Goal: Transaction & Acquisition: Subscribe to service/newsletter

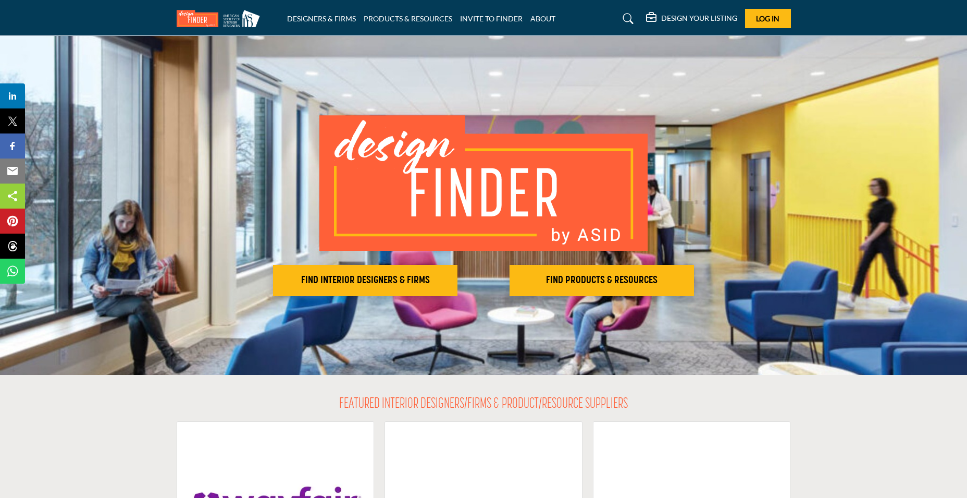
click at [678, 21] on h5 "DESIGN YOUR LISTING" at bounding box center [699, 18] width 76 height 9
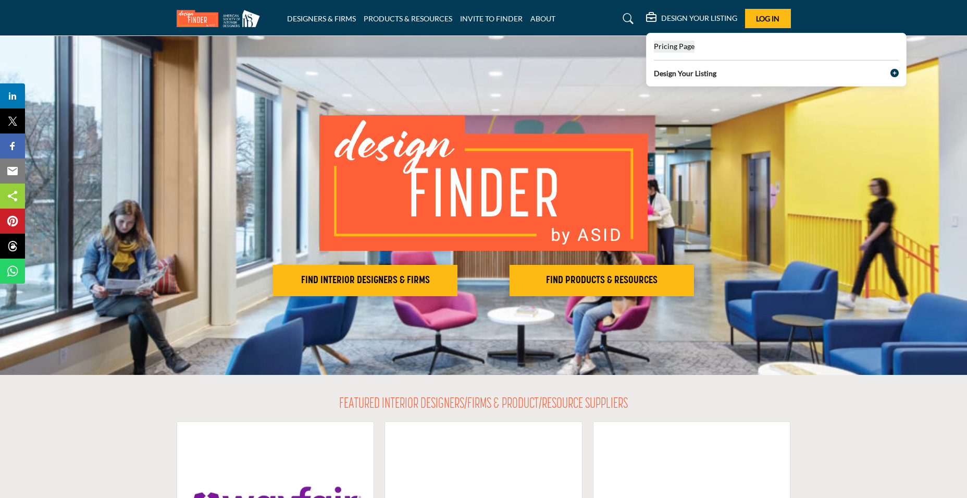
click at [679, 47] on span "Pricing Page" at bounding box center [674, 46] width 41 height 9
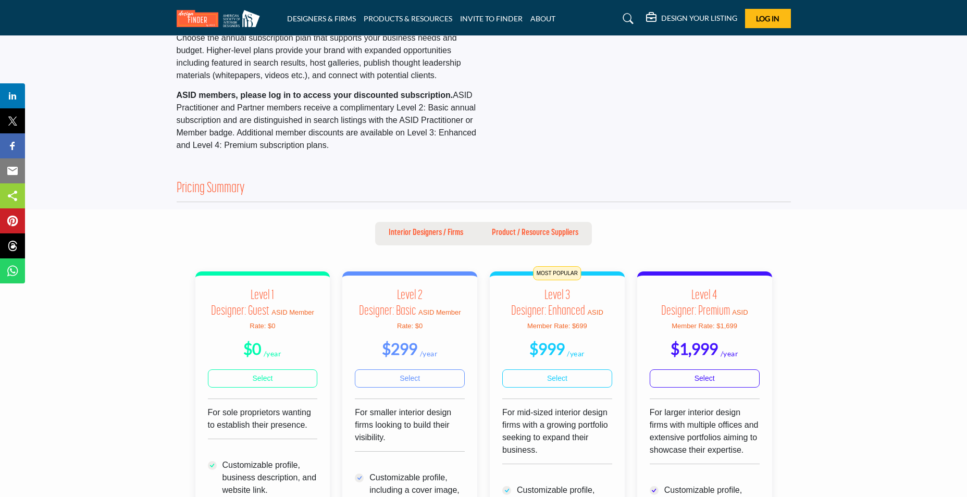
scroll to position [156, 0]
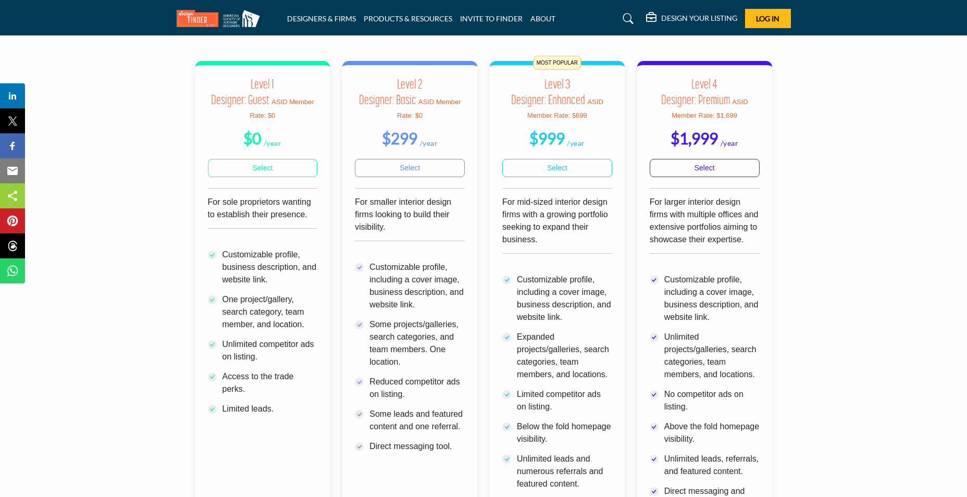
scroll to position [313, 0]
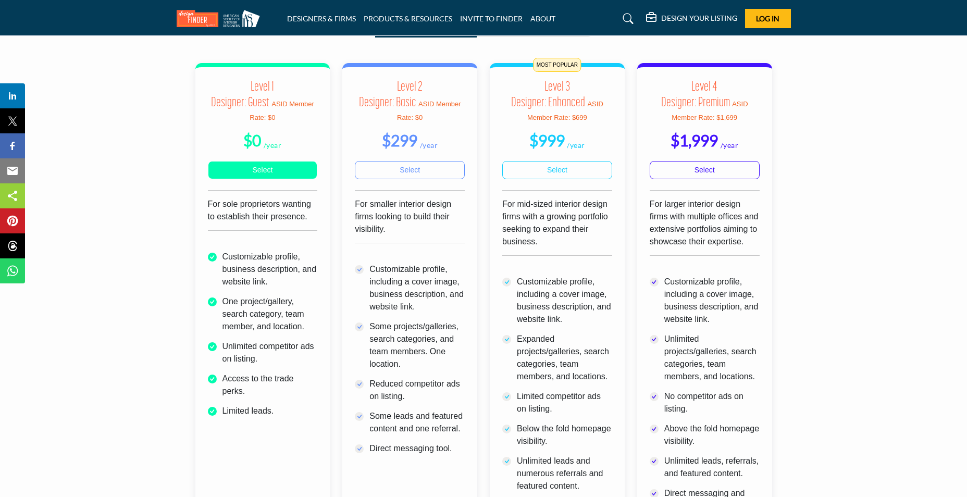
click at [258, 175] on link "Select" at bounding box center [263, 170] width 110 height 18
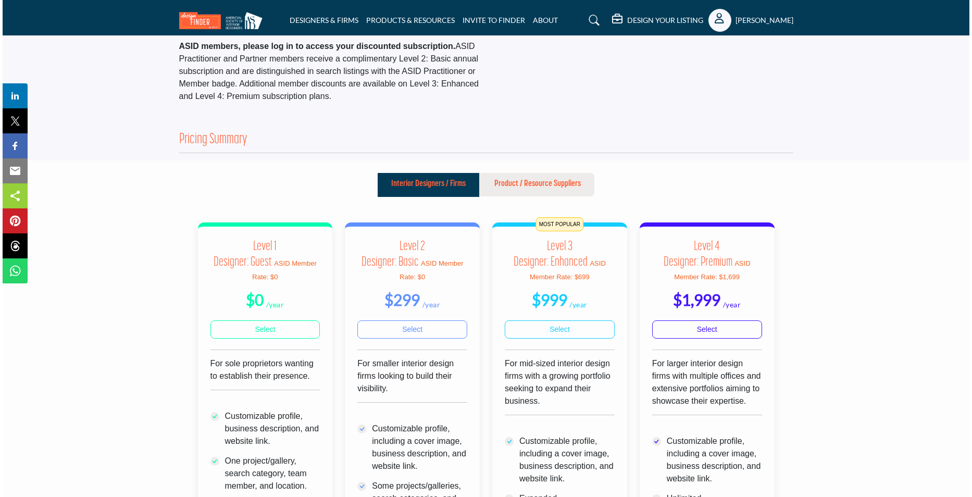
scroll to position [156, 0]
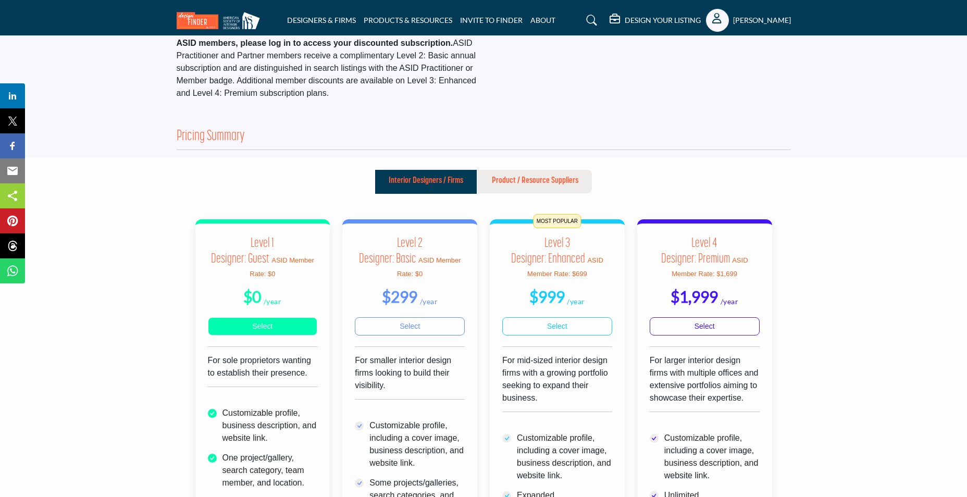
click at [261, 327] on link "Select" at bounding box center [263, 326] width 110 height 18
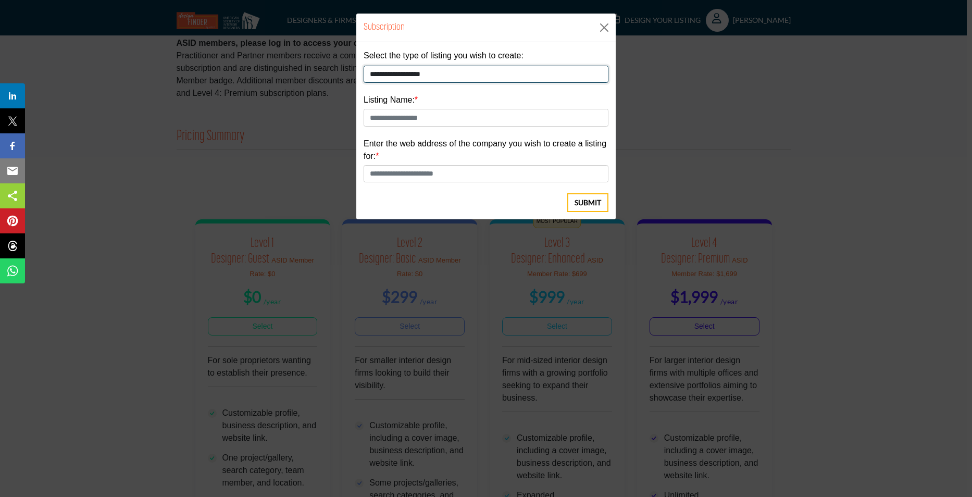
click at [443, 77] on select "**********" at bounding box center [486, 75] width 245 height 18
select select "**********"
click at [364, 66] on select "**********" at bounding box center [486, 75] width 245 height 18
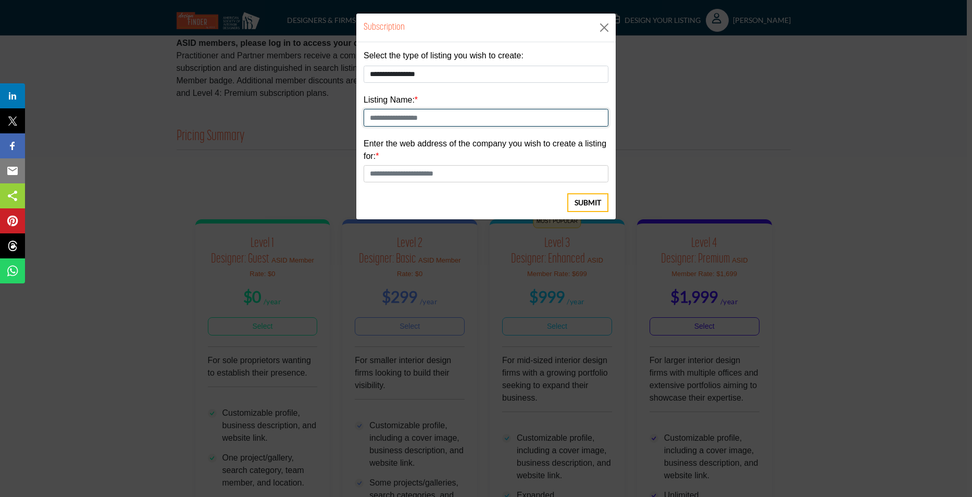
click at [443, 119] on input "text" at bounding box center [486, 118] width 245 height 18
type input "**********"
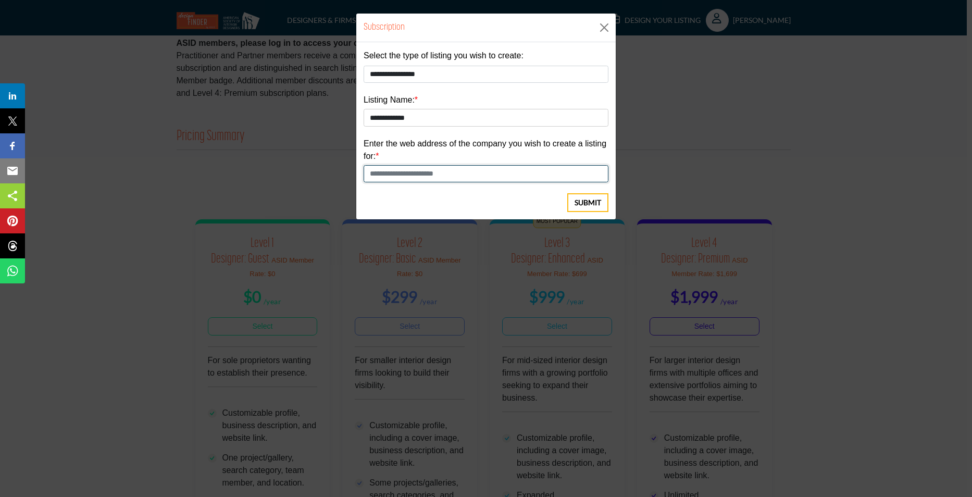
click at [383, 173] on input "text" at bounding box center [486, 174] width 245 height 18
click at [578, 206] on span "Submit" at bounding box center [588, 202] width 27 height 10
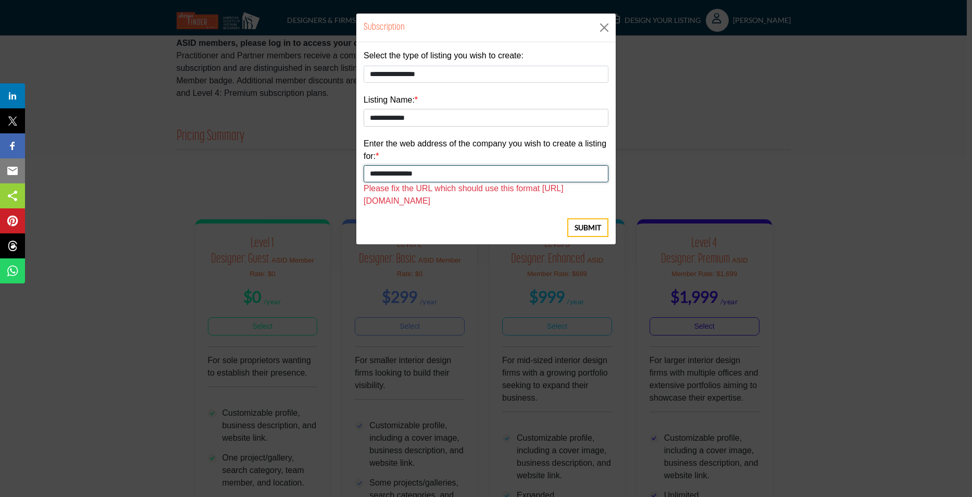
click at [370, 175] on input "**********" at bounding box center [486, 174] width 245 height 18
drag, startPoint x: 482, startPoint y: 173, endPoint x: 354, endPoint y: 177, distance: 128.7
click at [354, 177] on div "**********" at bounding box center [486, 248] width 972 height 497
type input "**********"
click at [591, 229] on span "Submit" at bounding box center [588, 227] width 27 height 10
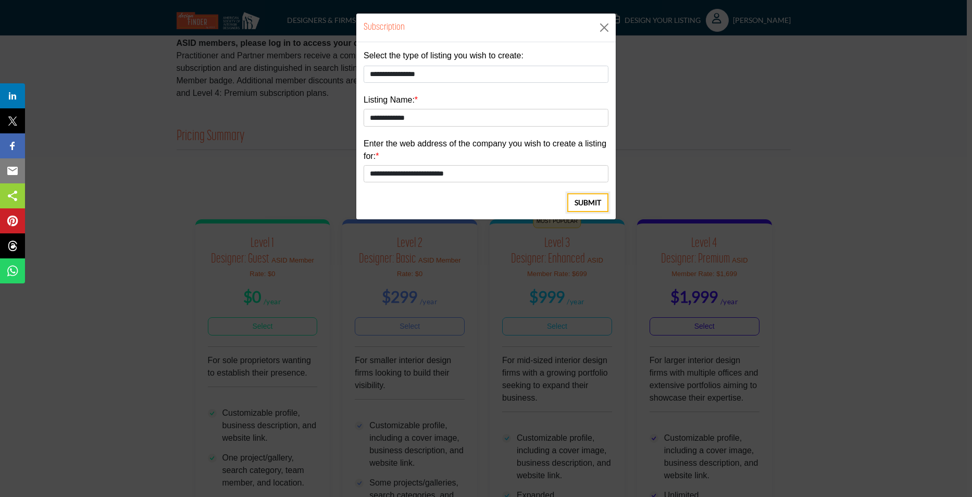
click at [575, 200] on span "Submit" at bounding box center [588, 202] width 27 height 10
click at [580, 201] on span "Submit" at bounding box center [588, 202] width 27 height 10
click at [576, 203] on span "Submit" at bounding box center [588, 202] width 27 height 10
click at [809, 105] on div "**********" at bounding box center [486, 248] width 972 height 497
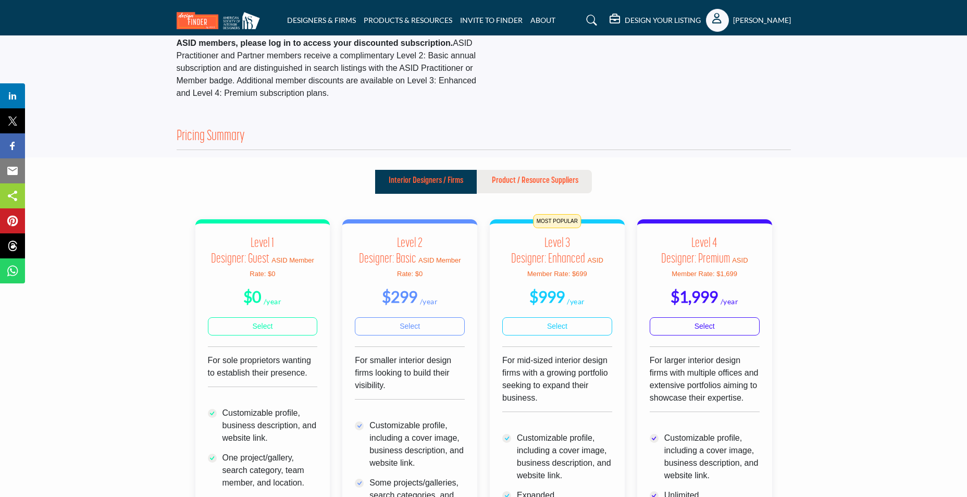
click at [757, 24] on h5 "[PERSON_NAME]" at bounding box center [762, 20] width 58 height 10
click at [764, 144] on span "Design Your Listing" at bounding box center [766, 144] width 66 height 12
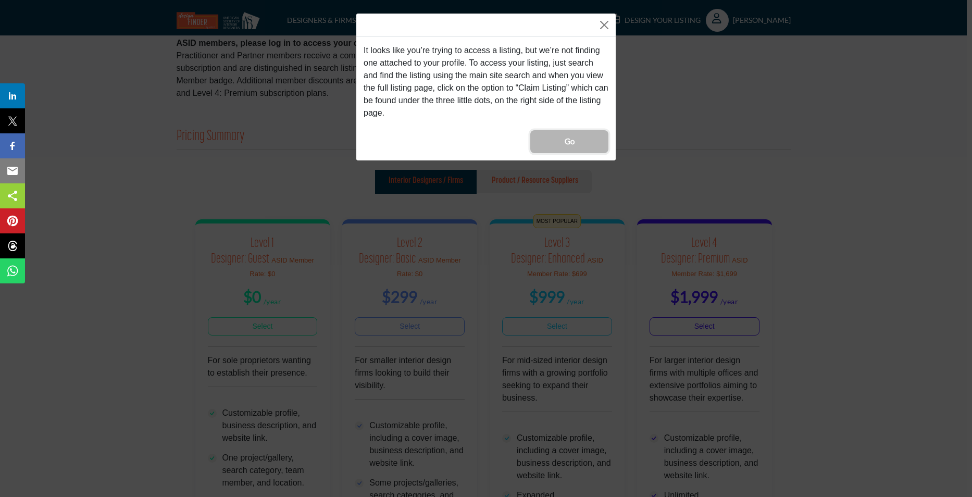
click at [565, 141] on span "Go" at bounding box center [570, 141] width 10 height 12
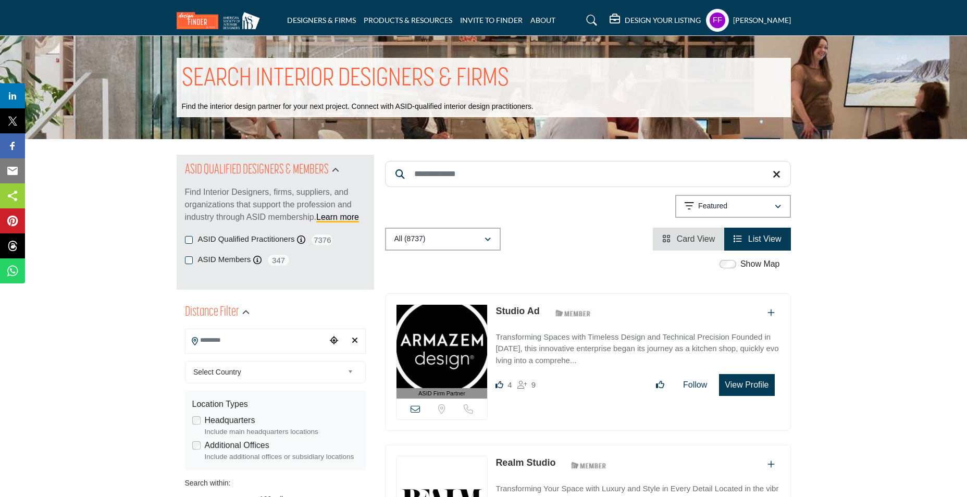
click at [458, 169] on input "Search Keyword" at bounding box center [588, 174] width 406 height 26
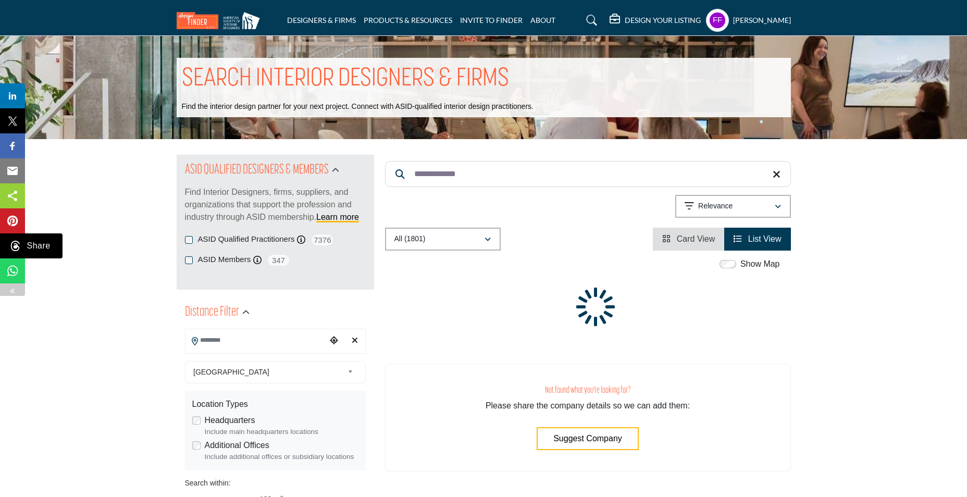
type input "**********"
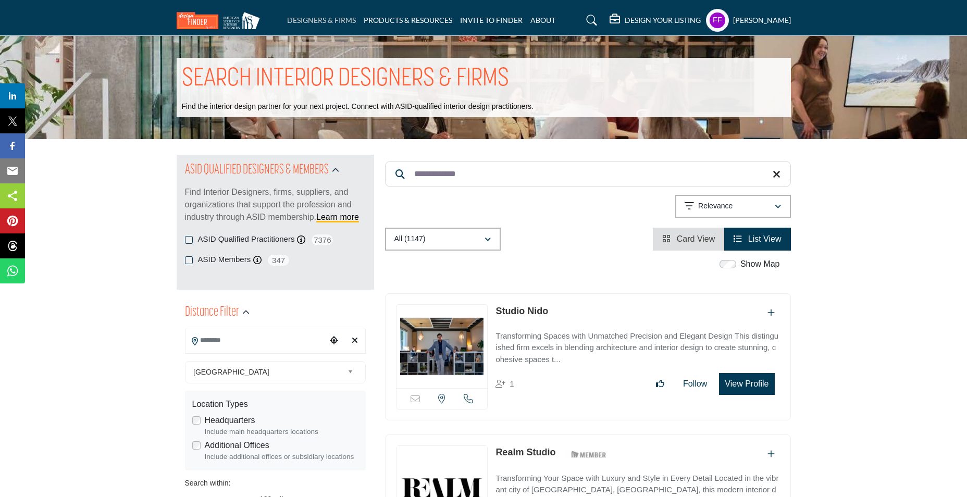
click at [317, 23] on link "DESIGNERS & FIRMS" at bounding box center [321, 20] width 69 height 9
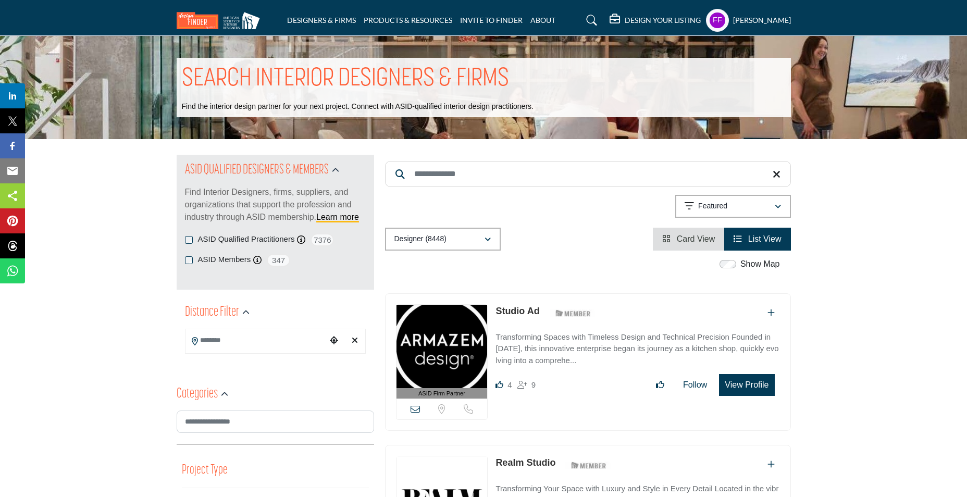
drag, startPoint x: 647, startPoint y: 23, endPoint x: 648, endPoint y: 45, distance: 21.4
click at [648, 23] on h5 "DESIGN YOUR LISTING" at bounding box center [663, 20] width 76 height 9
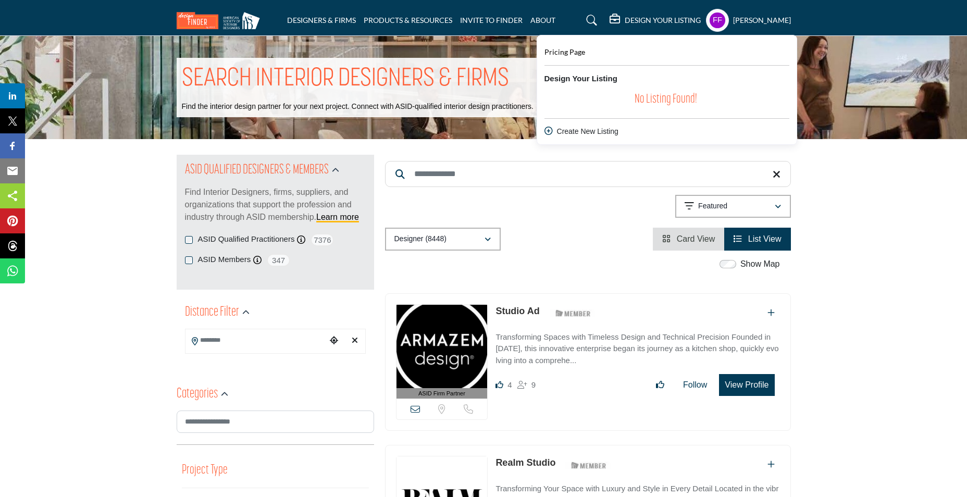
click at [603, 129] on div "Create New Listing" at bounding box center [666, 131] width 245 height 11
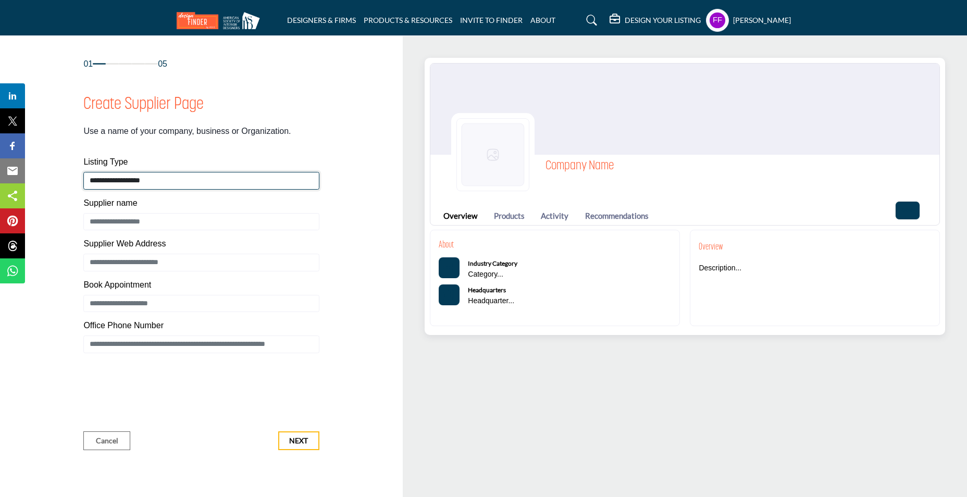
click at [143, 179] on select "**********" at bounding box center [201, 181] width 236 height 18
select select "**********"
click at [83, 172] on select "**********" at bounding box center [201, 181] width 236 height 18
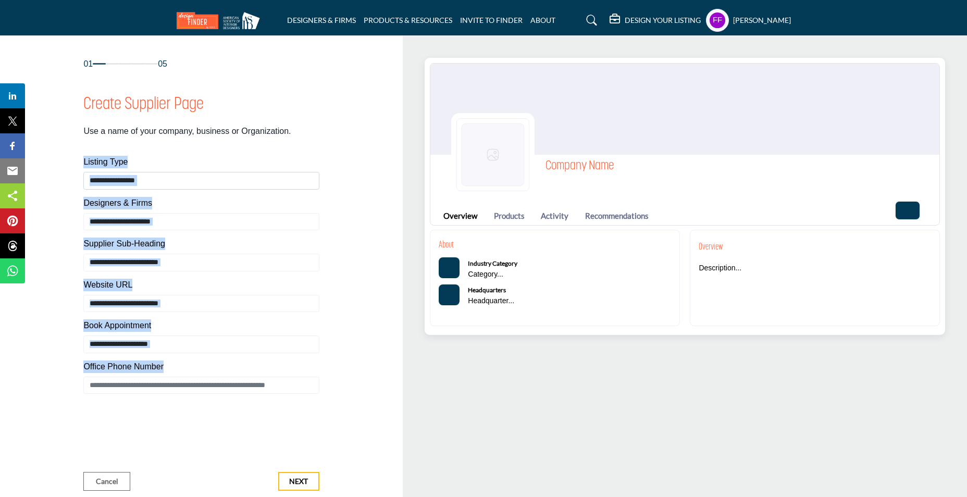
drag, startPoint x: 76, startPoint y: 161, endPoint x: 329, endPoint y: 388, distance: 340.2
click at [329, 388] on div "01 05 Create Supplier Page Listing Type Website URL" at bounding box center [202, 274] width 370 height 433
copy div "**********"
click at [178, 221] on input "Enter Supplier name" at bounding box center [201, 222] width 236 height 18
click at [180, 221] on input "Enter Supplier name" at bounding box center [201, 222] width 236 height 18
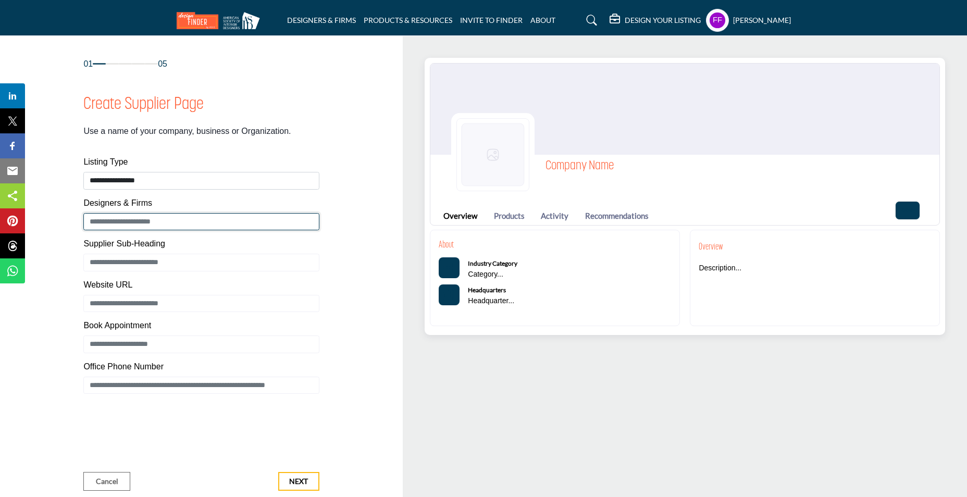
drag, startPoint x: 181, startPoint y: 224, endPoint x: 76, endPoint y: 216, distance: 106.0
click at [76, 216] on div "01 05 Create Supplier Page Listing Type Website URL" at bounding box center [202, 274] width 370 height 433
type input "**********"
click at [204, 242] on div "Supplier Sub-Heading" at bounding box center [201, 246] width 236 height 16
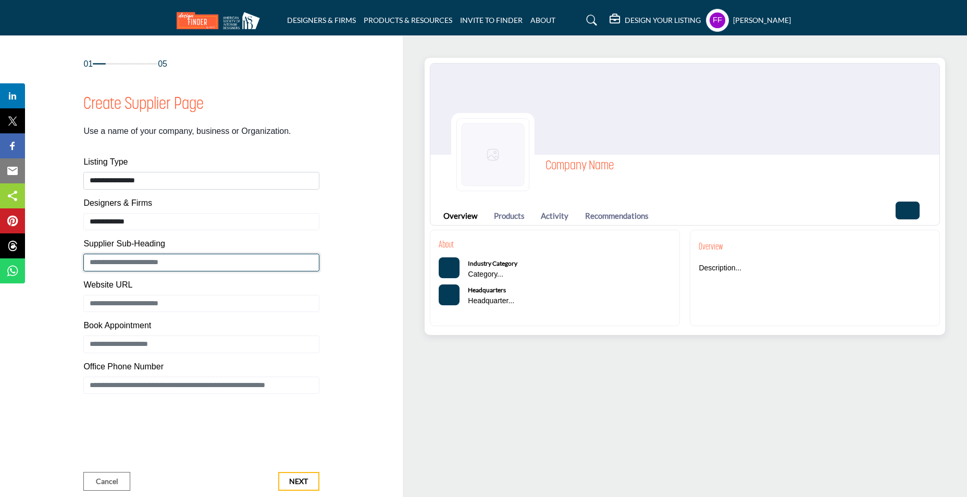
click at [202, 260] on input "Enter Supplier Sub-Heading" at bounding box center [201, 263] width 236 height 18
click at [132, 269] on input "Enter Supplier Sub-Heading" at bounding box center [201, 263] width 236 height 18
paste input "**********"
drag, startPoint x: 120, startPoint y: 261, endPoint x: 163, endPoint y: 265, distance: 43.4
click at [163, 265] on input "**********" at bounding box center [201, 263] width 236 height 18
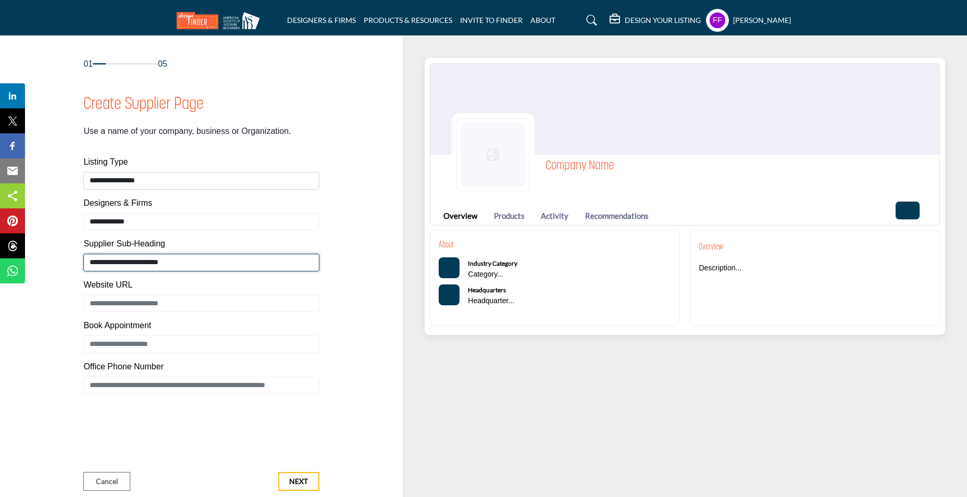
type input "**********"
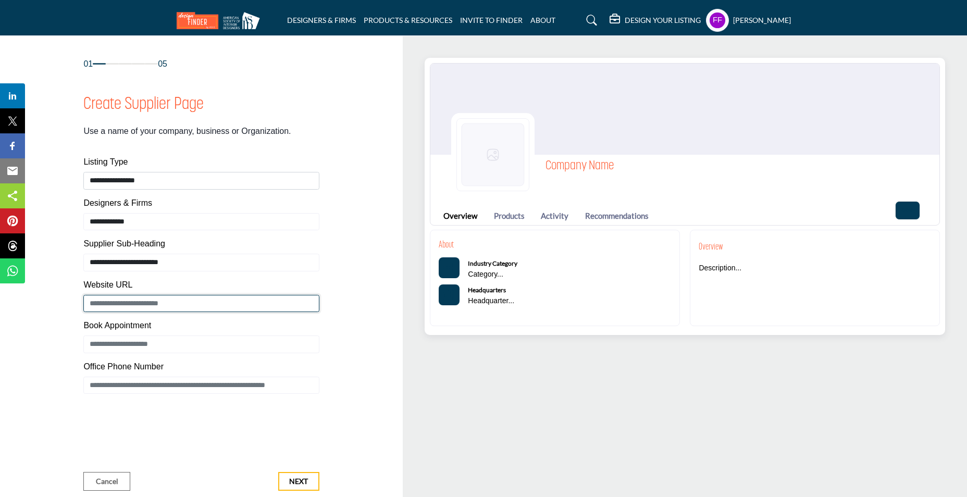
click at [130, 305] on input "Enter Supplier Web Address" at bounding box center [201, 304] width 236 height 18
paste input "**********"
type input "**********"
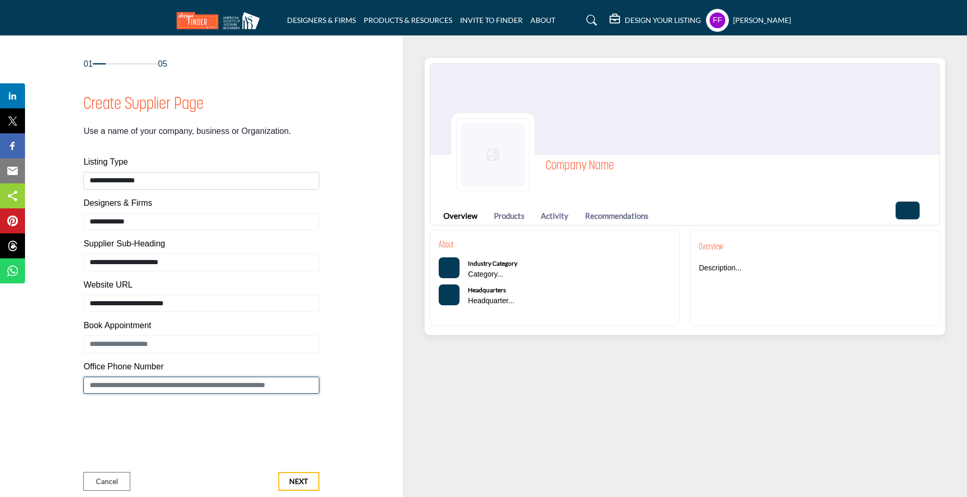
click at [115, 383] on input "Enter Office Phone Number Include country code e.g. +1.987.654.3210" at bounding box center [201, 386] width 236 height 18
paste input "**********"
click at [109, 383] on input "**********" at bounding box center [201, 386] width 236 height 18
type input "**********"
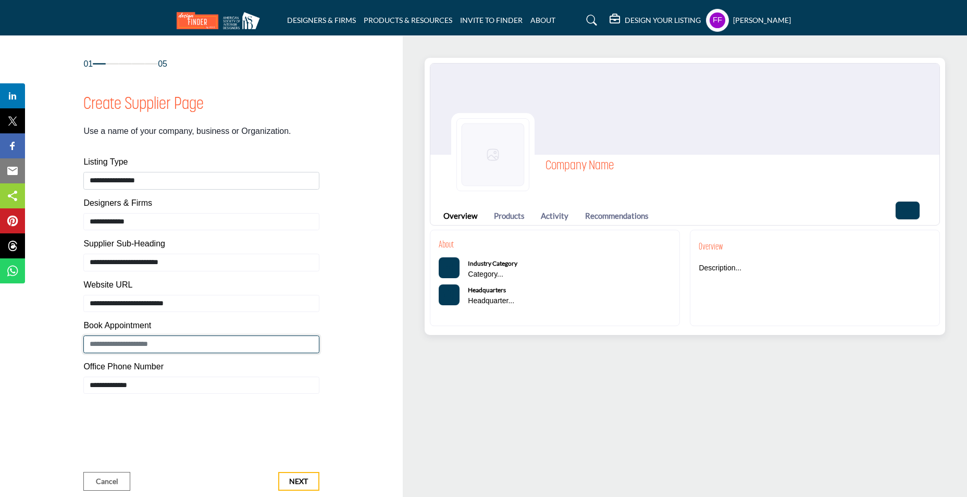
click at [118, 344] on input "Enter Book Appointment" at bounding box center [201, 345] width 236 height 18
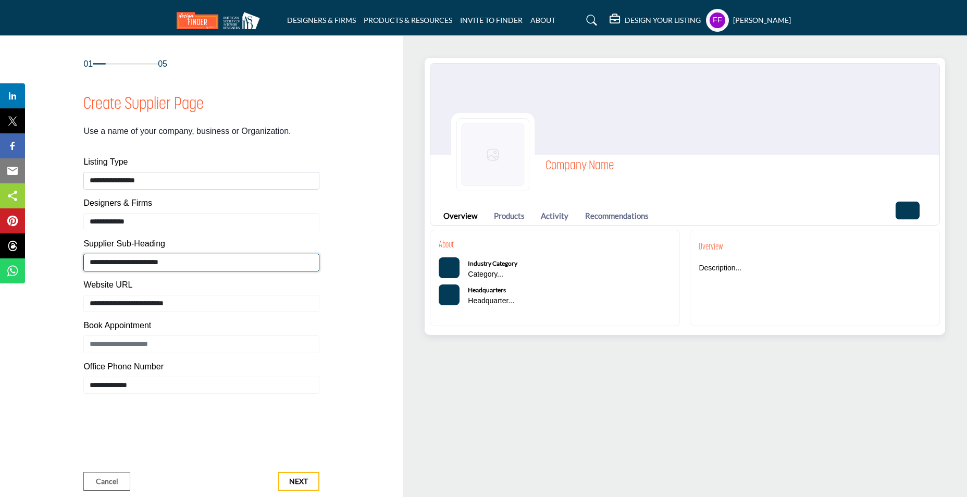
click at [182, 261] on input "**********" at bounding box center [201, 263] width 236 height 18
drag, startPoint x: 119, startPoint y: 262, endPoint x: 84, endPoint y: 254, distance: 35.9
click at [84, 254] on input "**********" at bounding box center [201, 263] width 236 height 18
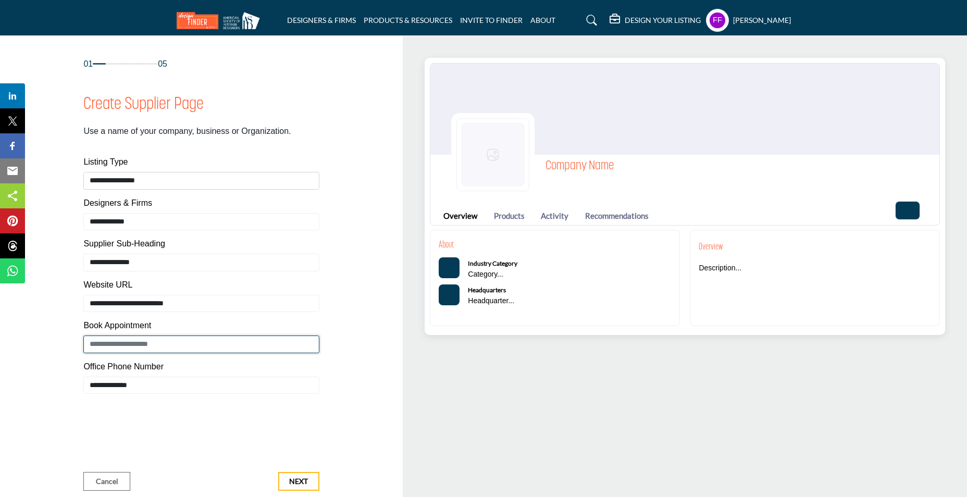
click at [108, 342] on input "Enter Book Appointment" at bounding box center [201, 345] width 236 height 18
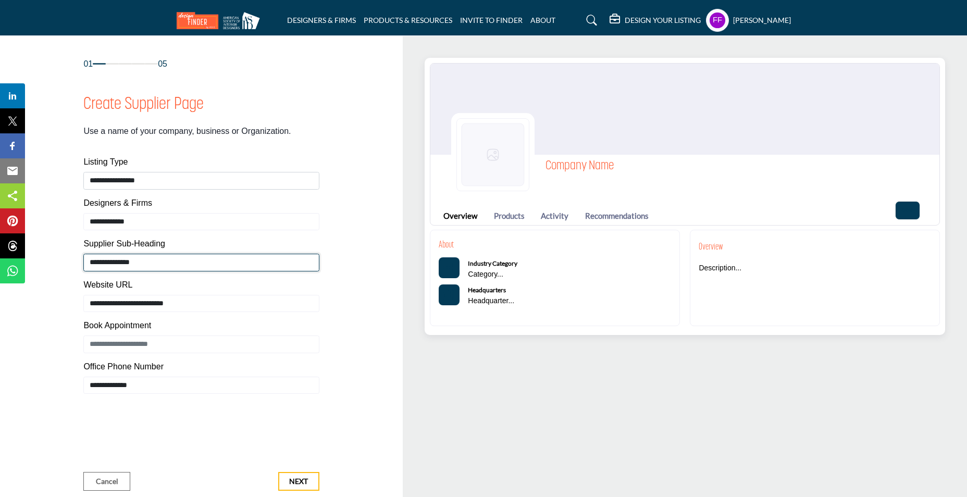
drag, startPoint x: 143, startPoint y: 266, endPoint x: 66, endPoint y: 253, distance: 77.8
click at [66, 253] on div "**********" at bounding box center [202, 274] width 370 height 433
paste input "**********"
drag, startPoint x: 162, startPoint y: 264, endPoint x: 58, endPoint y: 252, distance: 104.9
click at [58, 252] on div "**********" at bounding box center [202, 274] width 370 height 433
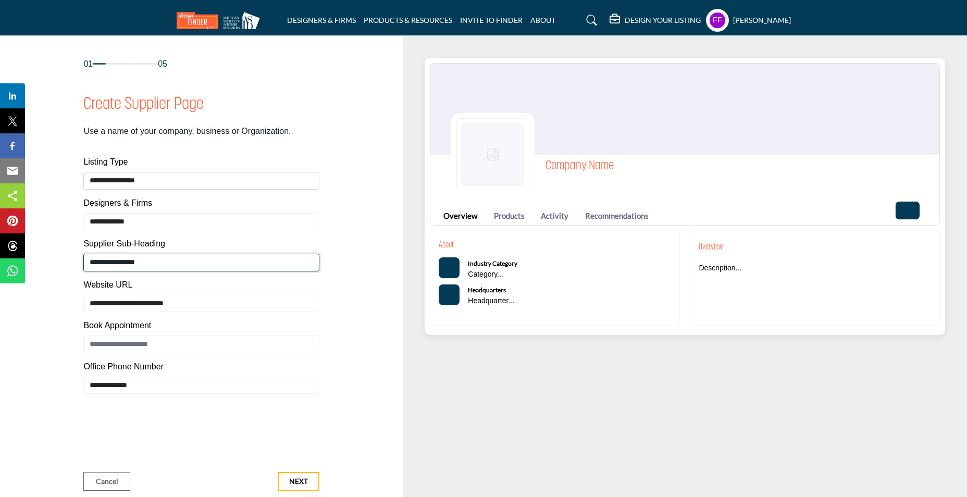
click at [148, 262] on input "**********" at bounding box center [201, 263] width 236 height 18
type input "**********"
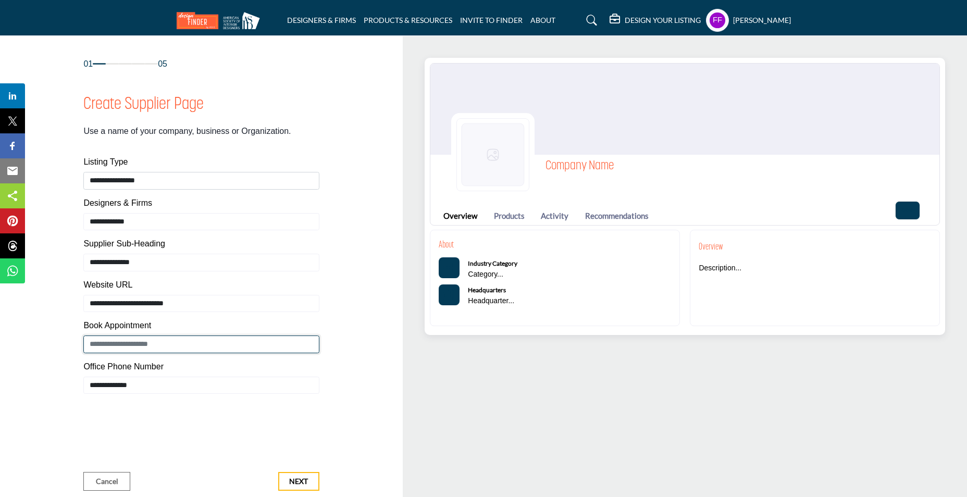
click at [119, 346] on input "Enter Book Appointment" at bounding box center [201, 345] width 236 height 18
click at [302, 477] on span "Next" at bounding box center [298, 481] width 19 height 10
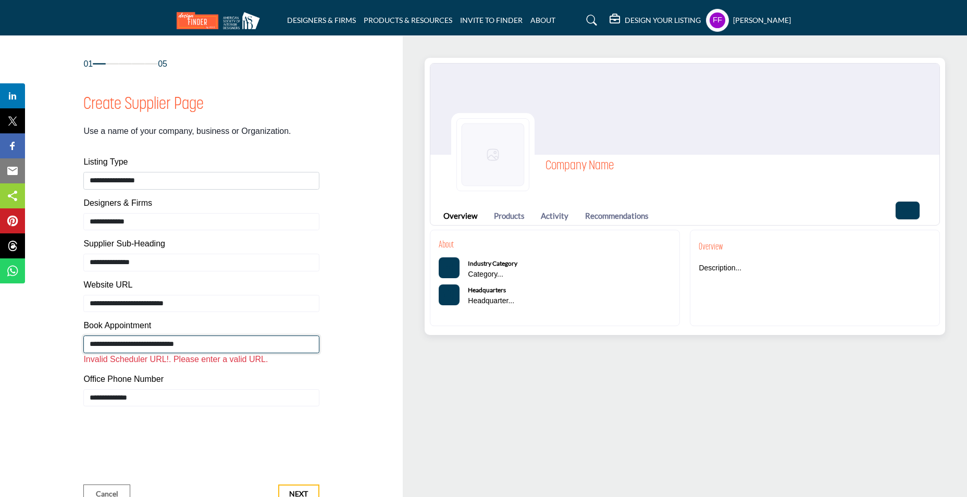
click at [113, 343] on input "**********" at bounding box center [201, 345] width 236 height 18
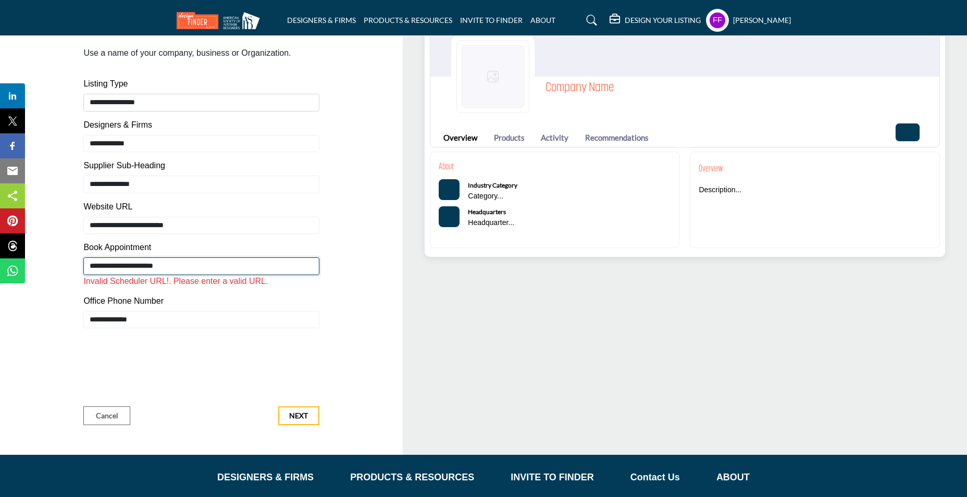
scroll to position [104, 0]
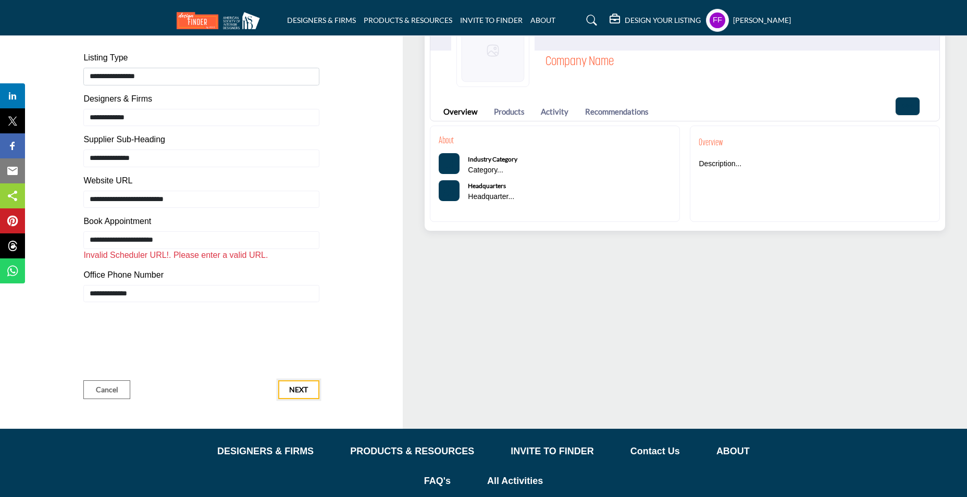
click at [313, 381] on button "Next" at bounding box center [298, 389] width 41 height 19
click at [304, 389] on span "Next" at bounding box center [298, 390] width 19 height 10
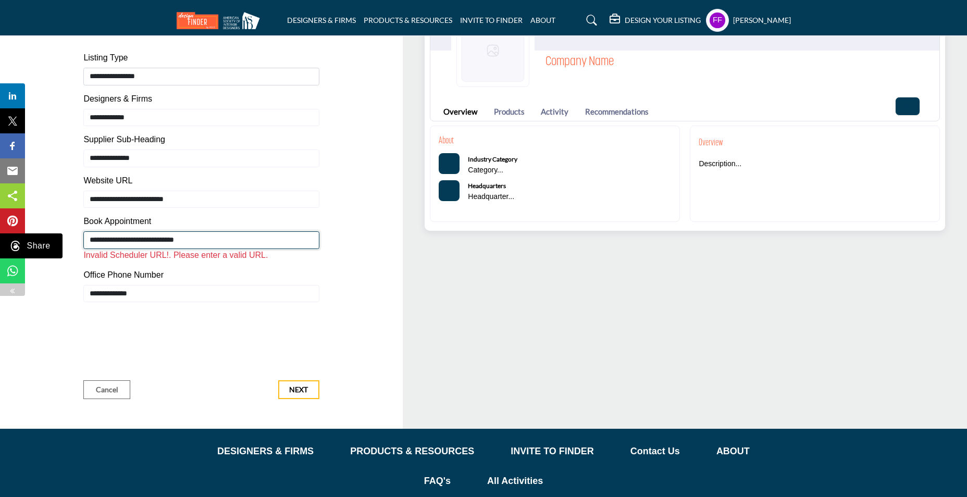
drag, startPoint x: 217, startPoint y: 240, endPoint x: 17, endPoint y: 240, distance: 199.5
click at [17, 240] on body "DESIGNERS & FIRMS PRODUCTS & RESOURCES INVITE TO FINDER ABOUT" at bounding box center [483, 241] width 967 height 691
paste input "**********"
type input "**********"
click at [304, 386] on span "Next" at bounding box center [298, 390] width 19 height 10
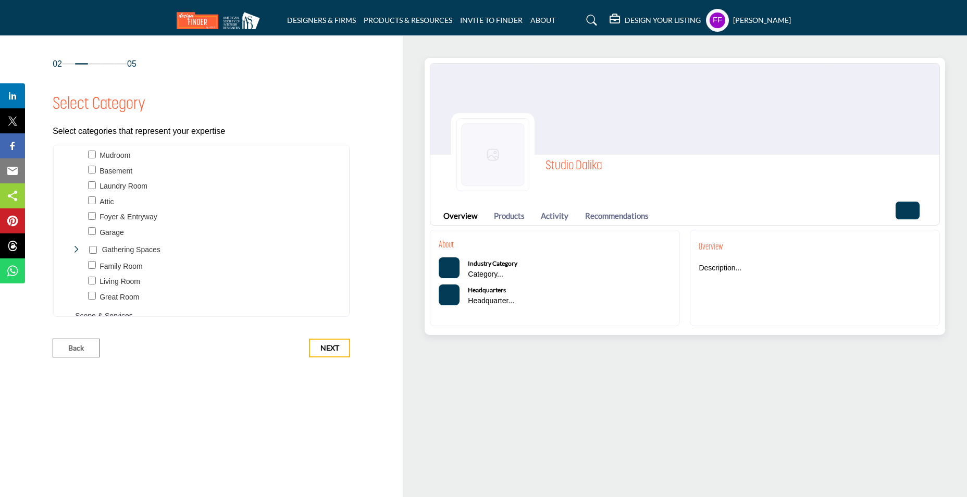
scroll to position [677, 0]
click at [93, 224] on div "Toggle Category" at bounding box center [92, 230] width 8 height 12
click at [98, 286] on span "Show More (15)" at bounding box center [210, 286] width 252 height 11
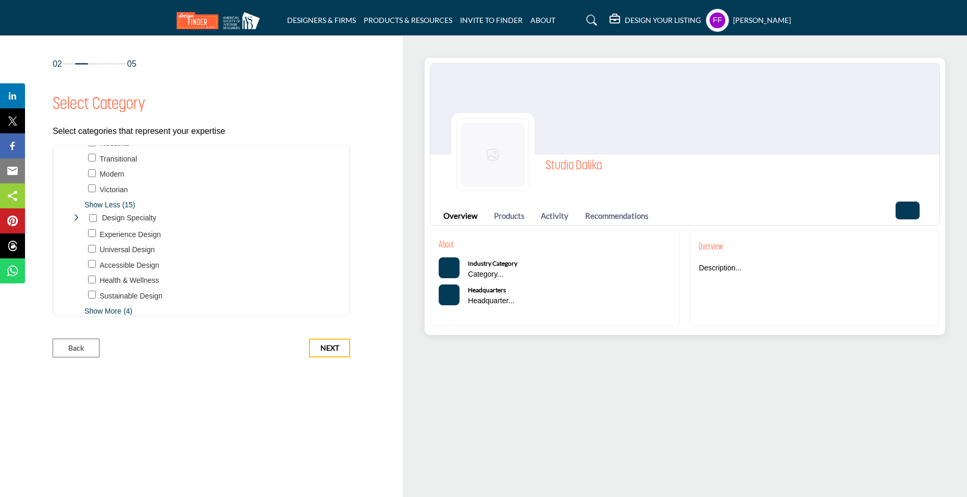
click at [112, 308] on span "Show More (4)" at bounding box center [210, 311] width 252 height 11
click at [79, 210] on icon "Toggle Category" at bounding box center [76, 213] width 8 height 8
click at [77, 225] on div "Commercial Project 702" at bounding box center [121, 232] width 99 height 15
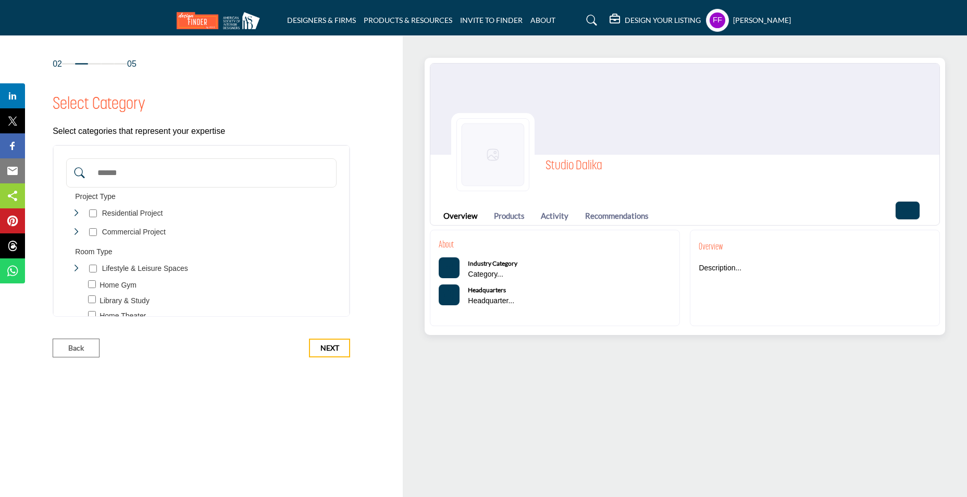
click at [77, 234] on icon "Toggle Category" at bounding box center [76, 232] width 8 height 8
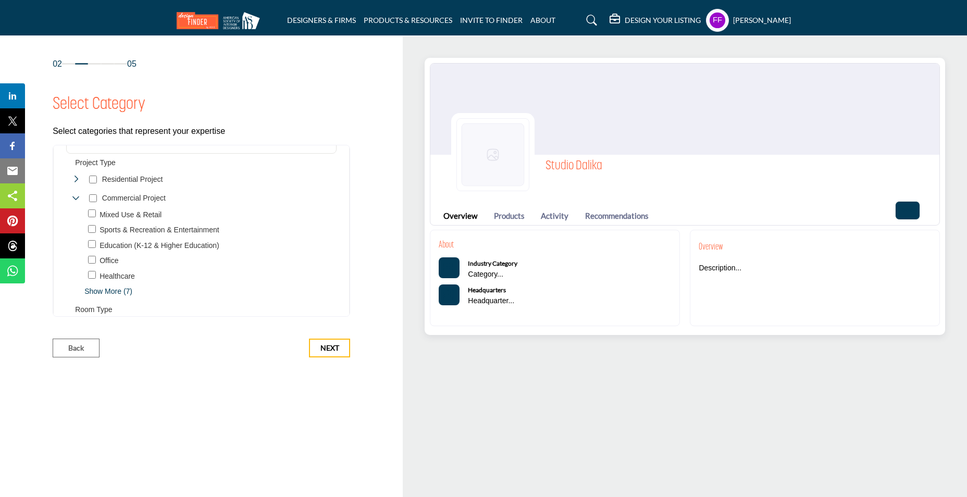
scroll to position [52, 0]
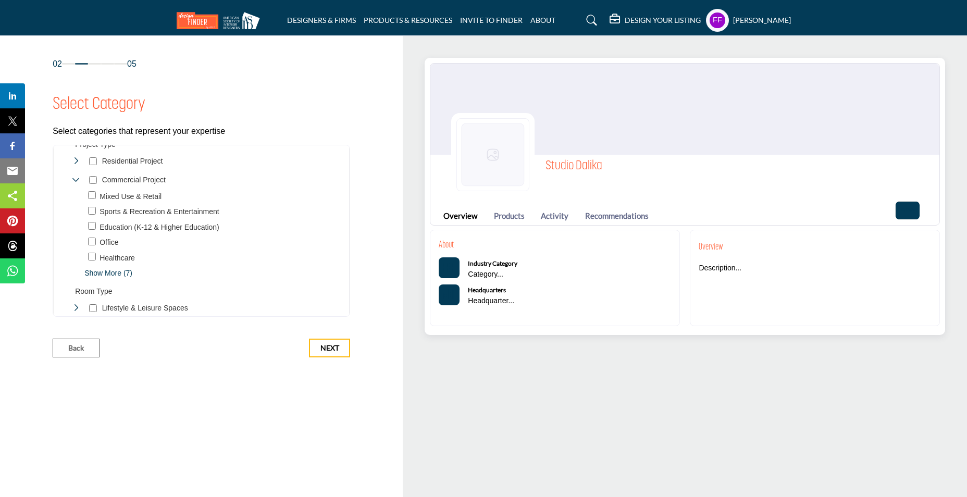
drag, startPoint x: 95, startPoint y: 271, endPoint x: 117, endPoint y: 275, distance: 22.7
click at [95, 271] on span "Show More (7)" at bounding box center [210, 273] width 252 height 11
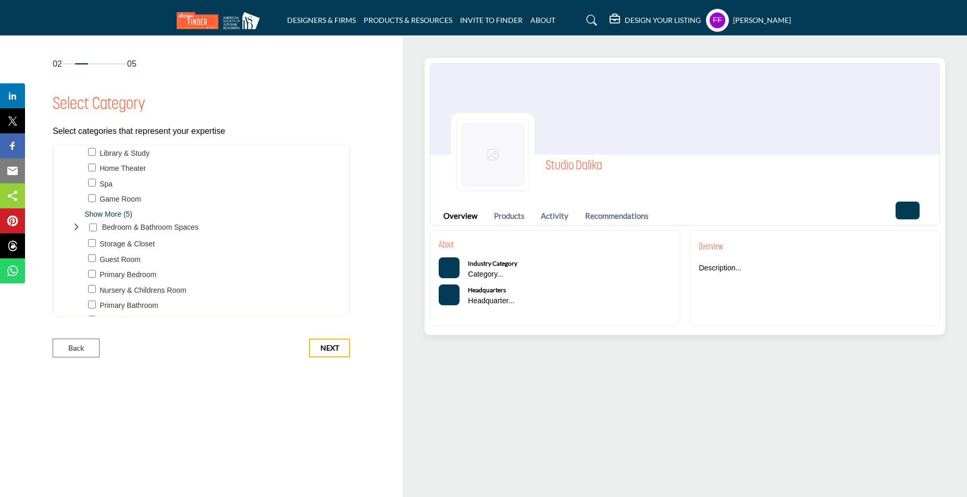
scroll to position [365, 0]
click at [124, 196] on span "Show More (5)" at bounding box center [210, 196] width 252 height 11
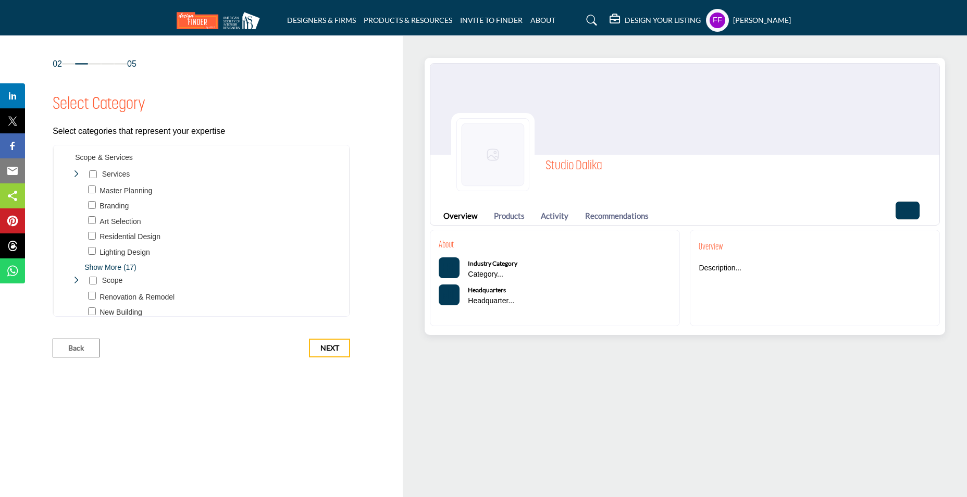
scroll to position [990, 0]
click at [129, 249] on span "Show More (17)" at bounding box center [210, 249] width 252 height 11
click at [111, 236] on span "Show Less (15)" at bounding box center [210, 237] width 252 height 11
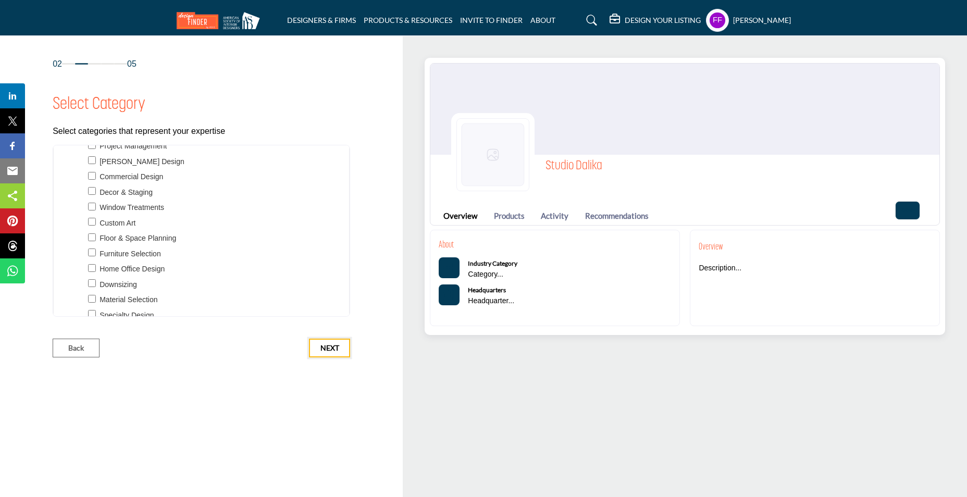
click at [318, 344] on button "Next" at bounding box center [329, 348] width 41 height 19
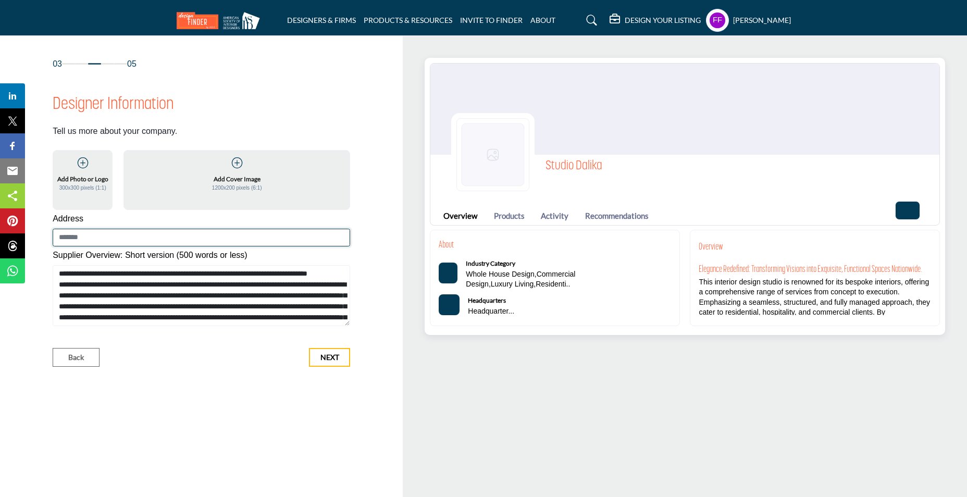
drag, startPoint x: 109, startPoint y: 232, endPoint x: 30, endPoint y: 244, distance: 79.6
click at [108, 233] on input at bounding box center [201, 238] width 297 height 18
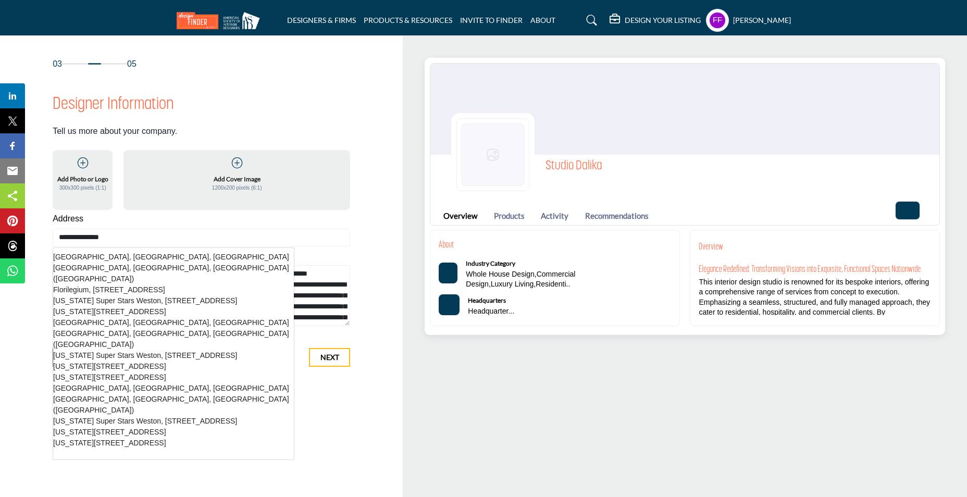
click at [80, 256] on li "[GEOGRAPHIC_DATA], [GEOGRAPHIC_DATA], [GEOGRAPHIC_DATA]" at bounding box center [173, 257] width 241 height 11
type input "**********"
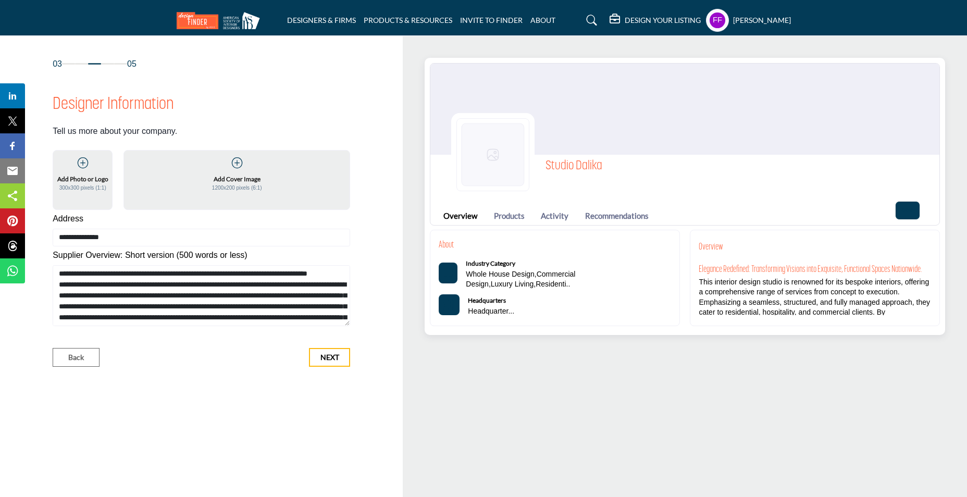
click at [78, 165] on icon at bounding box center [83, 163] width 10 height 10
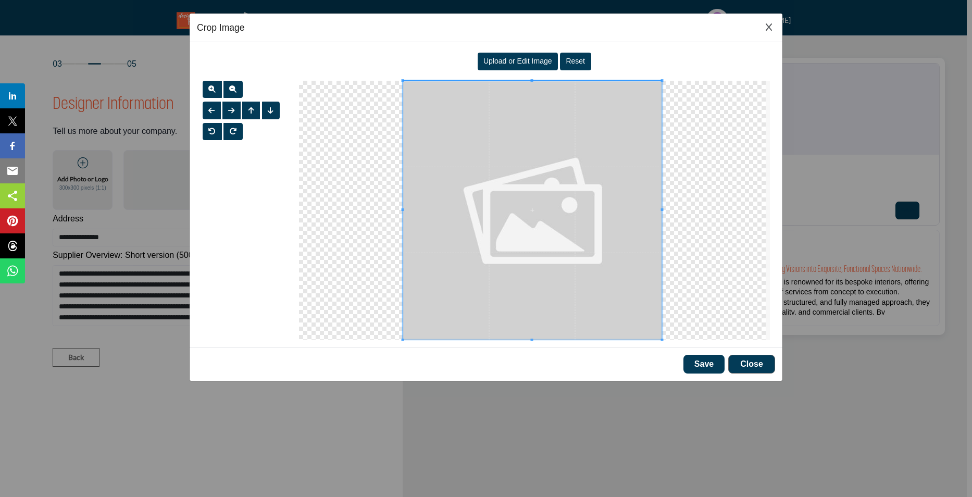
click at [522, 63] on span "Upload or Edit Image" at bounding box center [517, 61] width 69 height 8
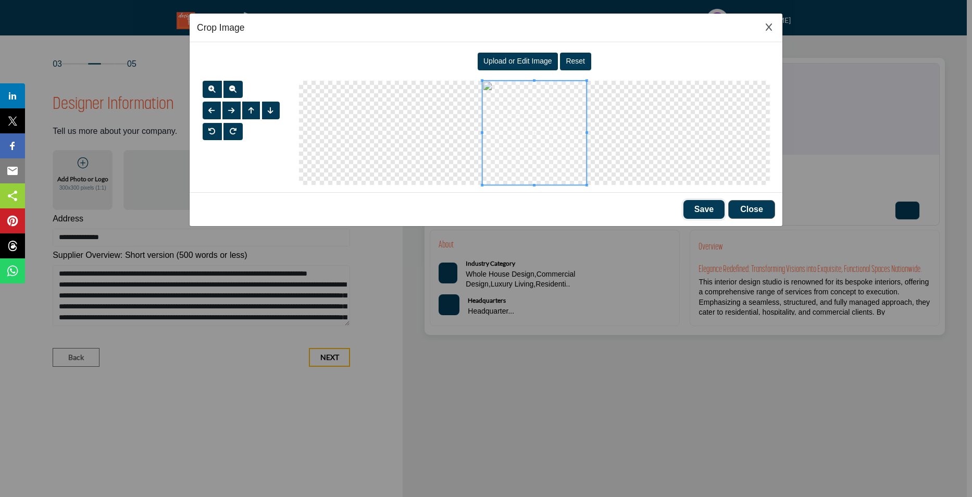
click at [705, 206] on button "Save" at bounding box center [704, 209] width 41 height 19
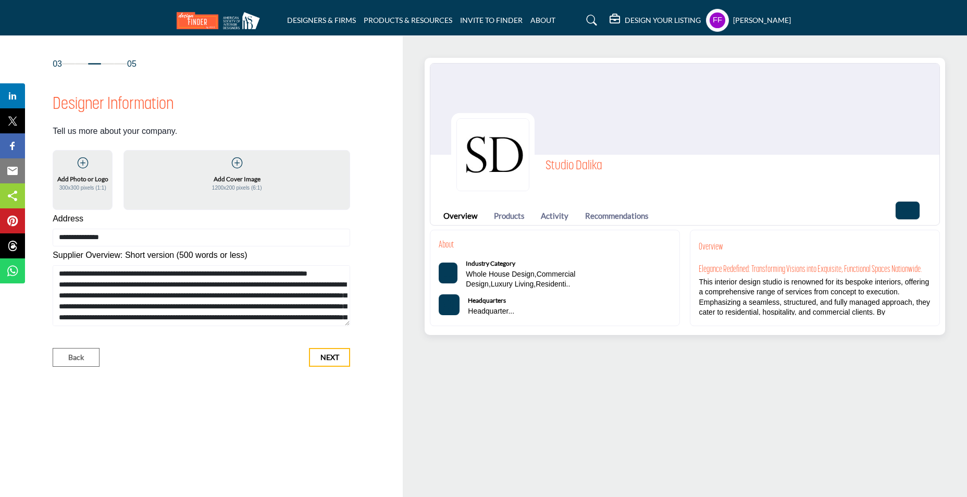
click at [237, 164] on icon at bounding box center [237, 163] width 10 height 10
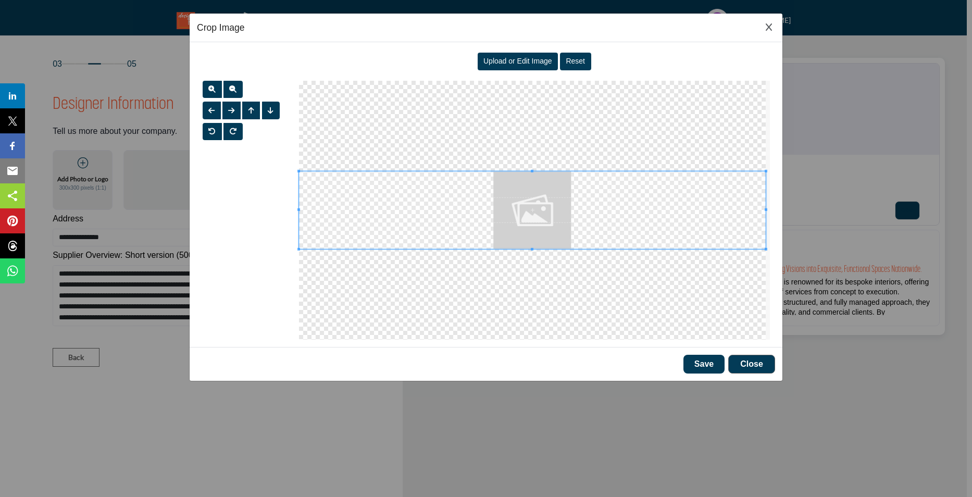
click at [542, 58] on span "Upload or Edit Image" at bounding box center [517, 61] width 69 height 8
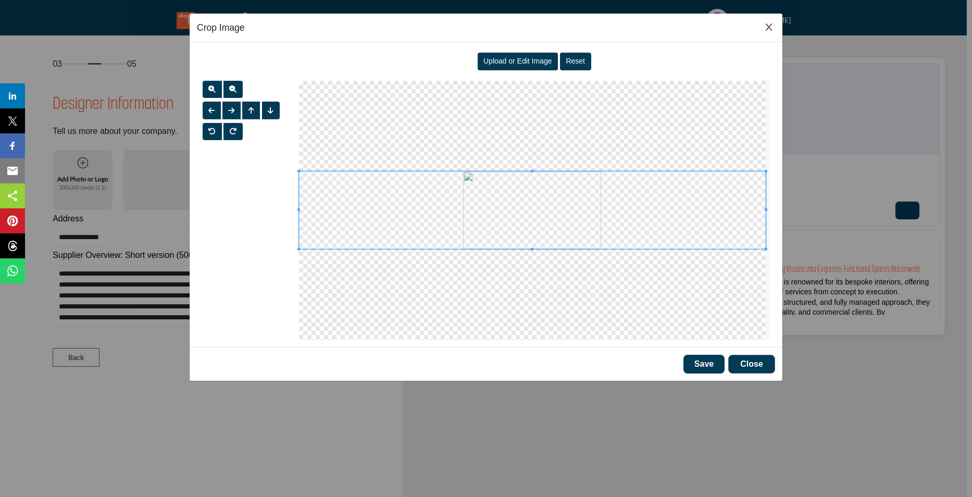
click at [515, 53] on div "Upload or Edit Image" at bounding box center [518, 62] width 81 height 18
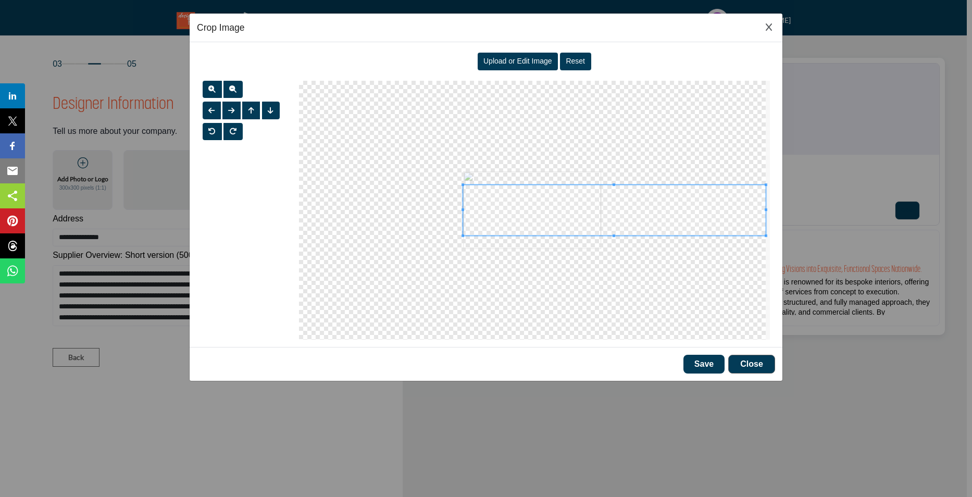
click at [457, 217] on div at bounding box center [532, 210] width 467 height 259
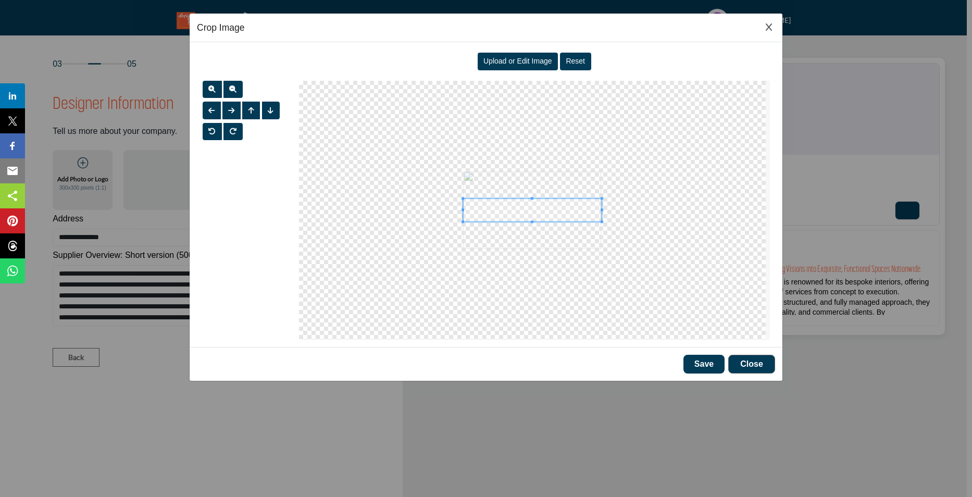
click at [602, 213] on div at bounding box center [532, 210] width 139 height 23
click at [536, 228] on span at bounding box center [532, 226] width 139 height 23
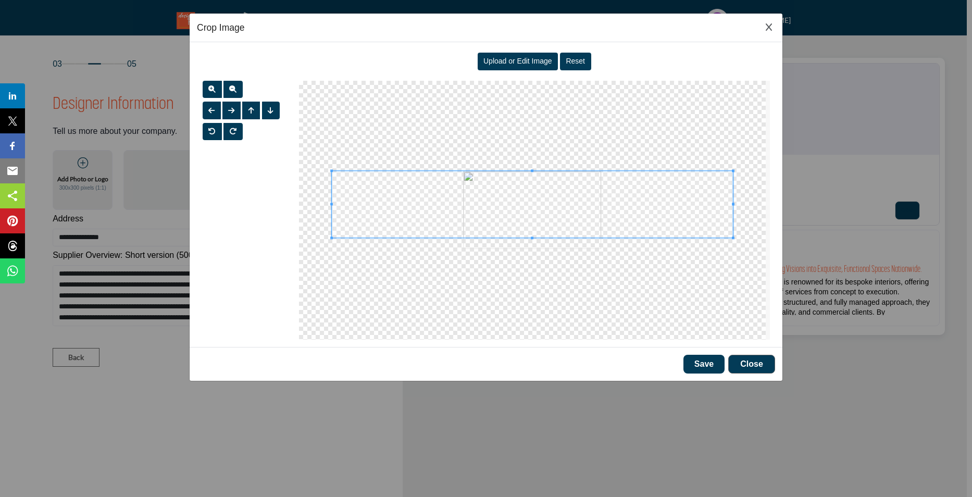
click at [542, 171] on span at bounding box center [532, 170] width 401 height 3
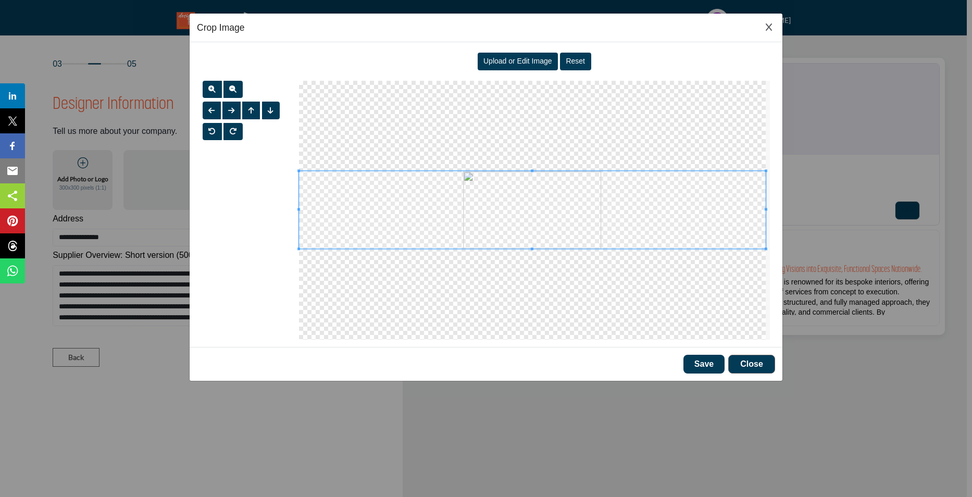
click at [531, 250] on span at bounding box center [532, 248] width 3 height 3
click at [547, 67] on div "Upload or Edit Image" at bounding box center [518, 62] width 81 height 18
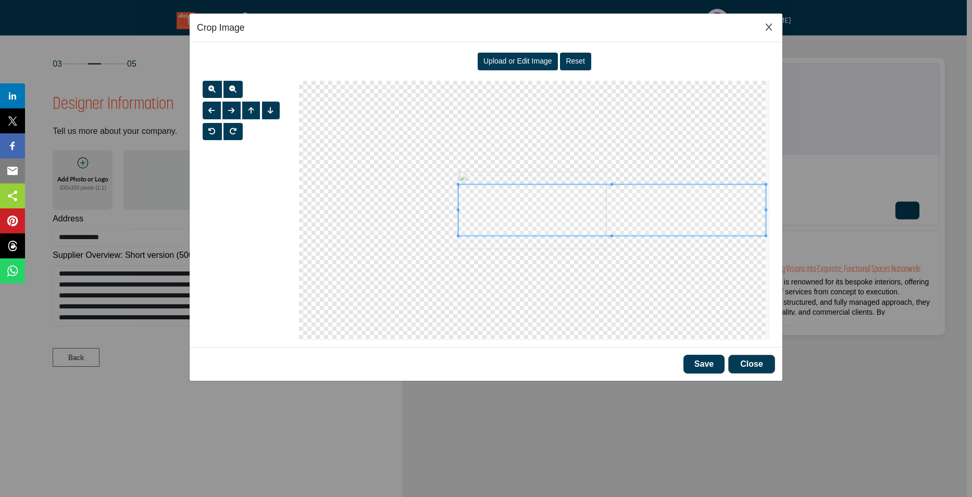
click at [457, 218] on span at bounding box center [458, 209] width 3 height 51
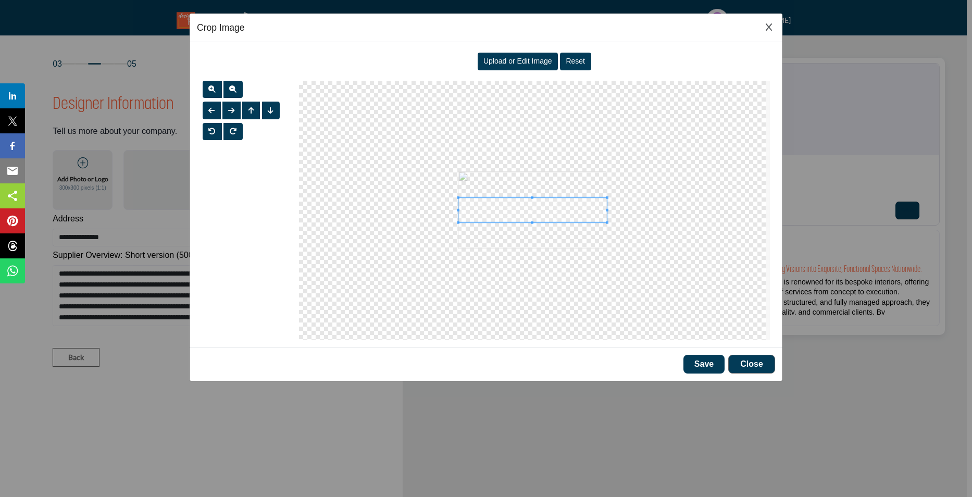
click at [606, 219] on span at bounding box center [607, 210] width 3 height 25
click at [537, 216] on span at bounding box center [534, 220] width 148 height 25
click at [768, 26] on icon "Close Image Upload Modal" at bounding box center [769, 27] width 6 height 8
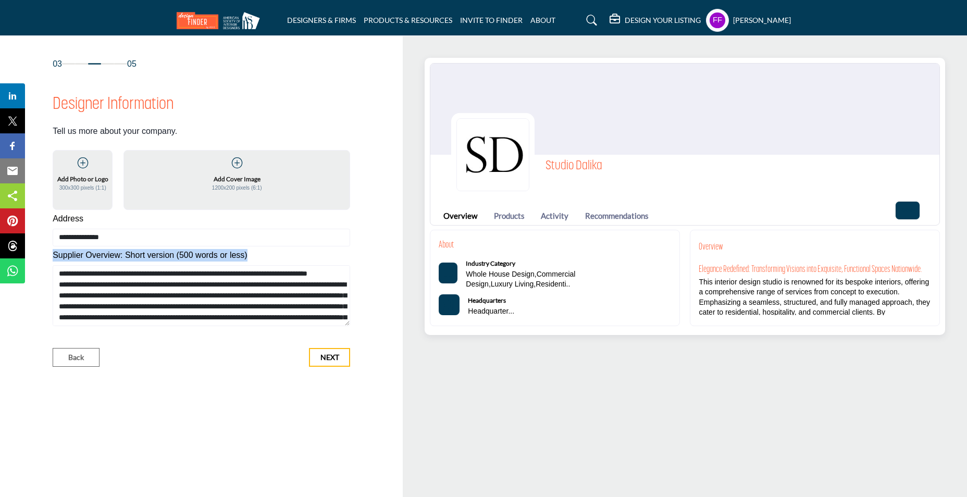
drag, startPoint x: 49, startPoint y: 251, endPoint x: 246, endPoint y: 249, distance: 197.0
click at [246, 249] on div "Designer Information Tell us more about your company. Add Photo or Logo 300x300…" at bounding box center [201, 209] width 308 height 234
copy label "Supplier Overview: Short version (500 words or less)"
click at [75, 264] on div "Supplier Overview: Short version (500 words or less)" at bounding box center [201, 257] width 297 height 16
click at [54, 253] on label "Supplier Overview: Short version (500 words or less)" at bounding box center [150, 255] width 194 height 13
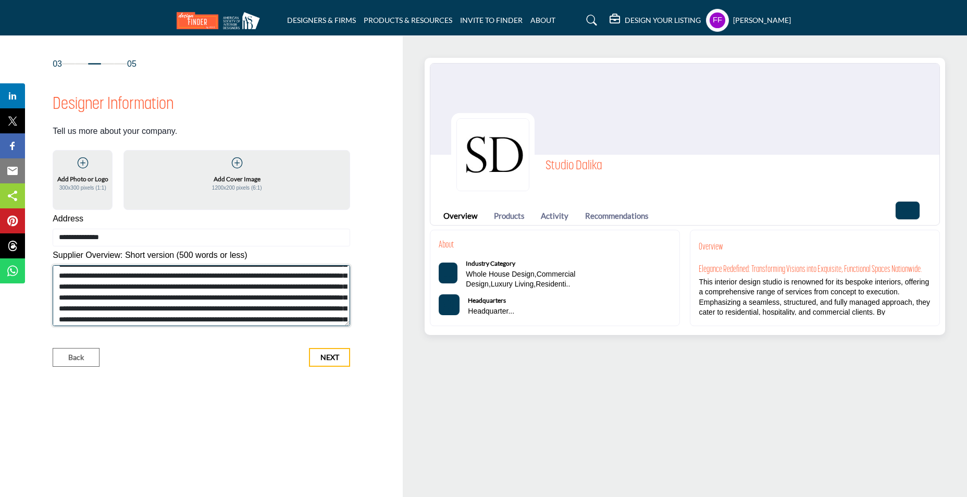
scroll to position [164, 0]
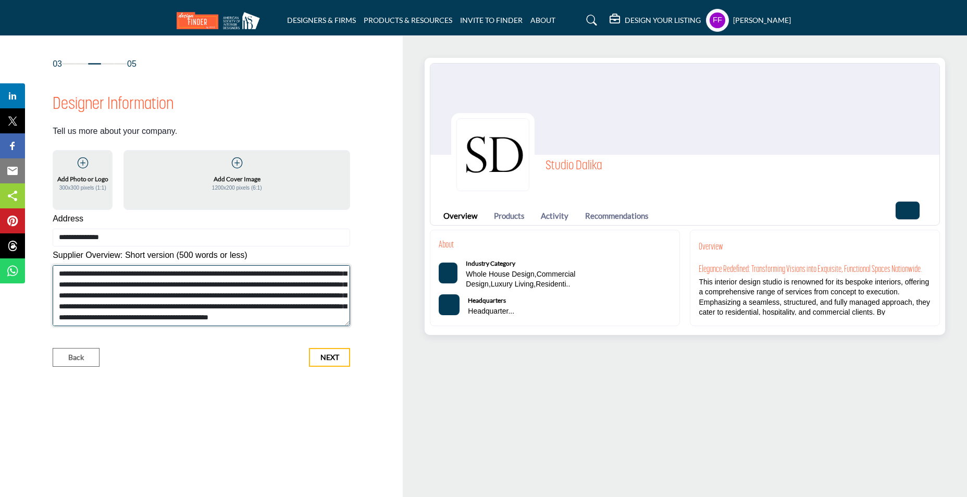
drag, startPoint x: 58, startPoint y: 272, endPoint x: 284, endPoint y: 318, distance: 231.1
click at [284, 318] on textarea "Shortoverview" at bounding box center [201, 295] width 297 height 61
paste textarea "**********"
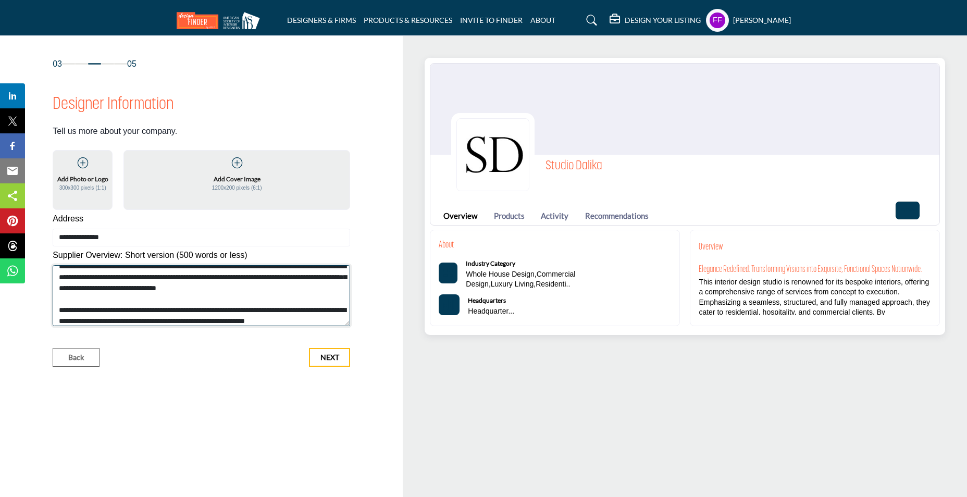
scroll to position [0, 0]
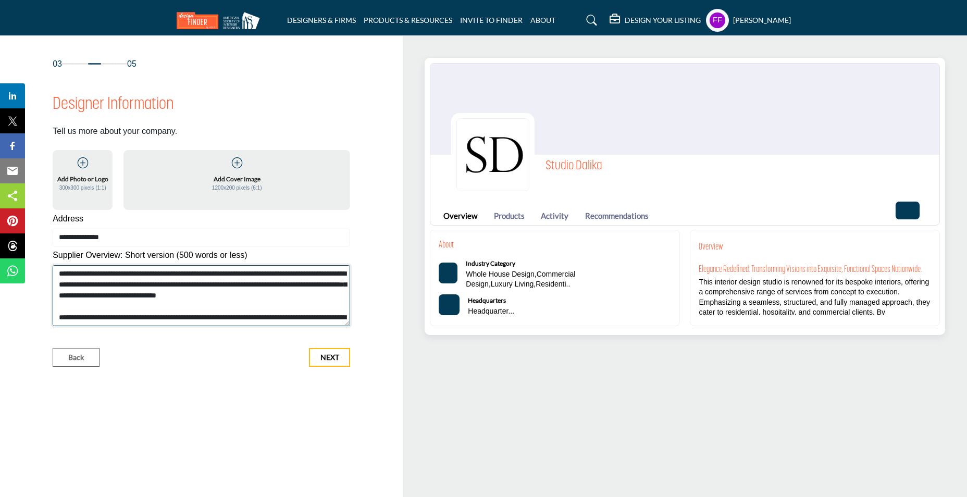
click at [133, 270] on textarea "Shortoverview" at bounding box center [201, 295] width 297 height 61
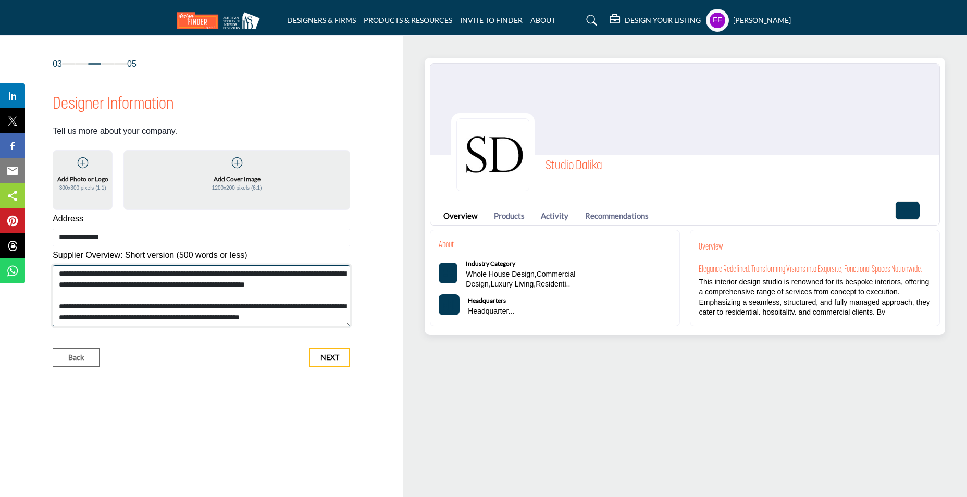
click at [290, 318] on textarea "Shortoverview" at bounding box center [201, 295] width 297 height 61
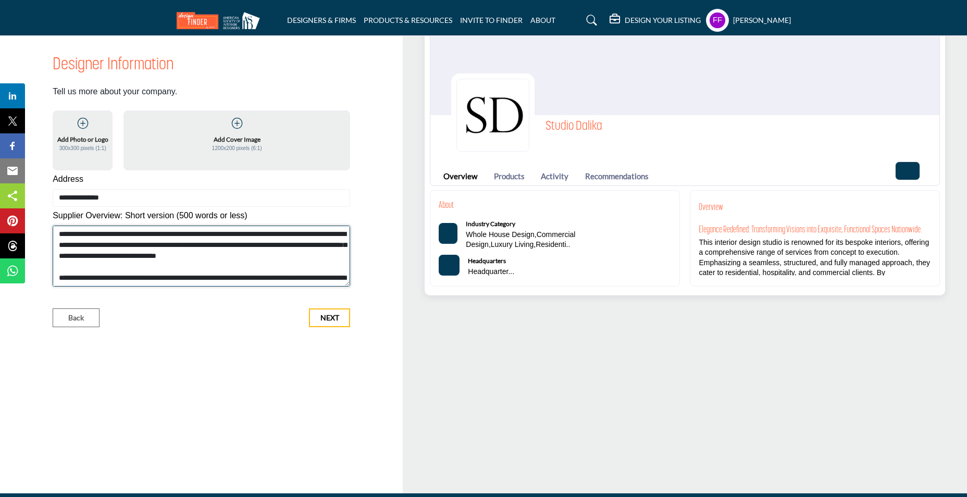
scroll to position [0, 0]
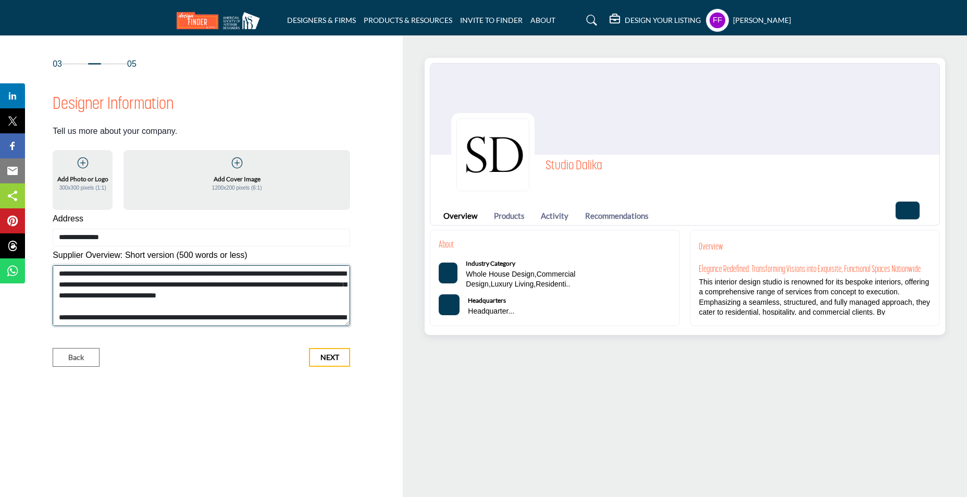
type textarea "**********"
click at [240, 165] on icon at bounding box center [237, 163] width 10 height 10
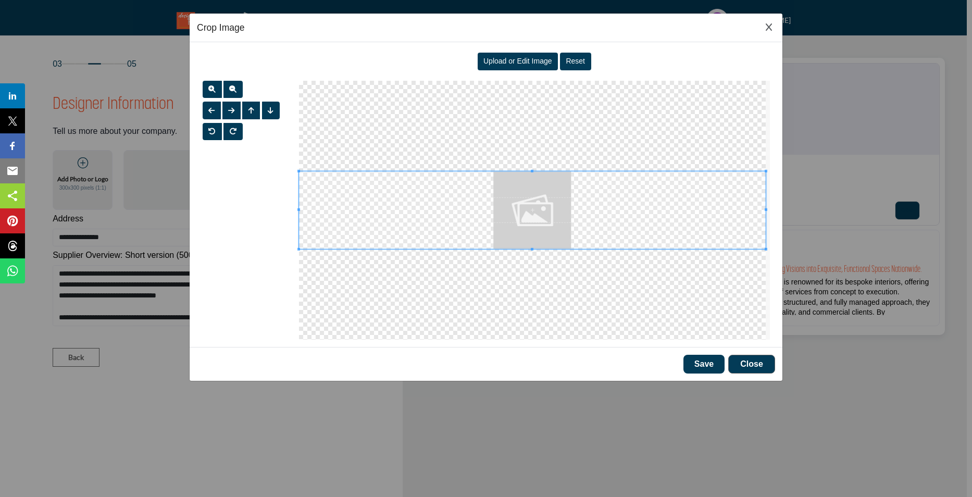
click at [519, 62] on span "Upload or Edit Image" at bounding box center [517, 61] width 69 height 8
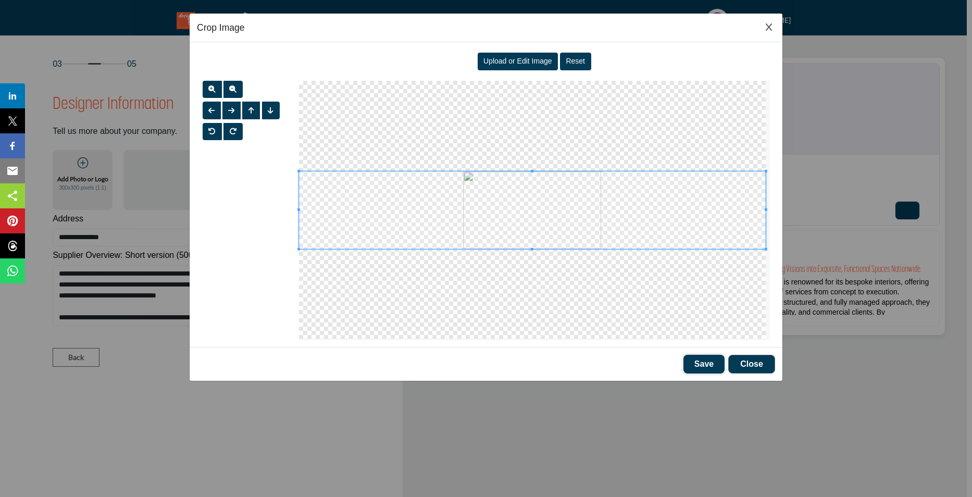
click at [709, 362] on button "Save" at bounding box center [704, 364] width 41 height 19
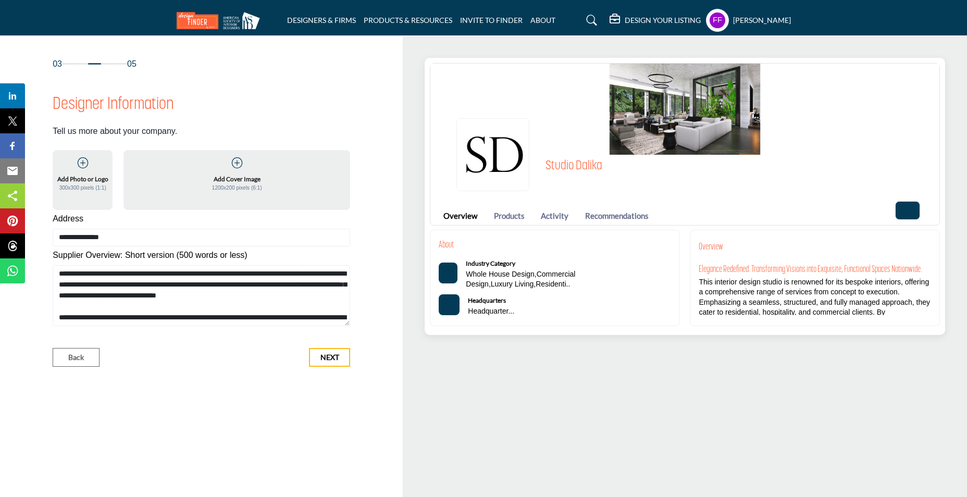
click at [239, 161] on icon at bounding box center [237, 163] width 10 height 10
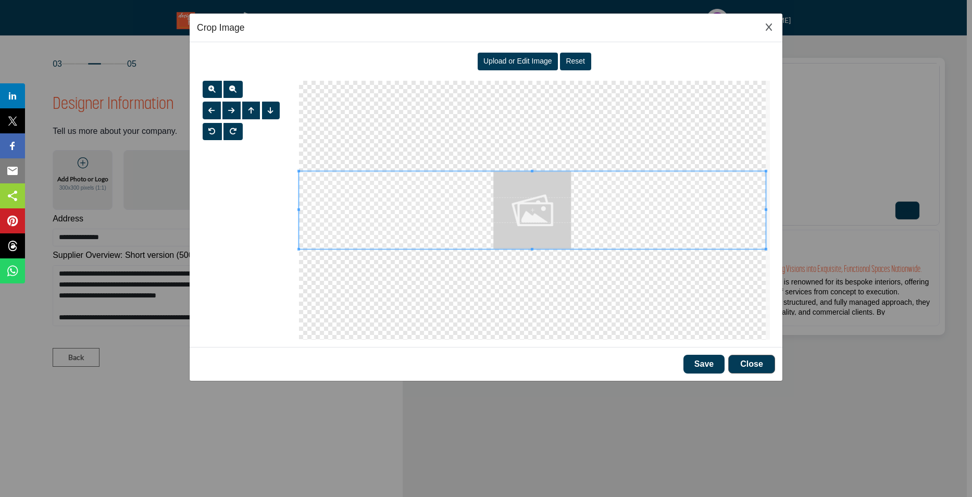
drag, startPoint x: 592, startPoint y: 203, endPoint x: 522, endPoint y: 161, distance: 81.8
click at [522, 161] on div at bounding box center [534, 210] width 471 height 259
click at [541, 61] on span "Upload or Edit Image" at bounding box center [517, 61] width 69 height 8
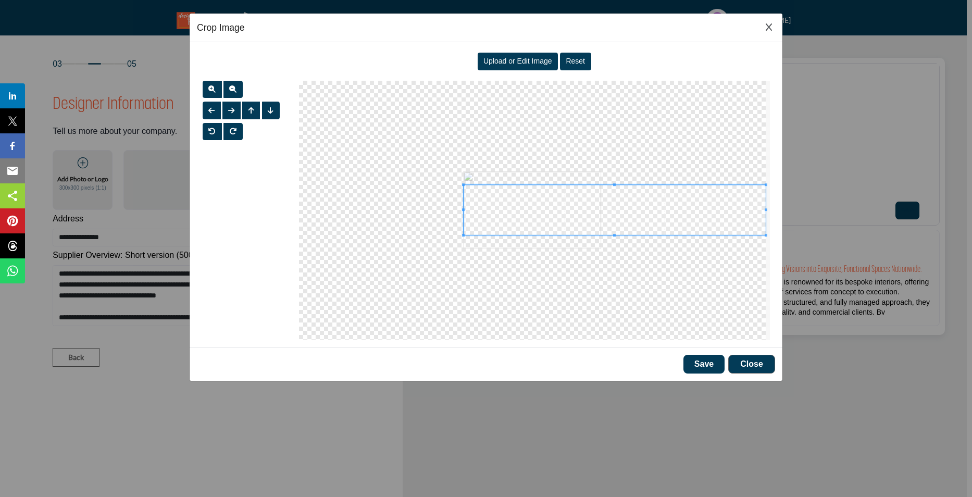
click at [464, 220] on div at bounding box center [615, 210] width 302 height 51
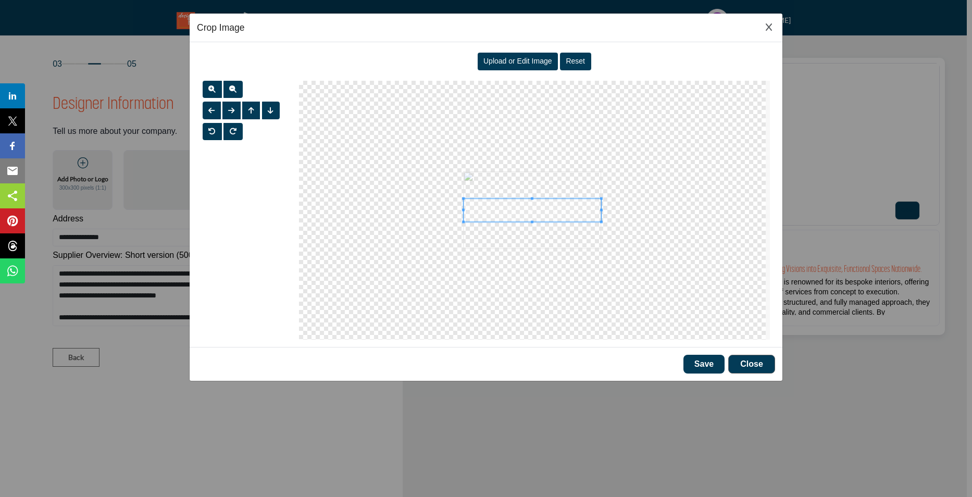
click at [601, 214] on div at bounding box center [533, 210] width 138 height 23
click at [547, 223] on span at bounding box center [533, 220] width 138 height 23
click at [699, 360] on button "Save" at bounding box center [704, 364] width 41 height 19
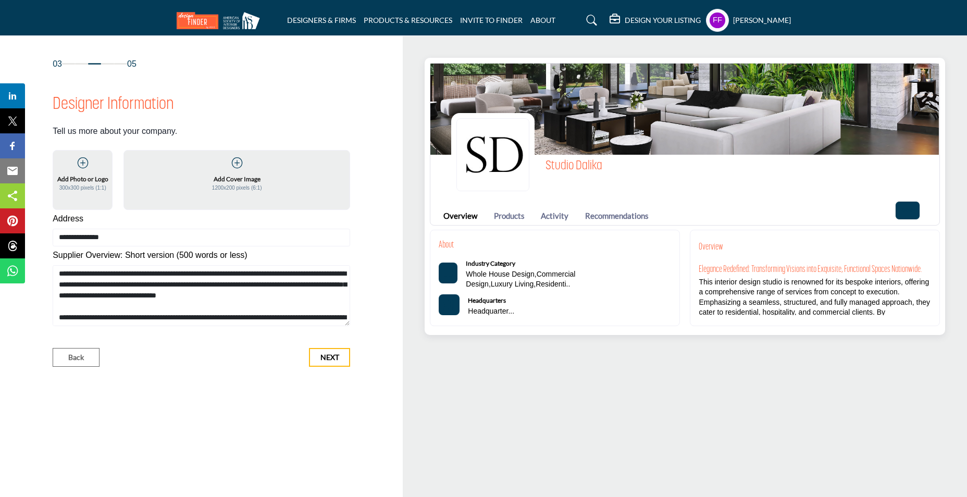
click at [244, 167] on div "Add Cover Image 1200x200 pixels (6:1)" at bounding box center [236, 175] width 207 height 36
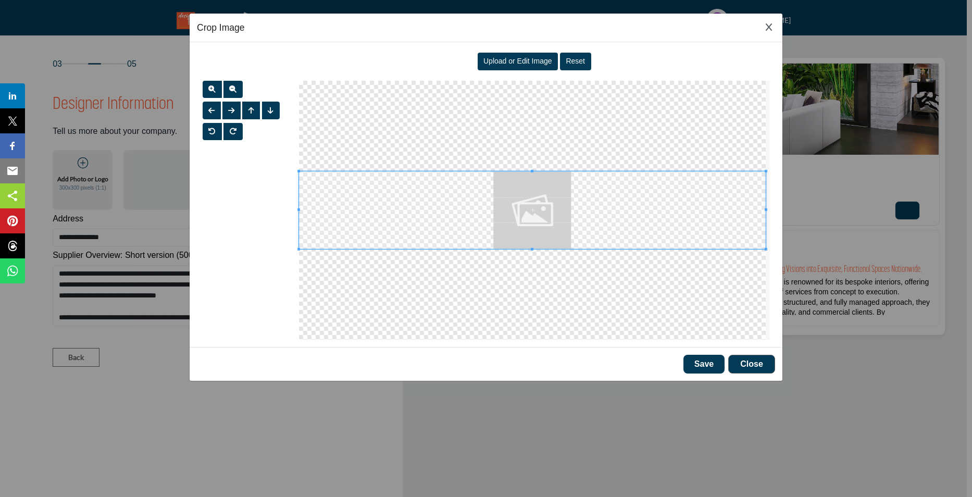
click at [490, 63] on span "Upload or Edit Image" at bounding box center [517, 61] width 69 height 8
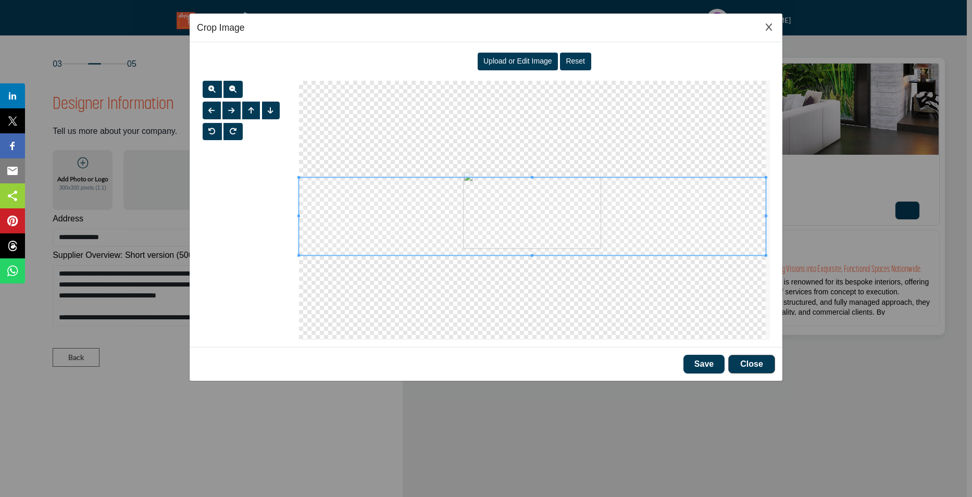
click at [511, 215] on span at bounding box center [532, 217] width 467 height 78
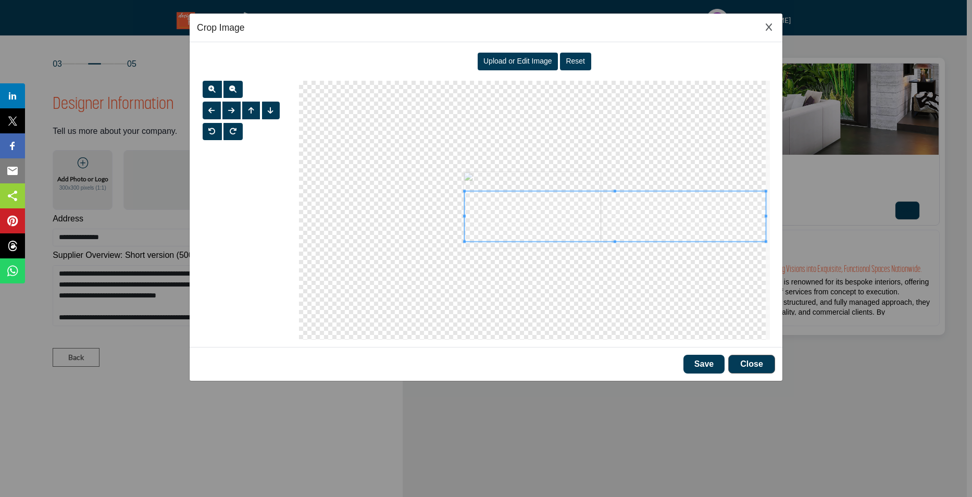
click at [464, 217] on span at bounding box center [464, 216] width 3 height 3
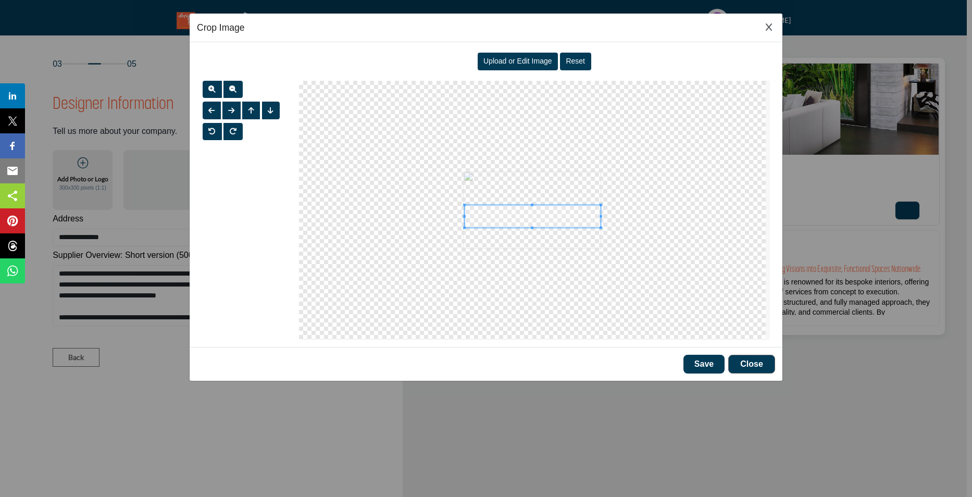
click at [601, 222] on div at bounding box center [533, 216] width 136 height 23
click at [588, 221] on span at bounding box center [532, 215] width 136 height 23
click at [687, 362] on button "Save" at bounding box center [704, 364] width 41 height 19
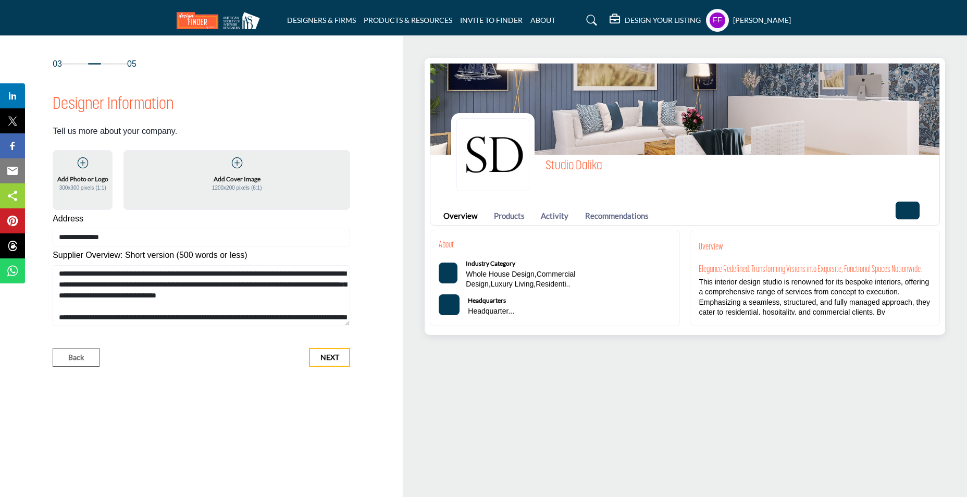
click at [231, 169] on div "Add Cover Image 1200x200 pixels (6:1)" at bounding box center [236, 175] width 207 height 36
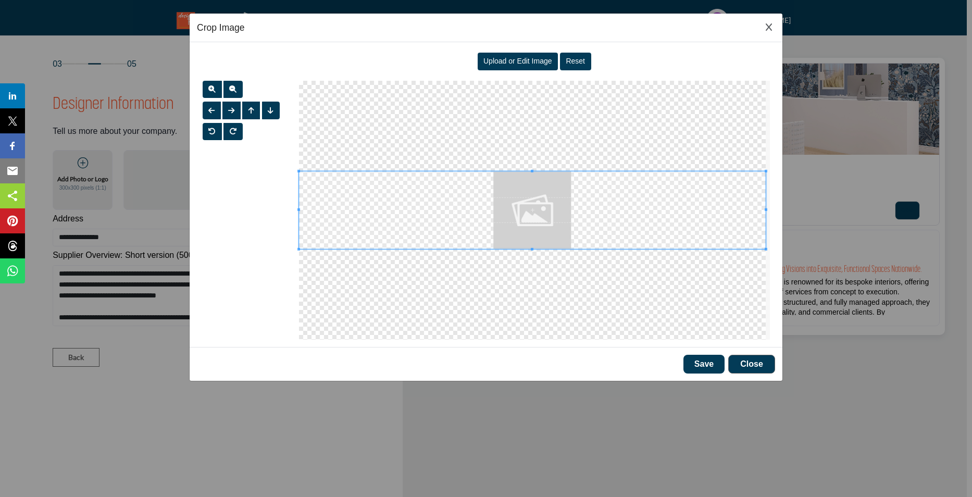
click at [524, 60] on span "Upload or Edit Image" at bounding box center [517, 61] width 69 height 8
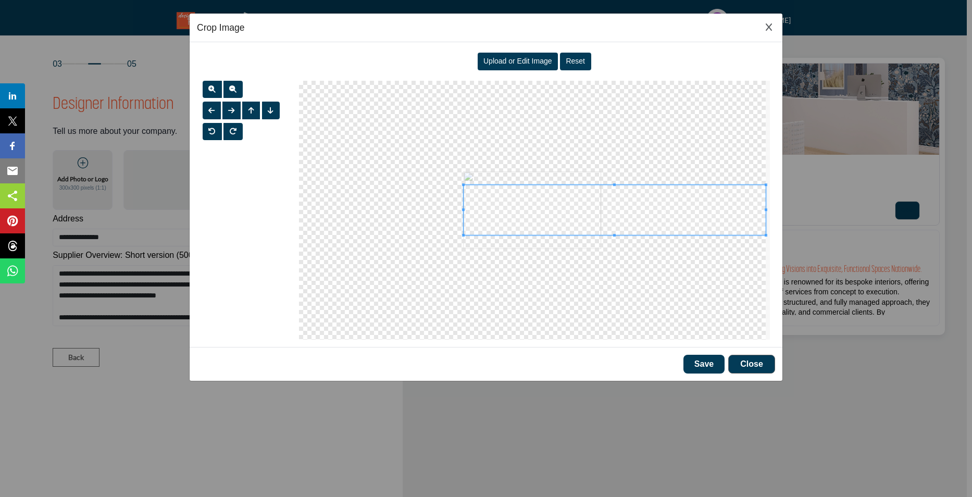
click at [462, 205] on span at bounding box center [463, 210] width 3 height 51
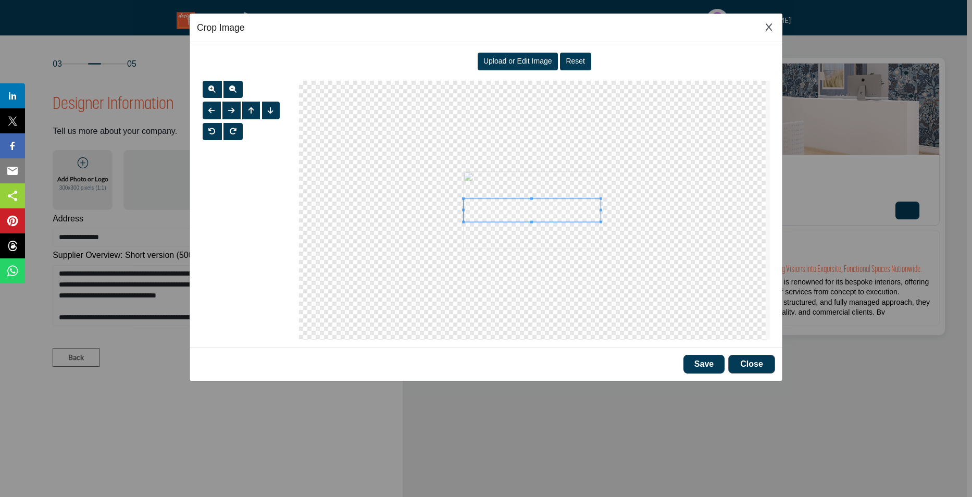
click at [601, 212] on div at bounding box center [532, 210] width 137 height 23
click at [694, 372] on button "Save" at bounding box center [704, 364] width 41 height 19
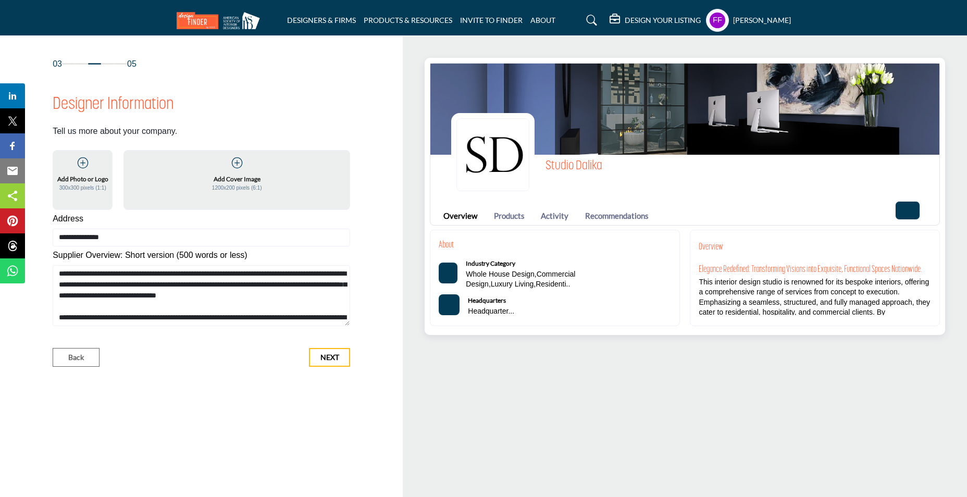
click at [238, 163] on icon at bounding box center [237, 163] width 10 height 10
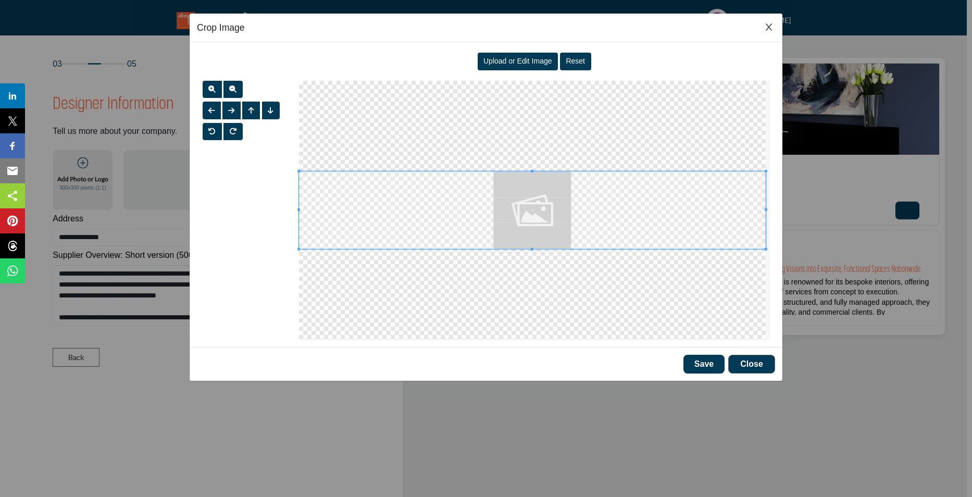
click at [522, 60] on span "Upload or Edit Image" at bounding box center [517, 61] width 69 height 8
click at [507, 52] on div "Upload or Edit Image Reset" at bounding box center [534, 61] width 471 height 24
click at [534, 63] on span "Upload or Edit Image" at bounding box center [517, 61] width 69 height 8
click at [298, 207] on div at bounding box center [534, 210] width 482 height 259
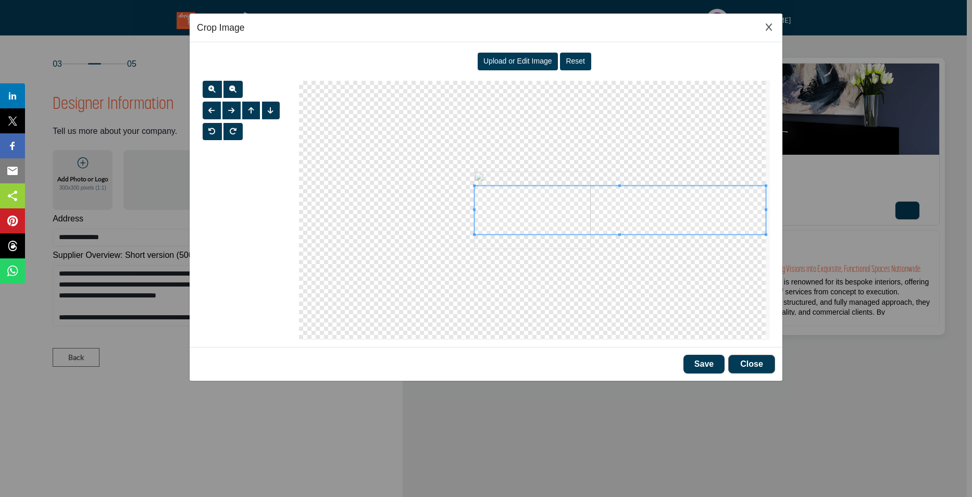
click at [475, 209] on div at bounding box center [620, 210] width 291 height 48
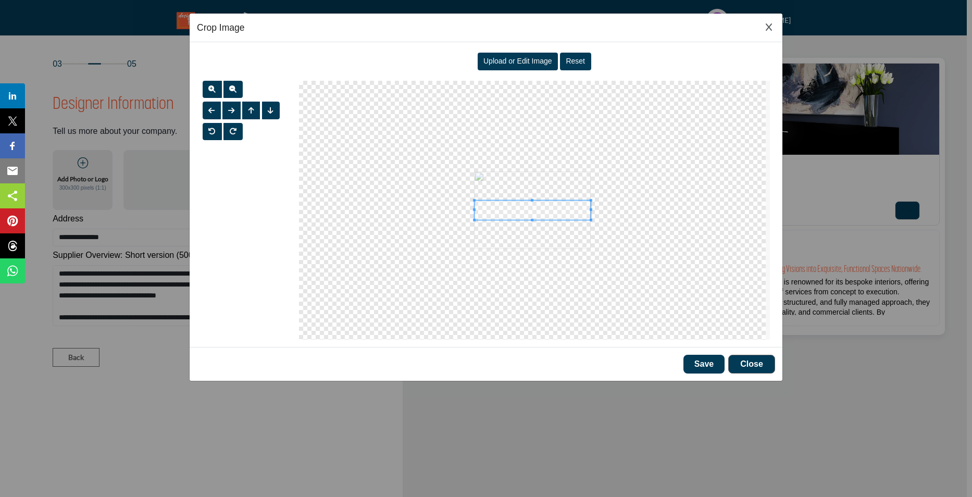
click at [590, 212] on div at bounding box center [533, 210] width 116 height 19
click at [553, 209] on span at bounding box center [533, 207] width 116 height 19
click at [698, 356] on button "Save" at bounding box center [704, 364] width 41 height 19
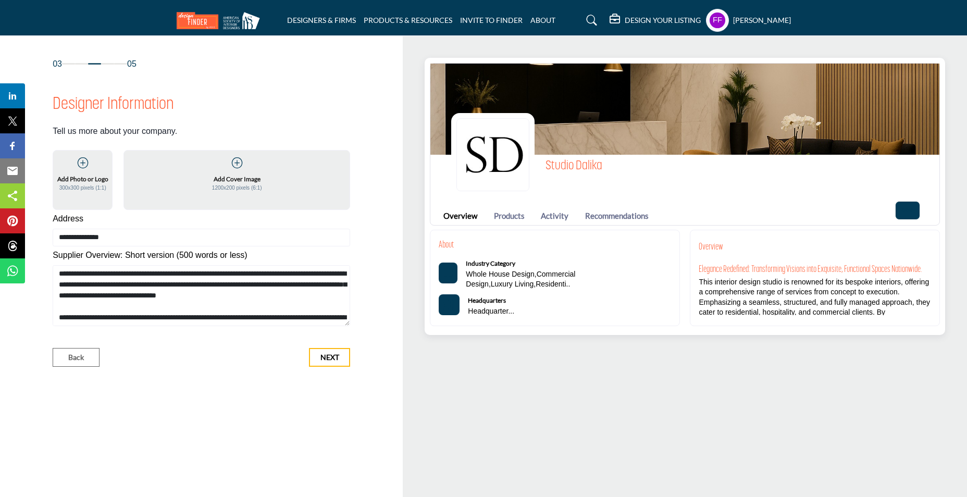
click at [234, 166] on icon at bounding box center [237, 163] width 10 height 10
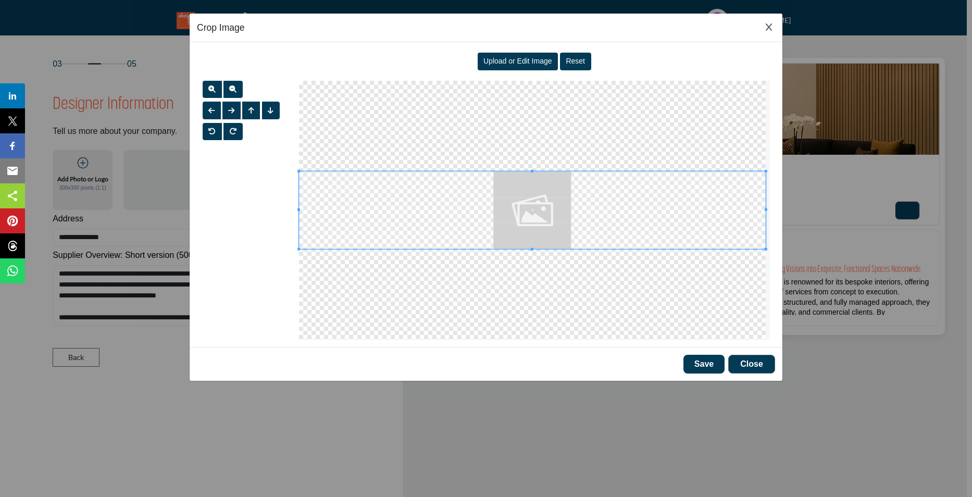
click at [593, 222] on span at bounding box center [532, 210] width 467 height 78
click at [530, 217] on span at bounding box center [532, 209] width 467 height 78
click at [537, 62] on span "Upload or Edit Image" at bounding box center [517, 61] width 69 height 8
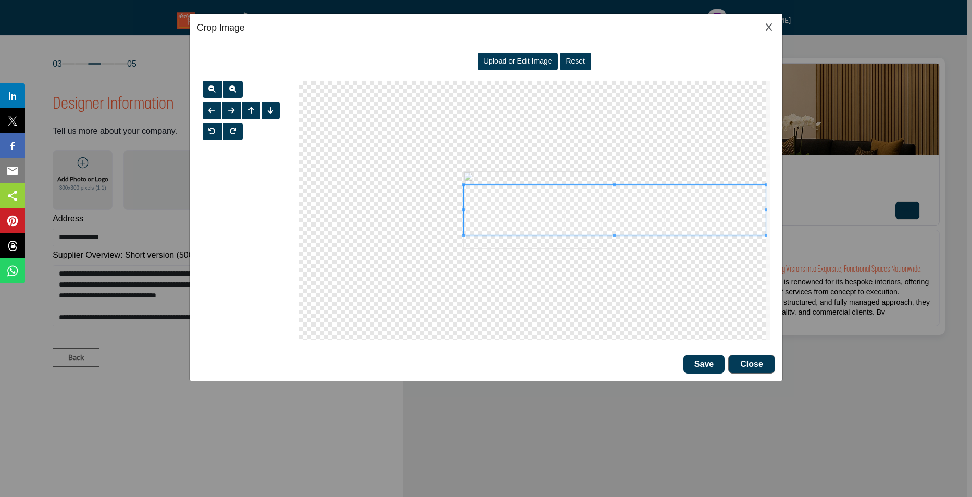
click at [464, 216] on div at bounding box center [615, 210] width 302 height 51
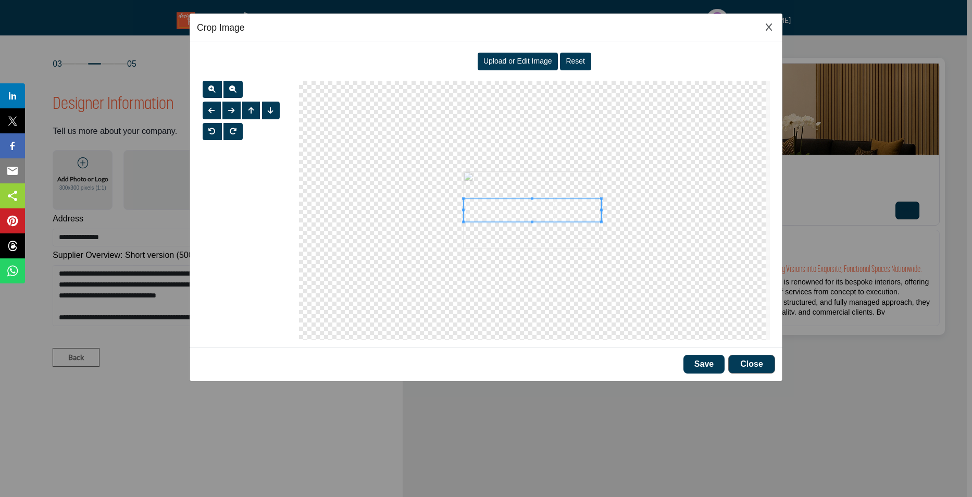
click at [601, 203] on div at bounding box center [533, 210] width 138 height 23
click at [696, 363] on button "Save" at bounding box center [704, 364] width 41 height 19
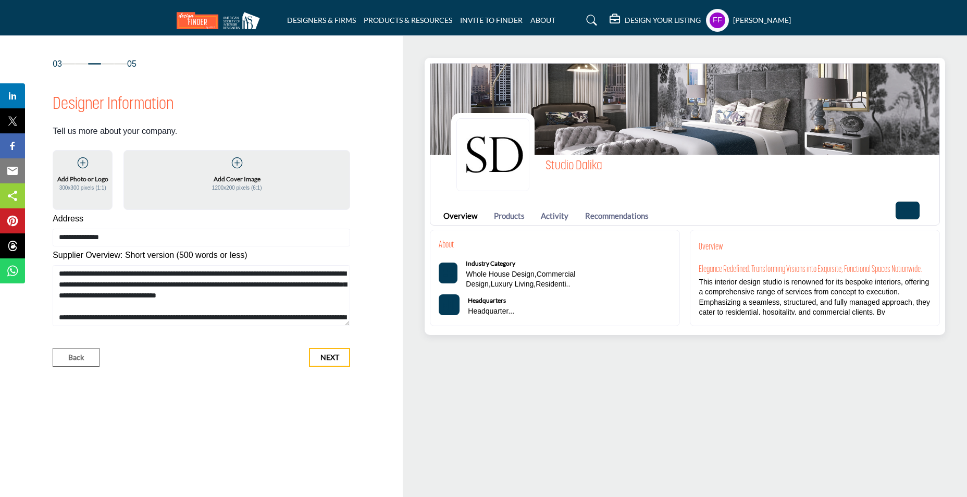
click at [237, 162] on icon at bounding box center [237, 163] width 10 height 10
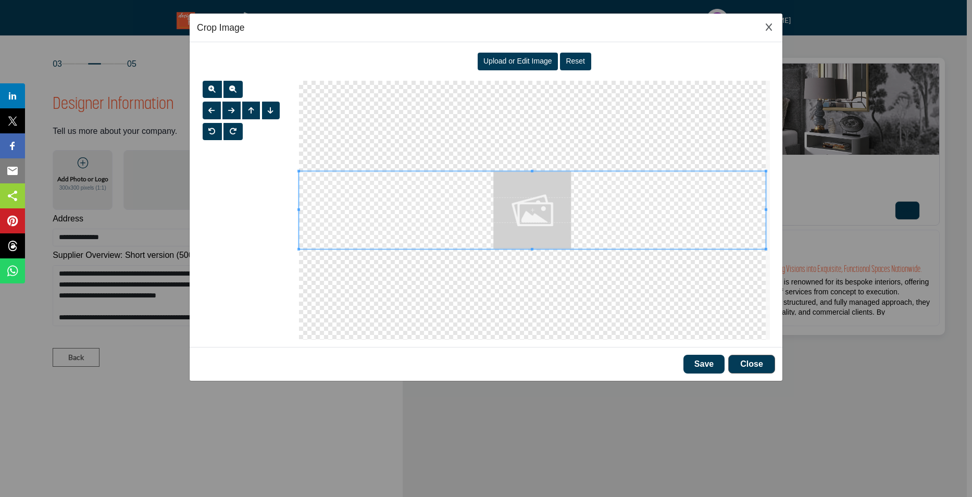
click at [509, 58] on span "Upload or Edit Image" at bounding box center [517, 61] width 69 height 8
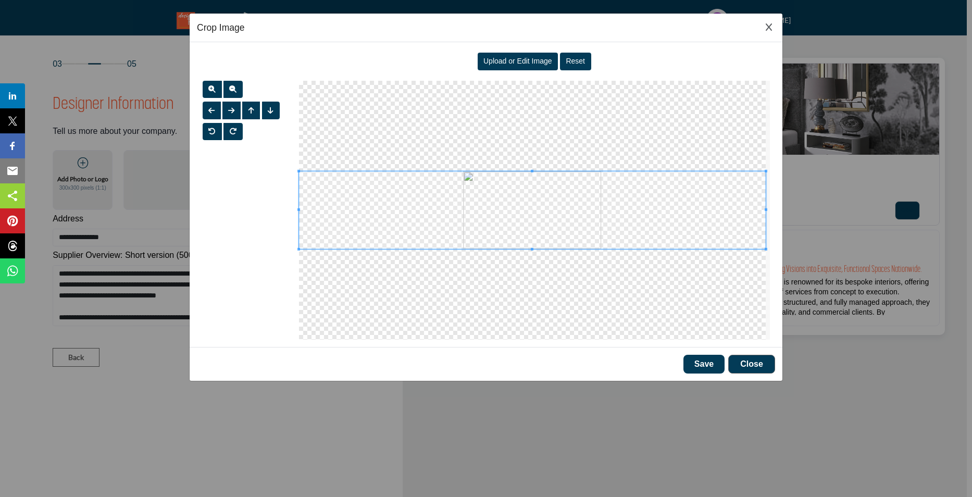
click at [301, 205] on span at bounding box center [532, 210] width 467 height 78
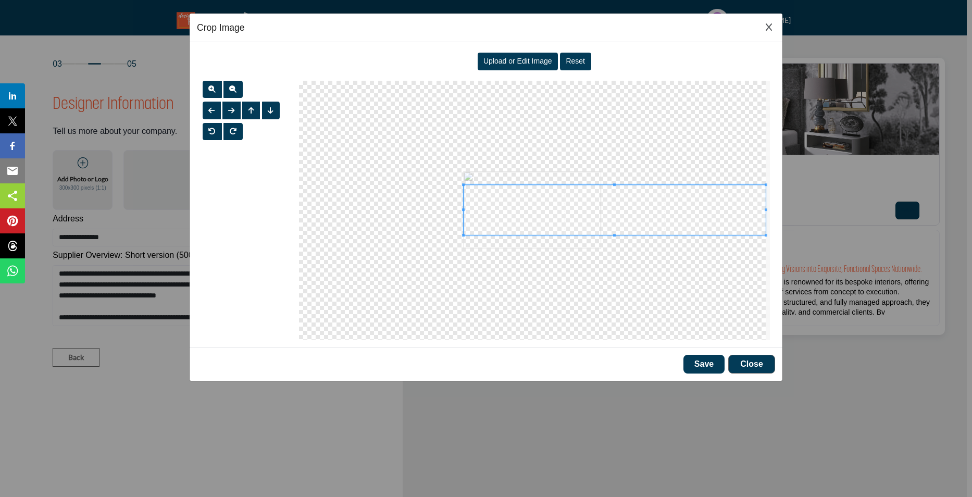
click at [464, 221] on div at bounding box center [615, 210] width 302 height 51
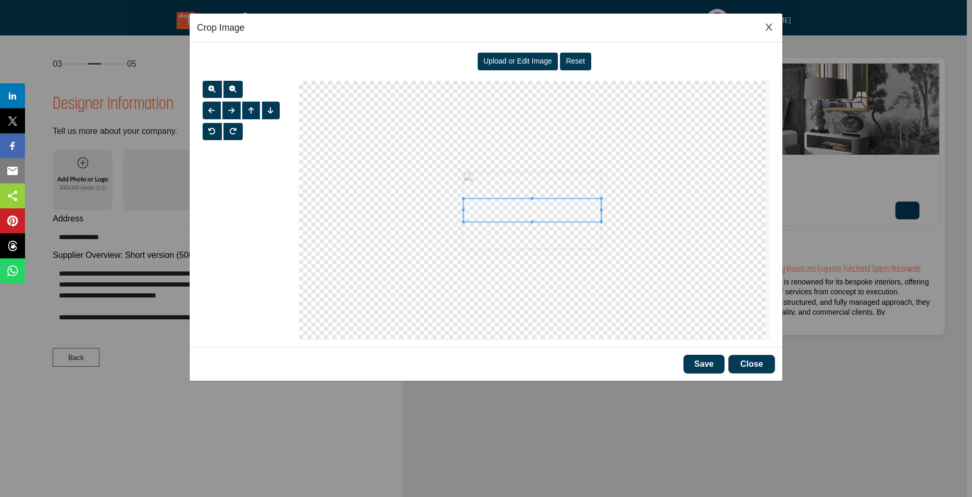
click at [600, 216] on span at bounding box center [601, 210] width 3 height 23
click at [585, 222] on span at bounding box center [533, 222] width 144 height 3
click at [600, 210] on div at bounding box center [531, 210] width 141 height 23
click at [462, 214] on span at bounding box center [463, 210] width 3 height 23
click at [703, 359] on button "Save" at bounding box center [704, 364] width 41 height 19
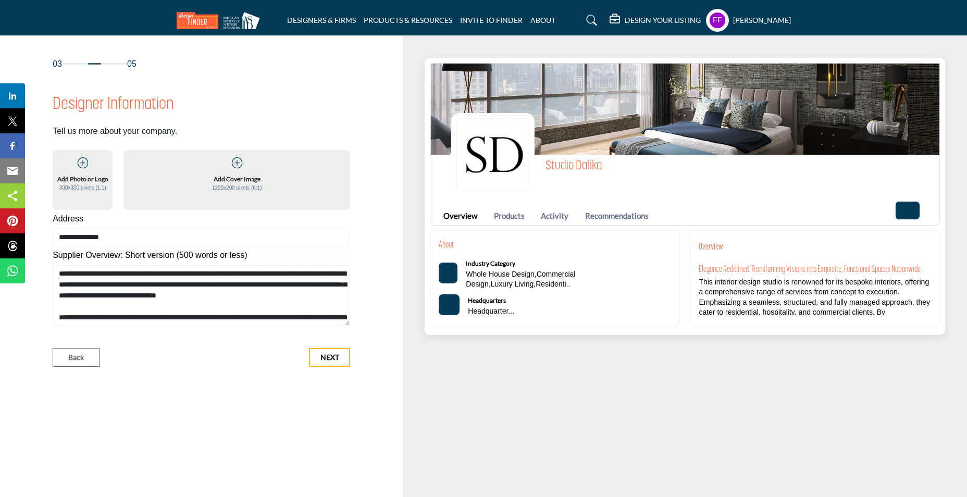
click at [238, 163] on icon at bounding box center [237, 163] width 10 height 10
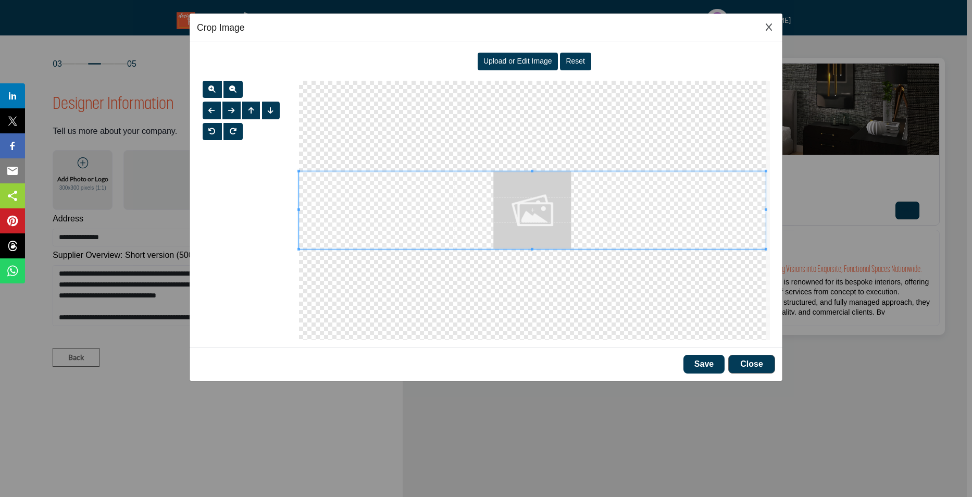
click at [528, 60] on span "Upload or Edit Image" at bounding box center [517, 61] width 69 height 8
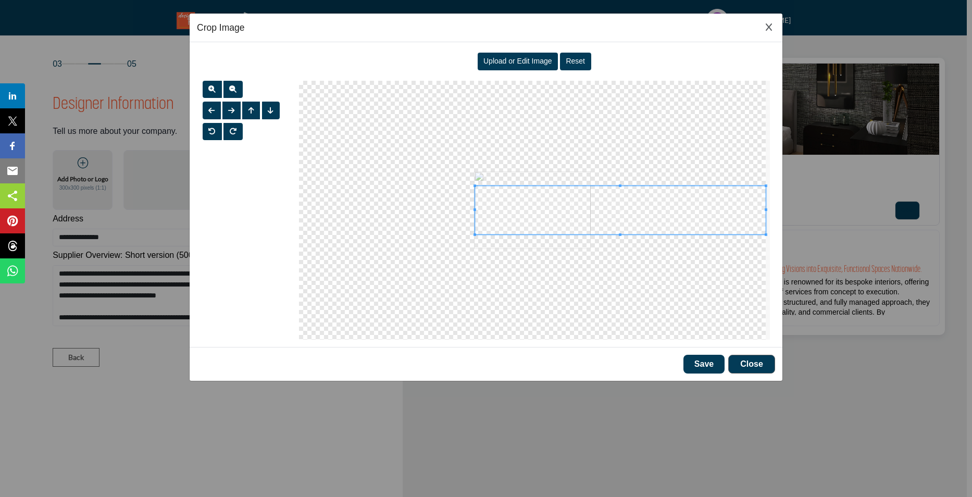
click at [475, 213] on div at bounding box center [620, 210] width 291 height 48
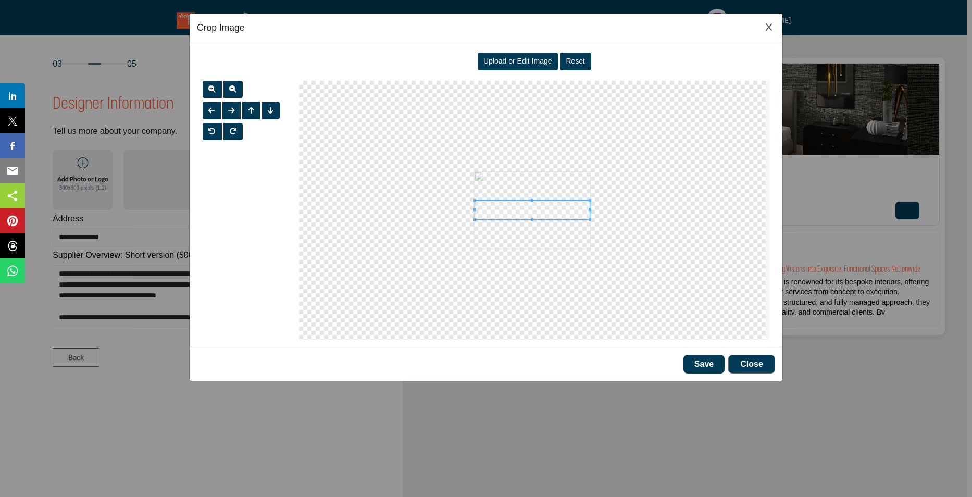
click at [590, 220] on div at bounding box center [532, 210] width 115 height 19
click at [702, 360] on button "Save" at bounding box center [704, 364] width 41 height 19
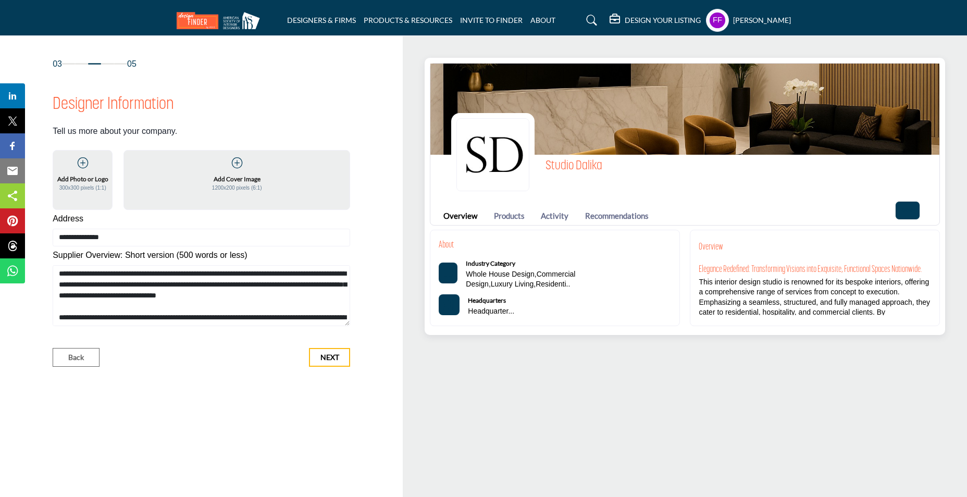
click at [234, 165] on icon at bounding box center [237, 163] width 10 height 10
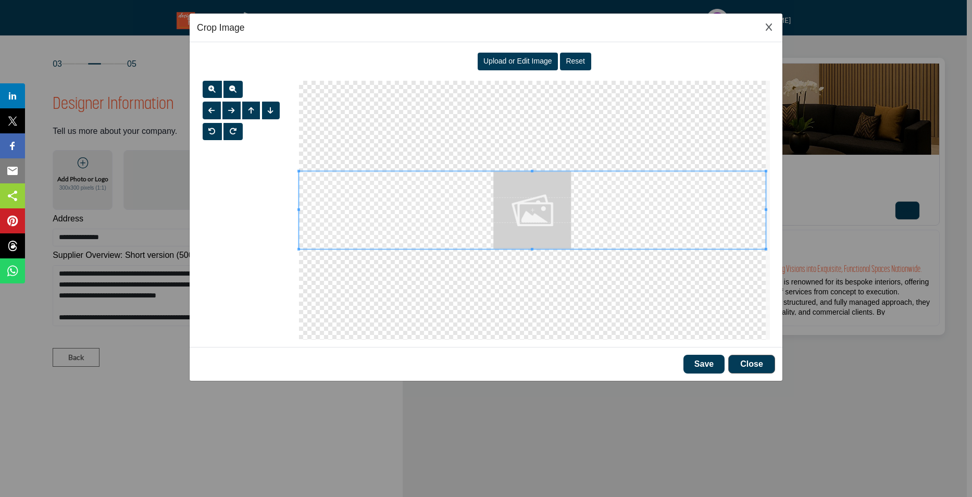
click at [508, 59] on span "Upload or Edit Image" at bounding box center [517, 61] width 69 height 8
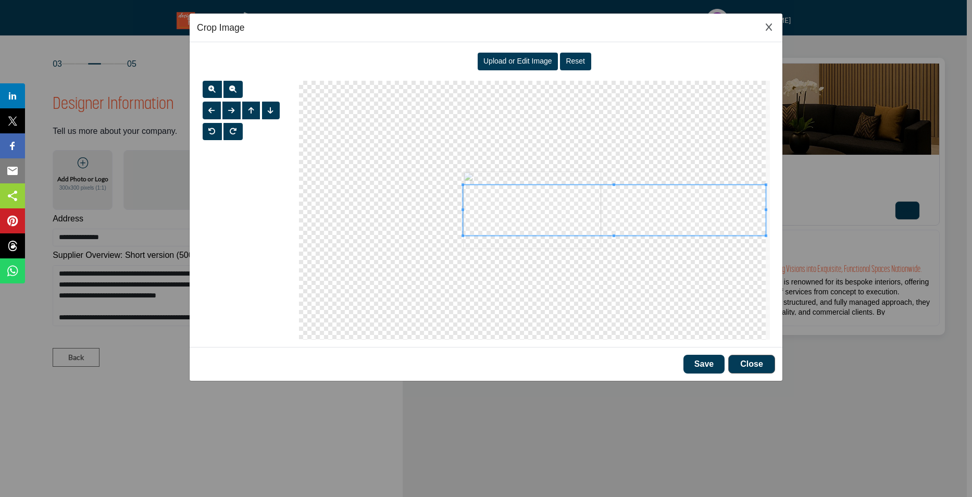
click at [462, 226] on span at bounding box center [463, 210] width 3 height 51
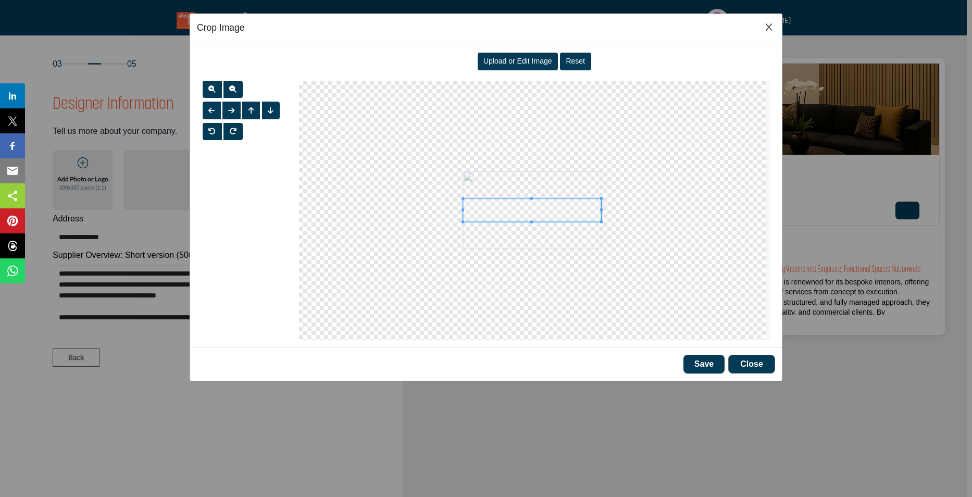
click at [601, 208] on div at bounding box center [532, 210] width 138 height 23
click at [556, 222] on span at bounding box center [533, 221] width 138 height 23
click at [692, 359] on button "Save" at bounding box center [704, 364] width 41 height 19
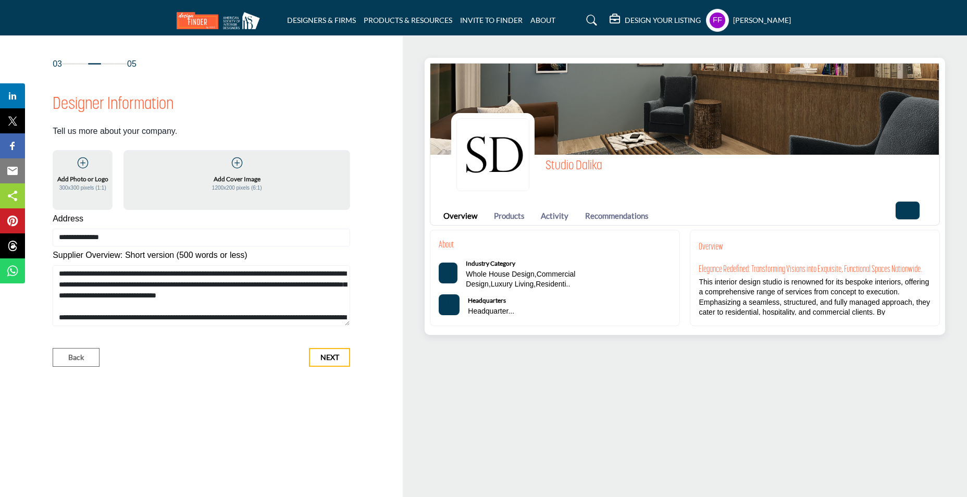
click at [584, 95] on img at bounding box center [684, 109] width 509 height 91
click at [241, 162] on icon at bounding box center [237, 163] width 10 height 10
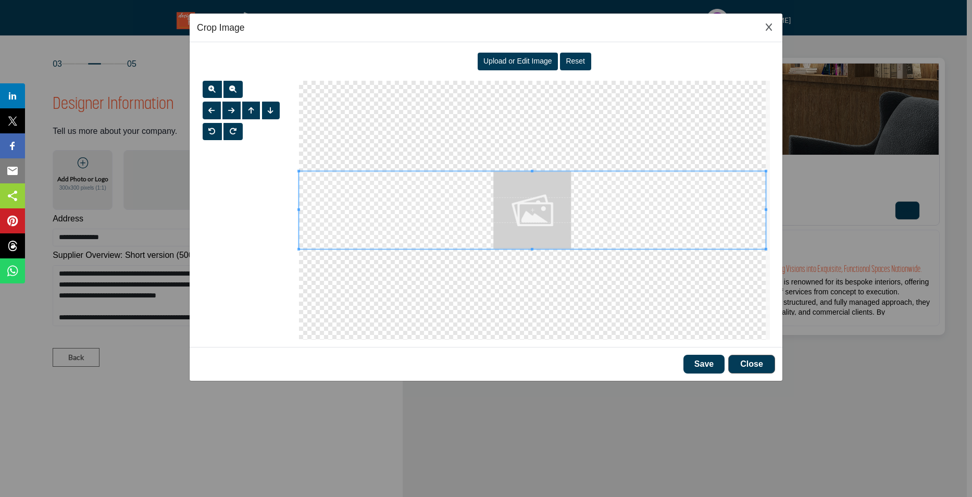
click at [534, 56] on div "Upload or Edit Image" at bounding box center [518, 62] width 81 height 18
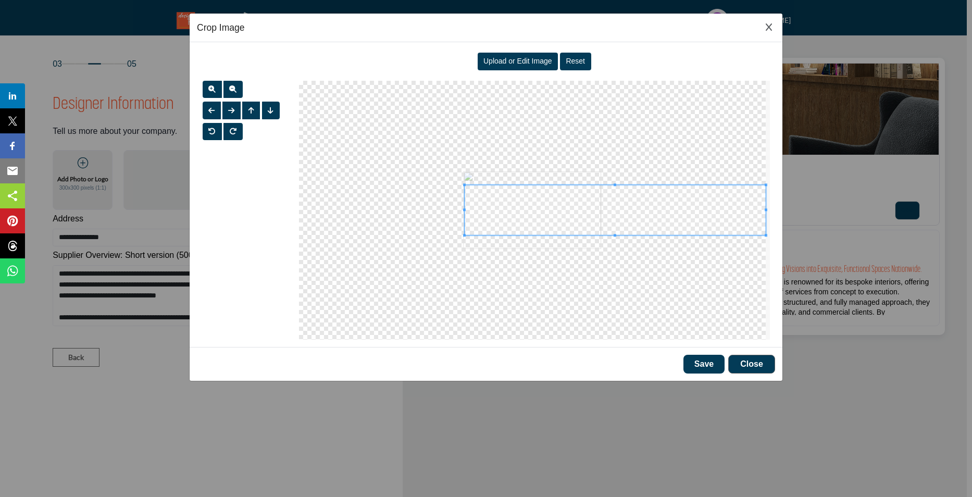
click at [465, 211] on span at bounding box center [464, 209] width 3 height 3
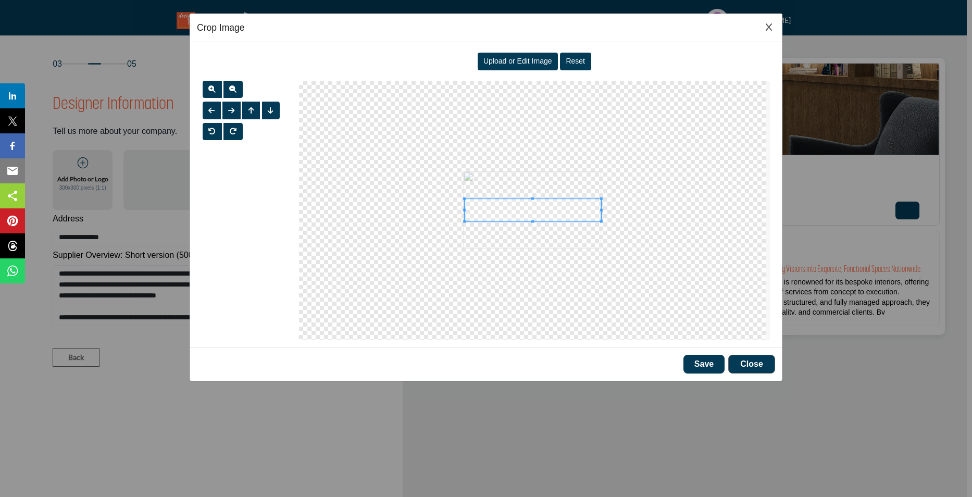
click at [601, 218] on div at bounding box center [533, 210] width 137 height 23
click at [463, 209] on span at bounding box center [463, 209] width 3 height 3
click at [699, 363] on button "Save" at bounding box center [704, 364] width 41 height 19
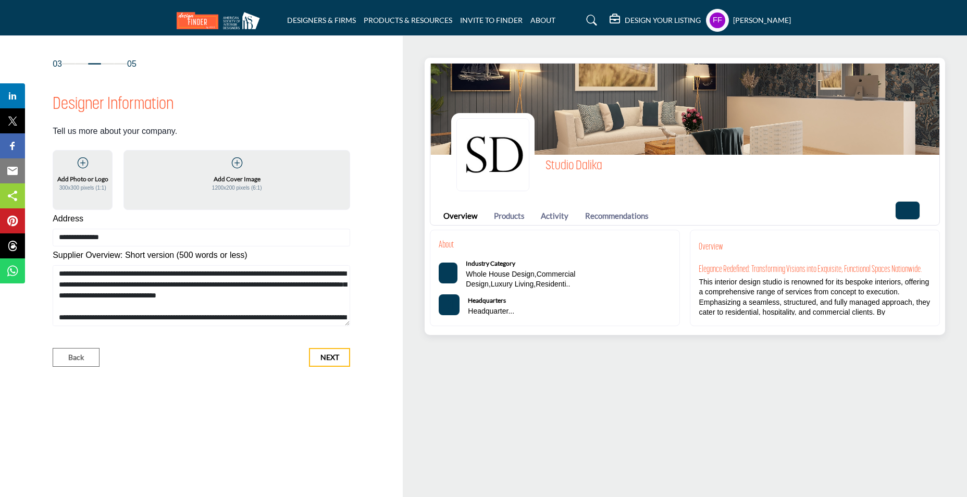
click at [445, 273] on icon "Categories List" at bounding box center [448, 273] width 10 height 10
click at [450, 272] on icon "Categories List" at bounding box center [448, 273] width 10 height 10
click at [449, 304] on icon "HeadQuarters" at bounding box center [448, 305] width 10 height 10
click at [477, 304] on div "Headquarters Headquarter..." at bounding box center [491, 305] width 46 height 23
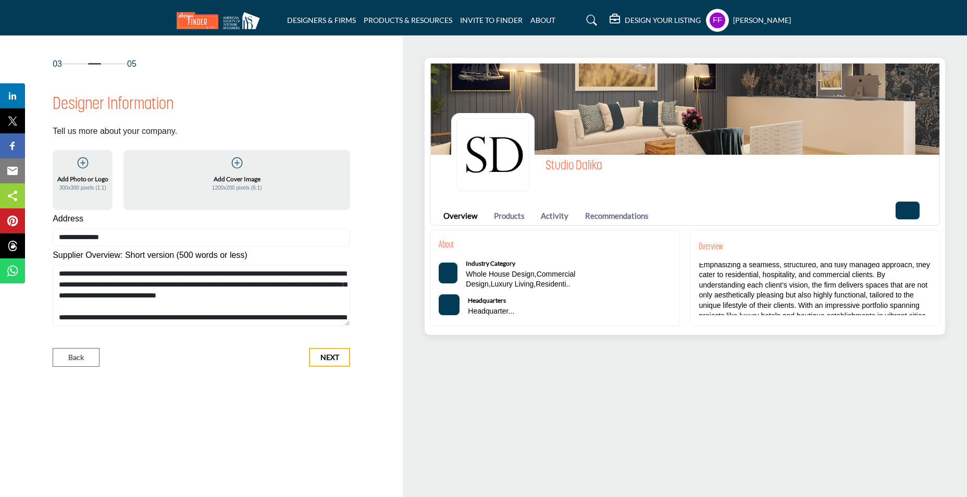
scroll to position [2, 0]
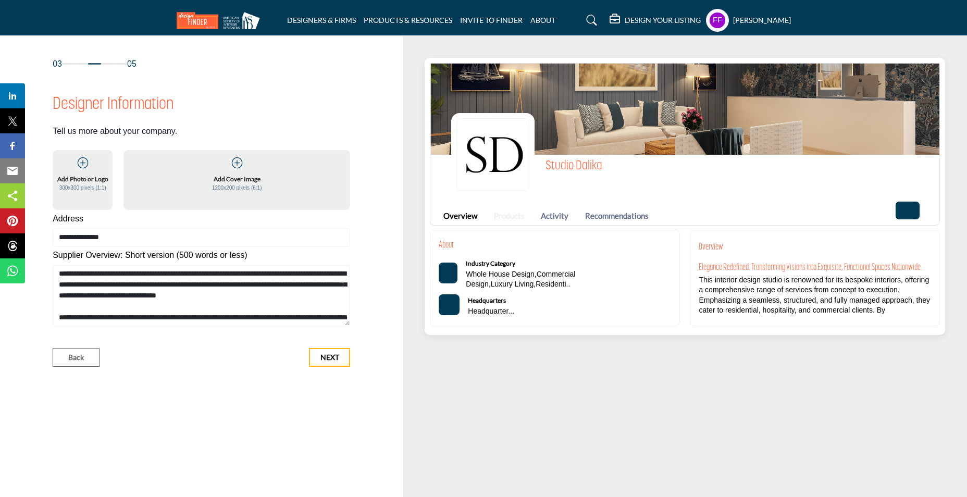
click at [501, 216] on link "Products" at bounding box center [509, 216] width 31 height 12
click at [554, 216] on link "Activity" at bounding box center [555, 216] width 28 height 12
click at [619, 216] on link "Recommendations" at bounding box center [617, 216] width 64 height 12
click at [340, 355] on button "Next" at bounding box center [329, 357] width 41 height 19
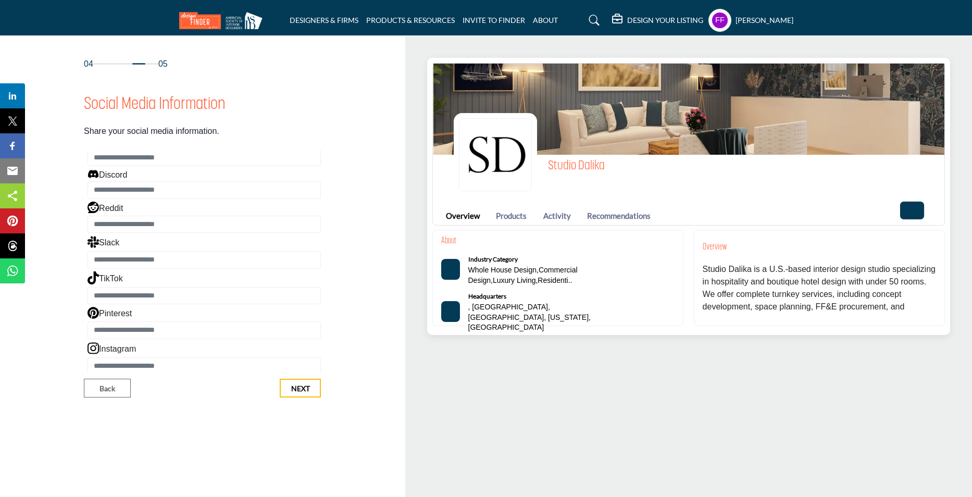
scroll to position [162, 0]
click at [129, 370] on input "Enter Instagram" at bounding box center [204, 365] width 233 height 18
paste input "**********"
type input "**********"
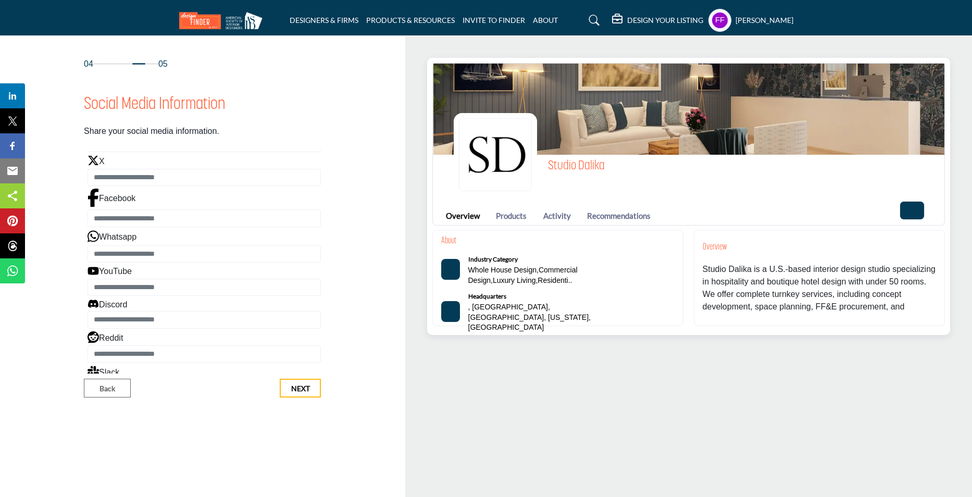
scroll to position [6, 0]
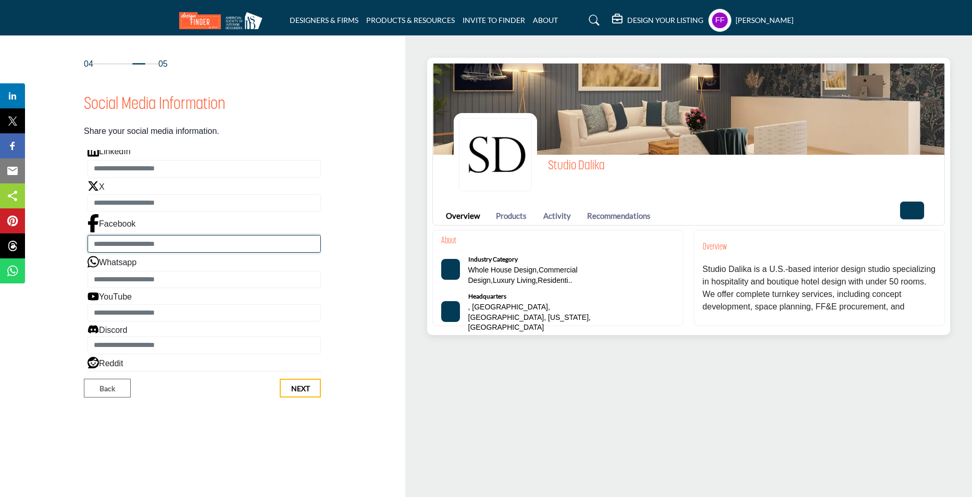
click at [121, 241] on input "Enter Facebook" at bounding box center [204, 244] width 233 height 18
paste input "**********"
type input "**********"
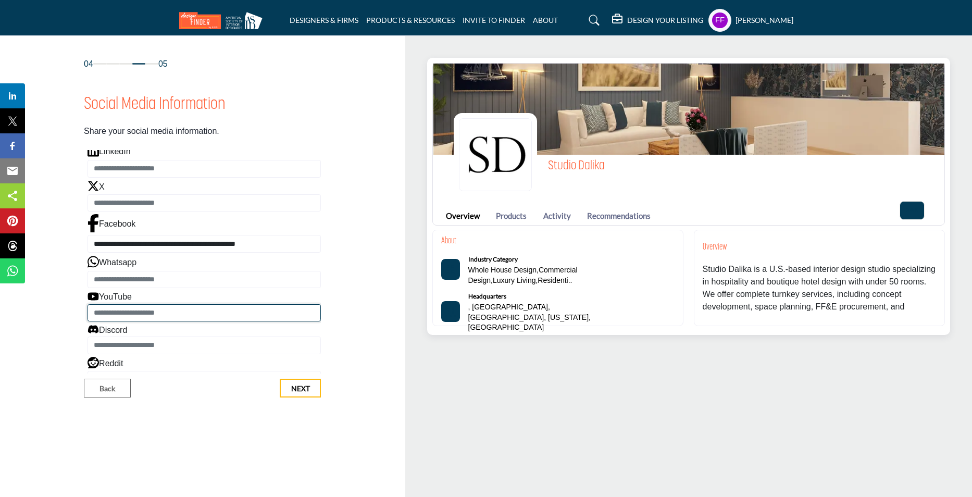
paste input "**********"
drag, startPoint x: 122, startPoint y: 312, endPoint x: 200, endPoint y: 316, distance: 77.7
click at [124, 313] on input "**********" at bounding box center [204, 313] width 233 height 18
type input "**********"
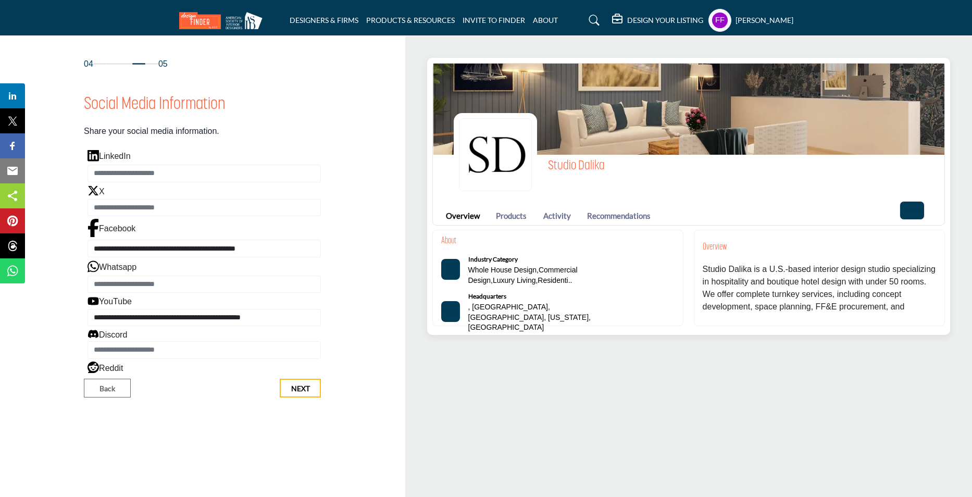
scroll to position [0, 0]
click at [146, 176] on input "Enter LinkedIn" at bounding box center [204, 175] width 233 height 18
paste input "**********"
type input "**********"
click at [108, 279] on input "Enter Whatsapp" at bounding box center [204, 286] width 233 height 18
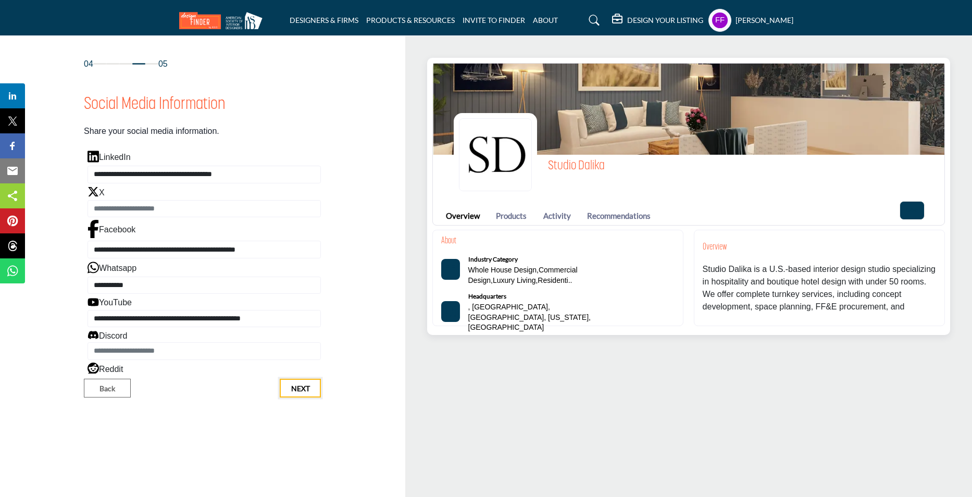
click at [289, 390] on button "Next" at bounding box center [300, 388] width 41 height 19
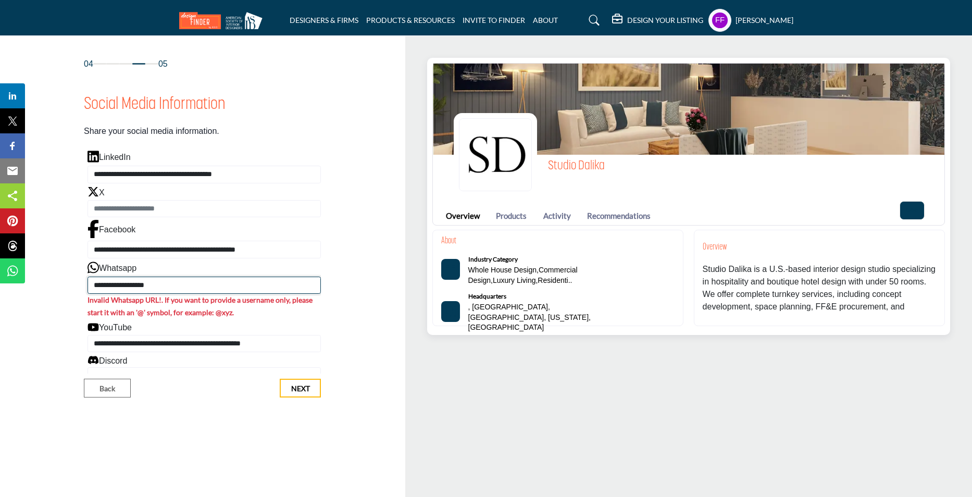
drag, startPoint x: 175, startPoint y: 281, endPoint x: 86, endPoint y: 282, distance: 88.6
click at [86, 282] on div "**********" at bounding box center [202, 262] width 237 height 224
paste input "**********"
type input "**********"
click at [301, 389] on span "Next" at bounding box center [300, 388] width 19 height 10
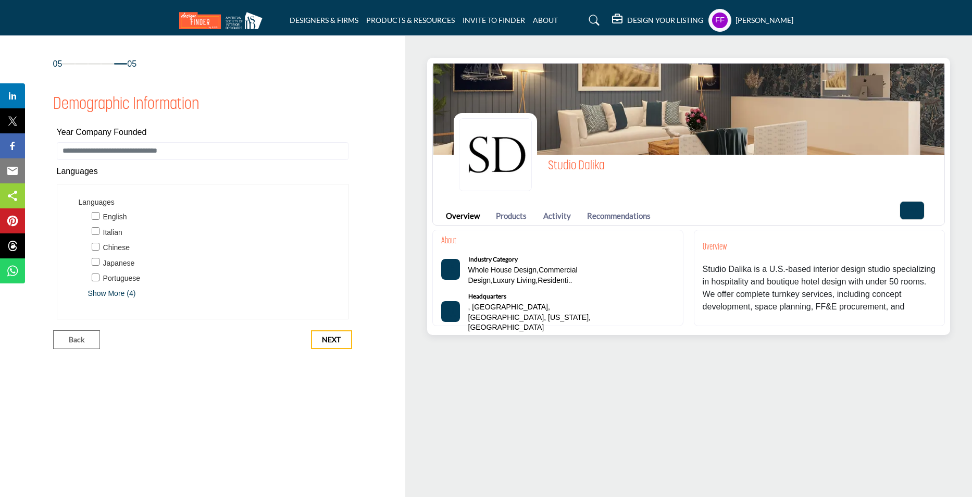
click at [106, 294] on span "Show More (4)" at bounding box center [211, 293] width 247 height 11
click at [336, 403] on span "Next" at bounding box center [331, 401] width 19 height 10
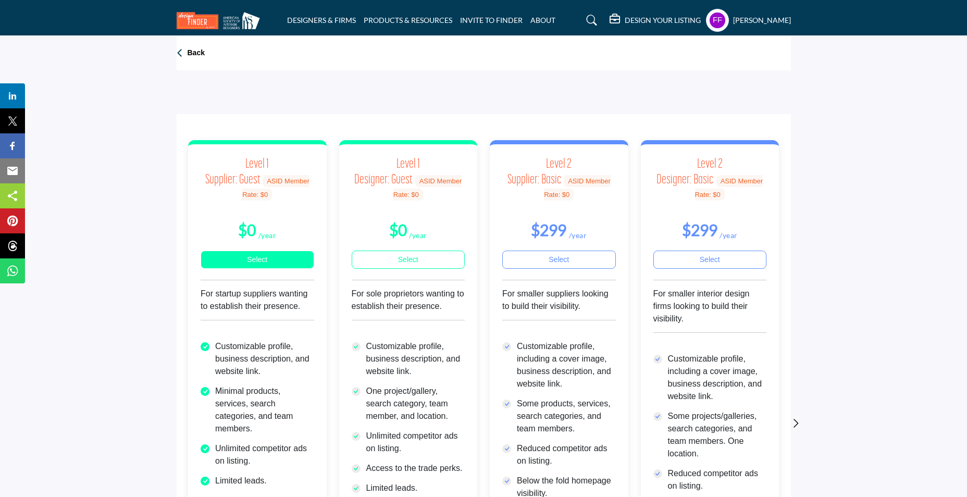
click at [274, 263] on link "Select" at bounding box center [258, 260] width 114 height 18
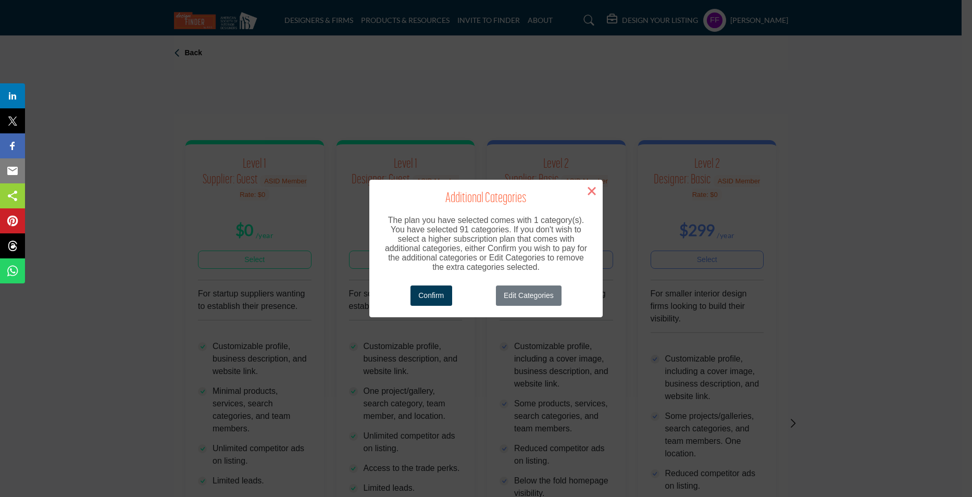
click at [593, 192] on button "×" at bounding box center [592, 191] width 22 height 22
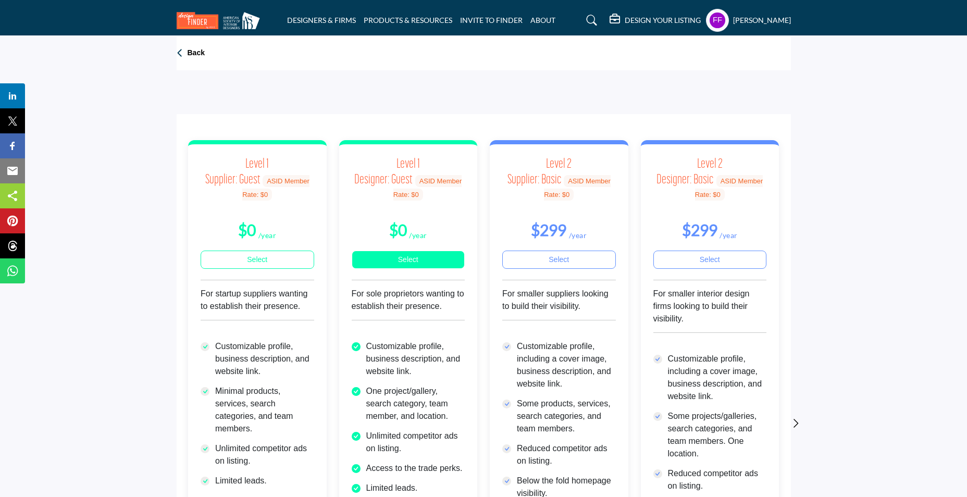
click at [426, 256] on link "Select" at bounding box center [409, 260] width 114 height 18
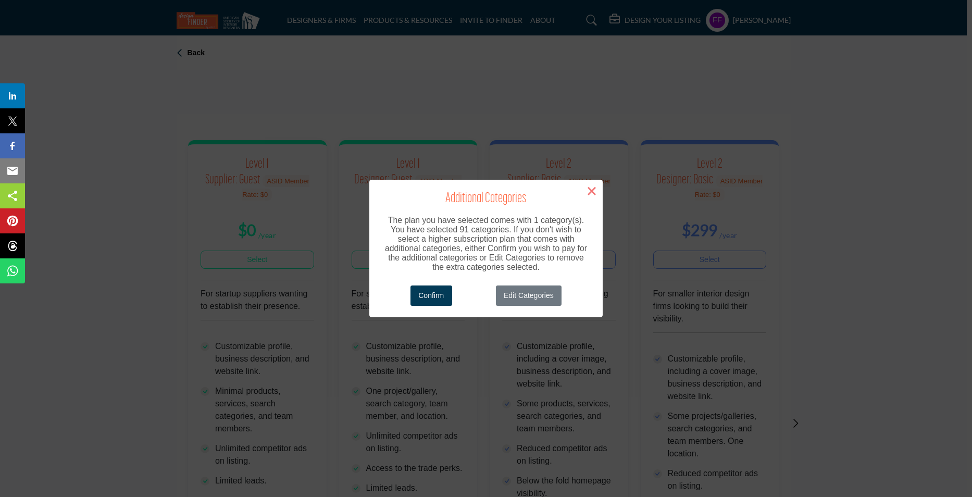
click at [594, 191] on button "×" at bounding box center [592, 191] width 22 height 22
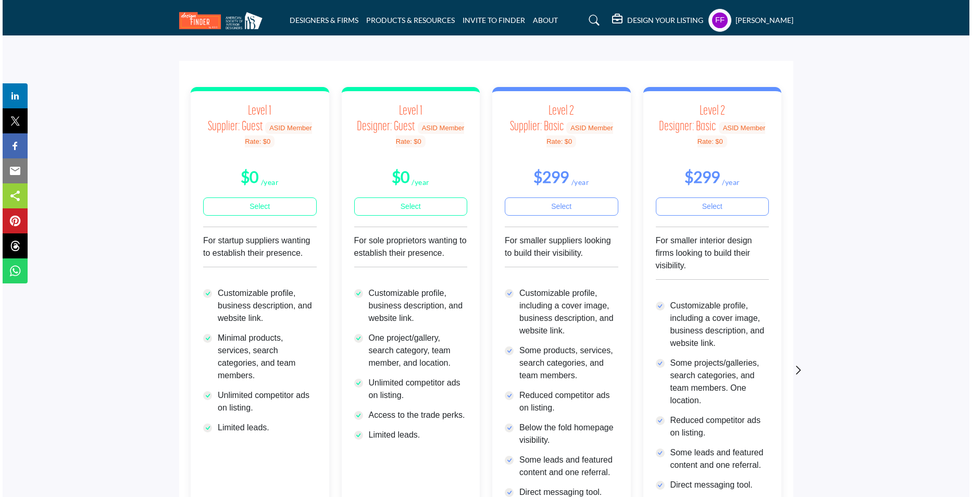
scroll to position [52, 0]
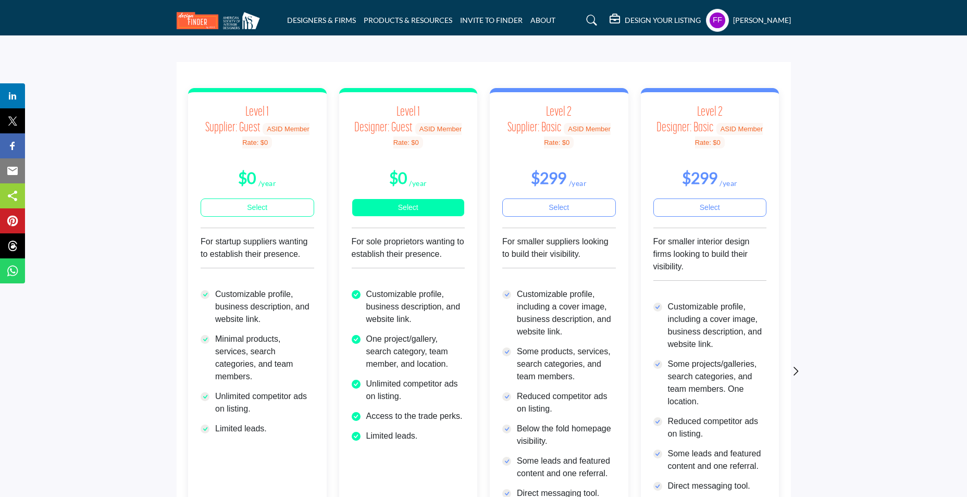
click at [403, 208] on link "Select" at bounding box center [409, 208] width 114 height 18
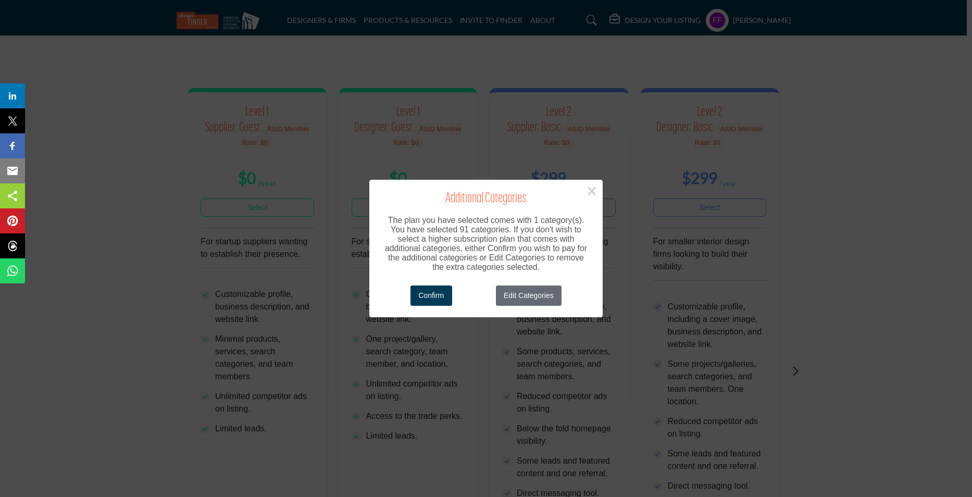
click at [542, 294] on button "Edit Categories" at bounding box center [529, 296] width 66 height 20
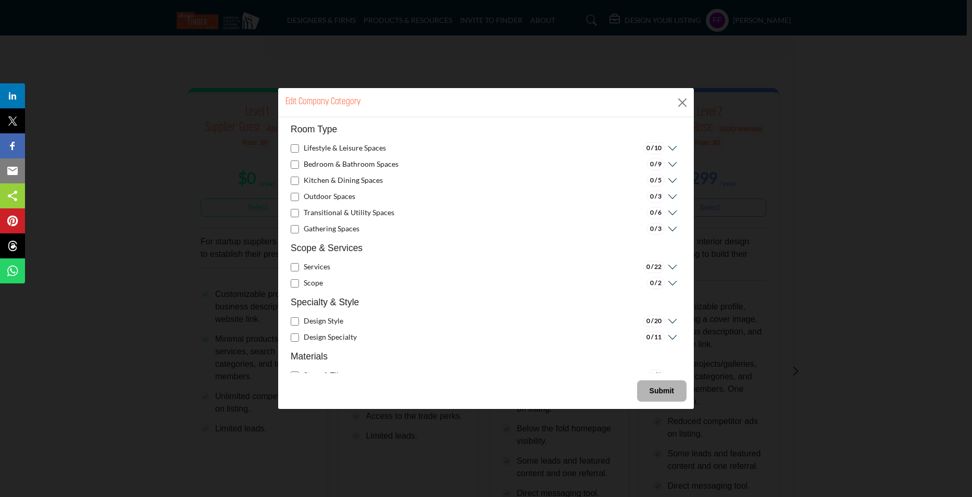
scroll to position [0, 0]
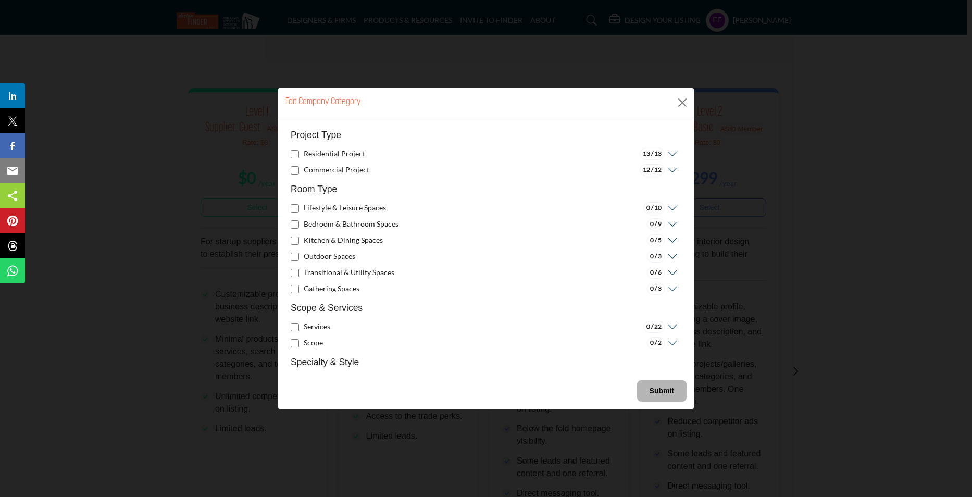
click at [667, 155] on icon at bounding box center [671, 154] width 13 height 10
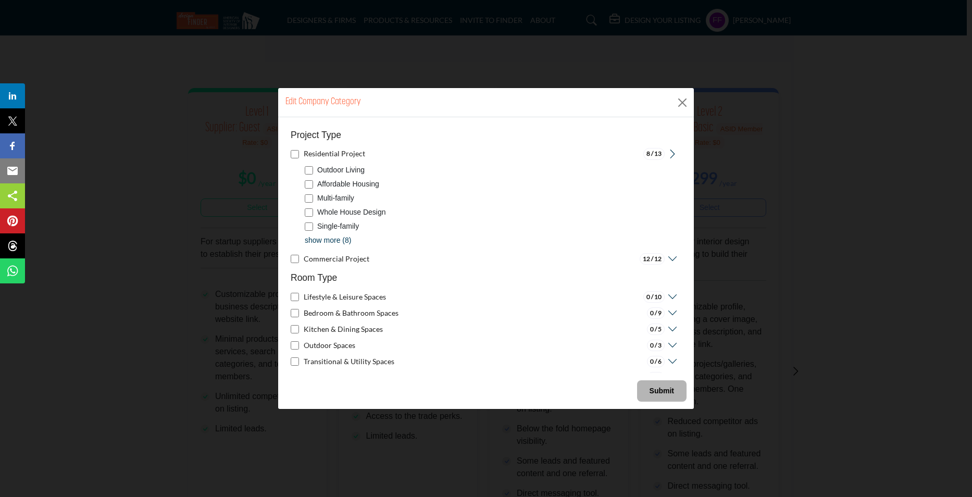
click at [321, 246] on p "show more (8)" at bounding box center [328, 240] width 46 height 11
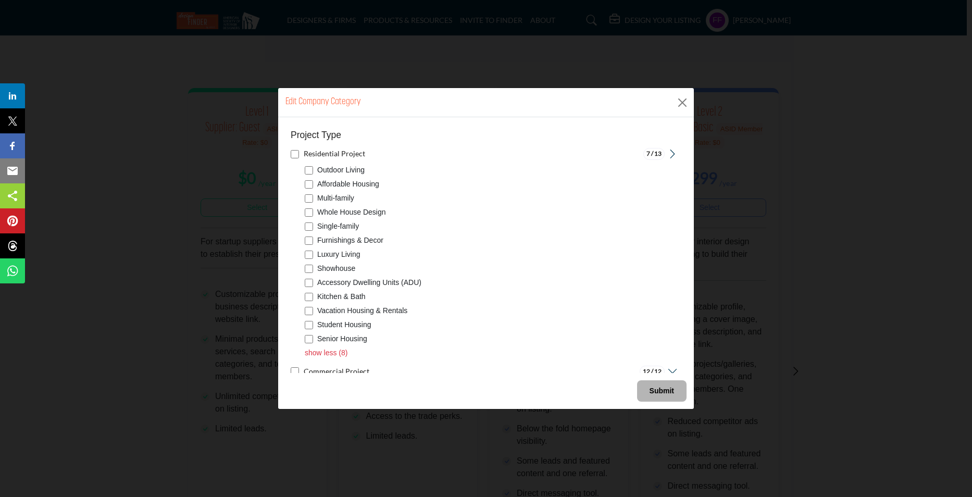
click at [310, 251] on div "Luxury Living" at bounding box center [488, 254] width 366 height 11
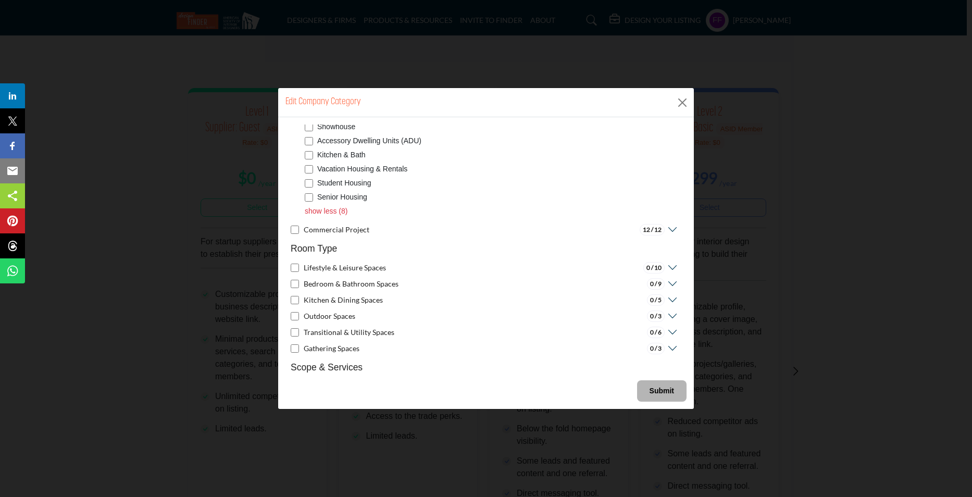
scroll to position [156, 0]
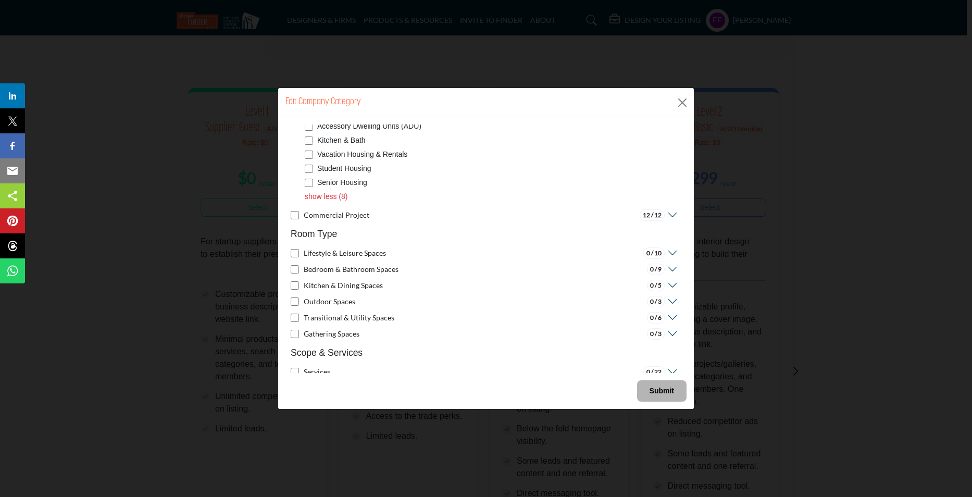
click at [326, 216] on h5 "Commercial Project" at bounding box center [337, 215] width 66 height 10
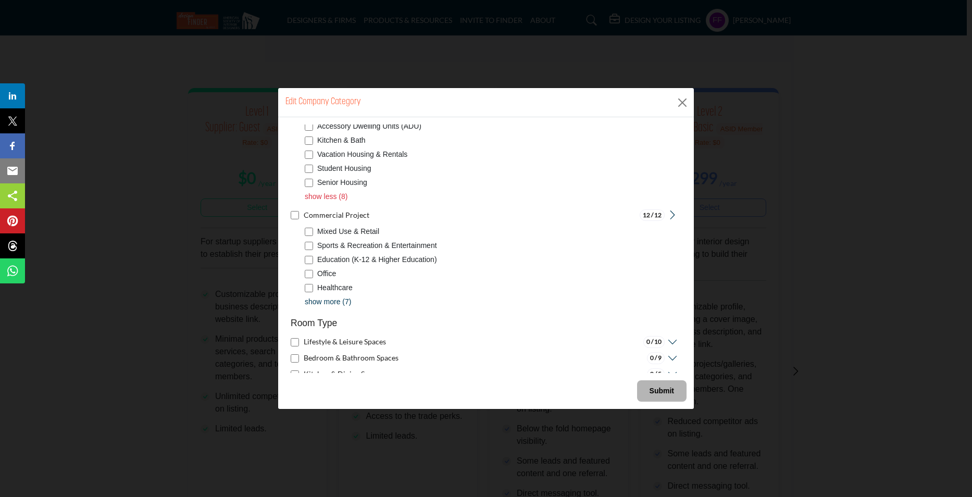
click at [344, 301] on p "show more (7)" at bounding box center [328, 301] width 46 height 11
click at [305, 279] on div "Office" at bounding box center [488, 273] width 366 height 11
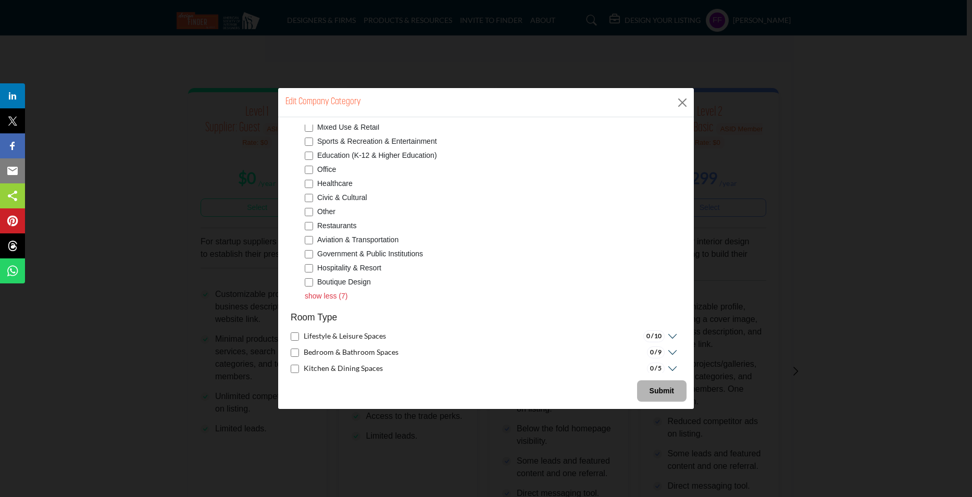
scroll to position [208, 0]
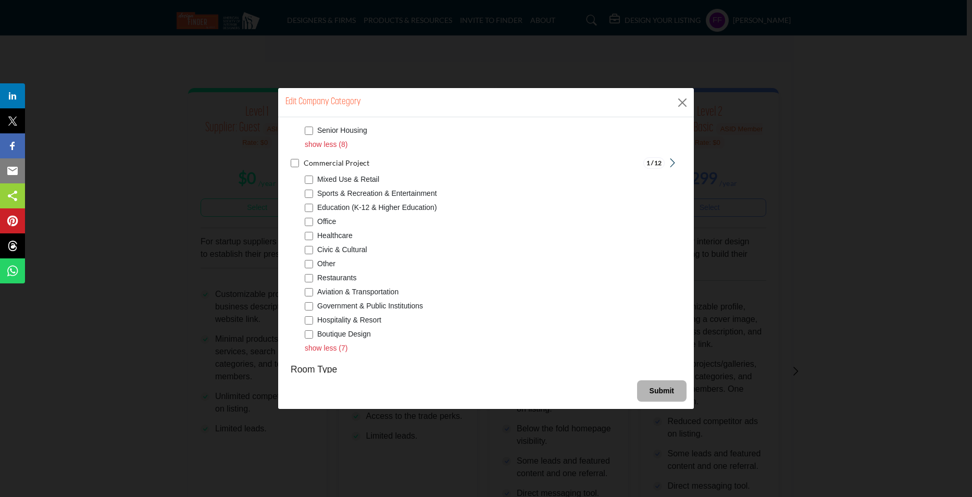
click at [655, 388] on b "Submit" at bounding box center [662, 391] width 24 height 8
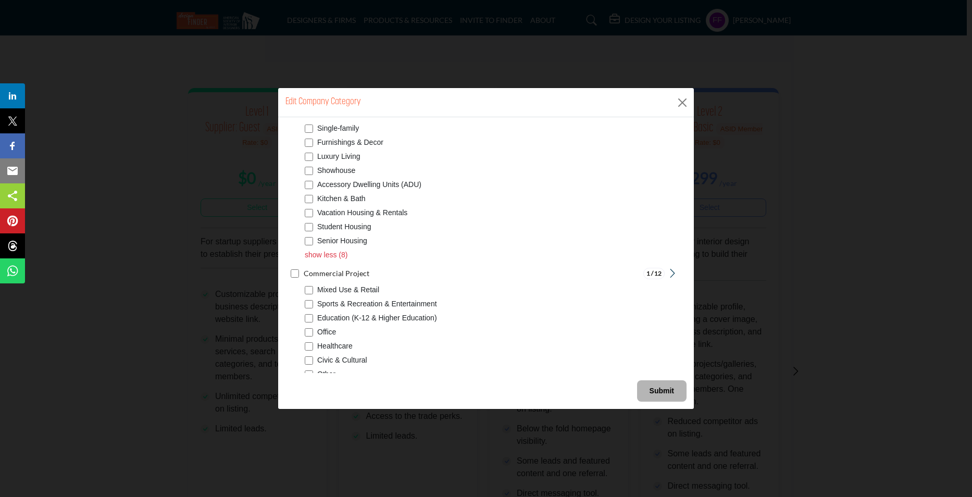
scroll to position [0, 0]
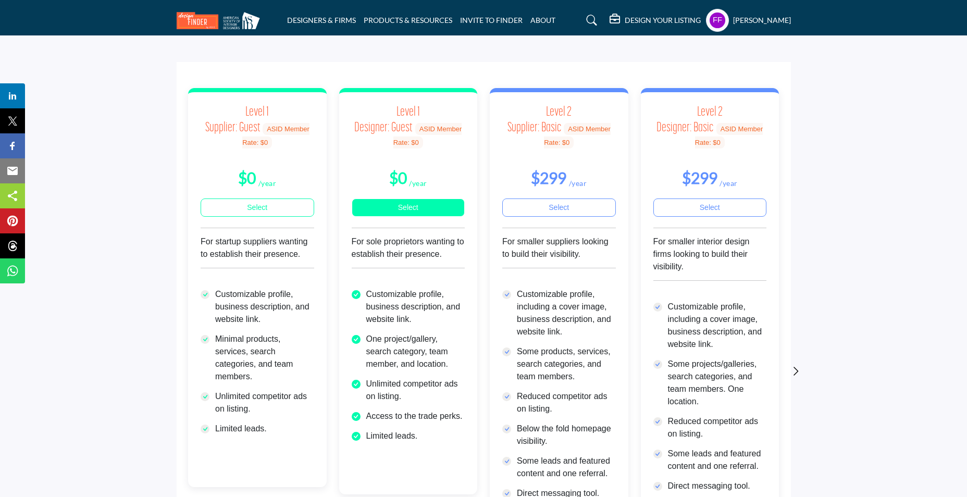
click at [432, 214] on link "Select" at bounding box center [409, 208] width 114 height 18
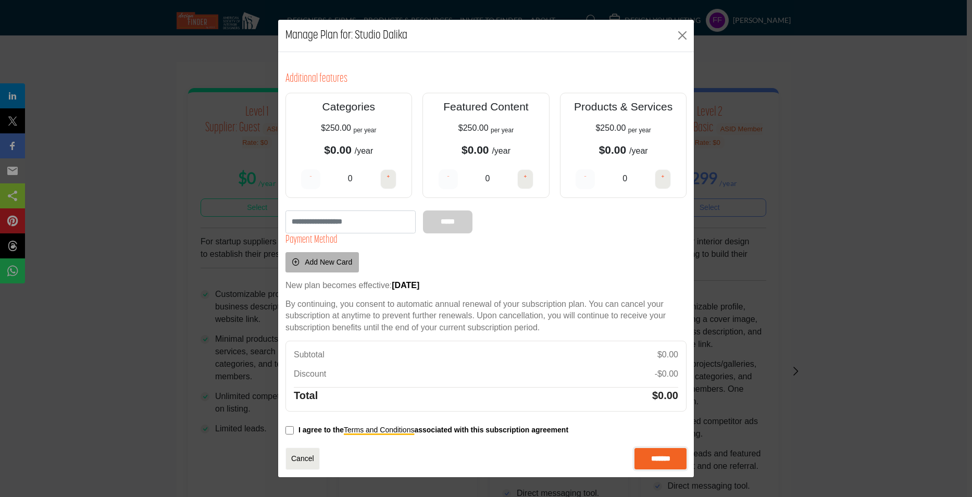
click at [666, 453] on input "*******" at bounding box center [661, 459] width 52 height 22
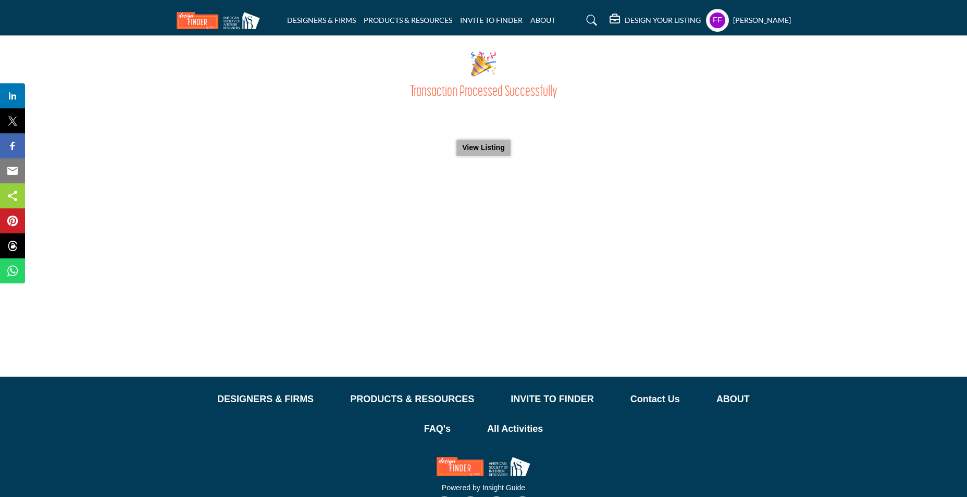
click at [499, 151] on button "View Listing" at bounding box center [483, 148] width 54 height 17
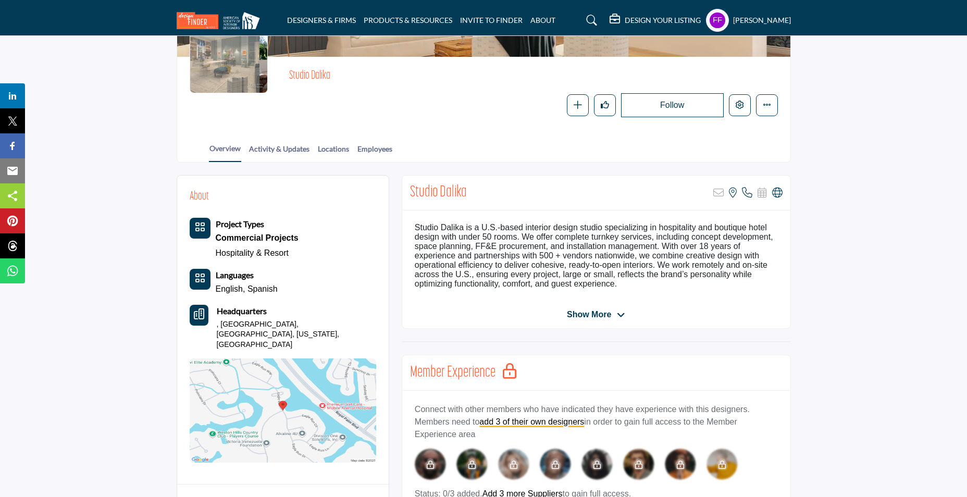
scroll to position [104, 0]
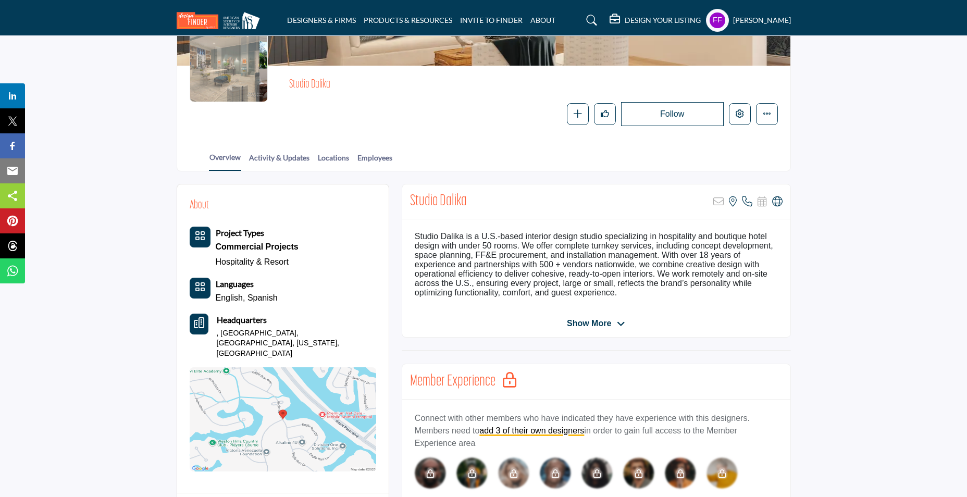
click at [599, 319] on span "Show More" at bounding box center [589, 323] width 44 height 13
click at [611, 325] on span "Show Less" at bounding box center [589, 323] width 44 height 13
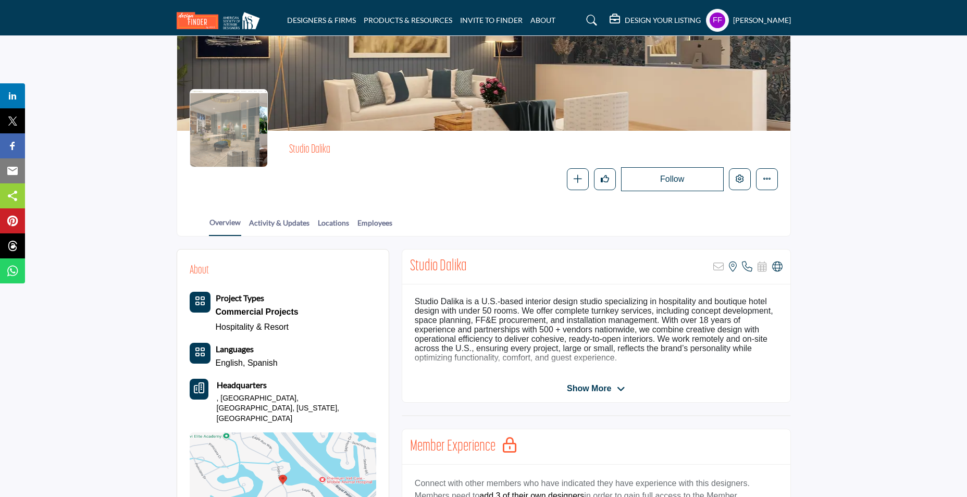
scroll to position [156, 0]
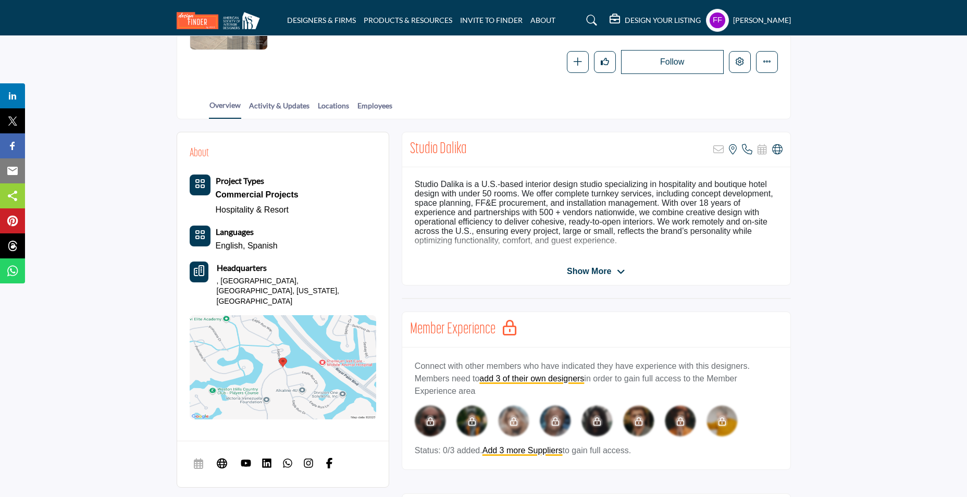
click at [593, 272] on span "Show More" at bounding box center [589, 271] width 44 height 13
click at [593, 272] on span "Show Less" at bounding box center [589, 271] width 44 height 13
click at [593, 272] on span "Show More" at bounding box center [589, 271] width 44 height 13
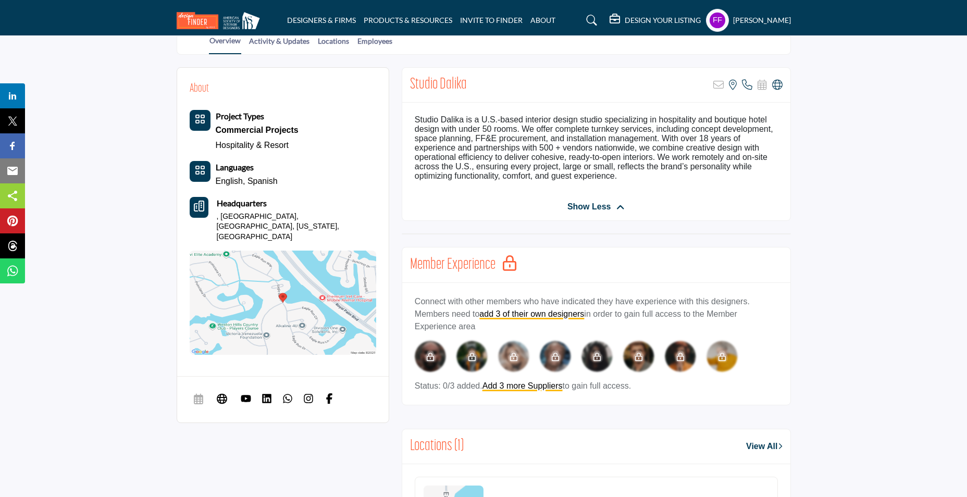
scroll to position [365, 0]
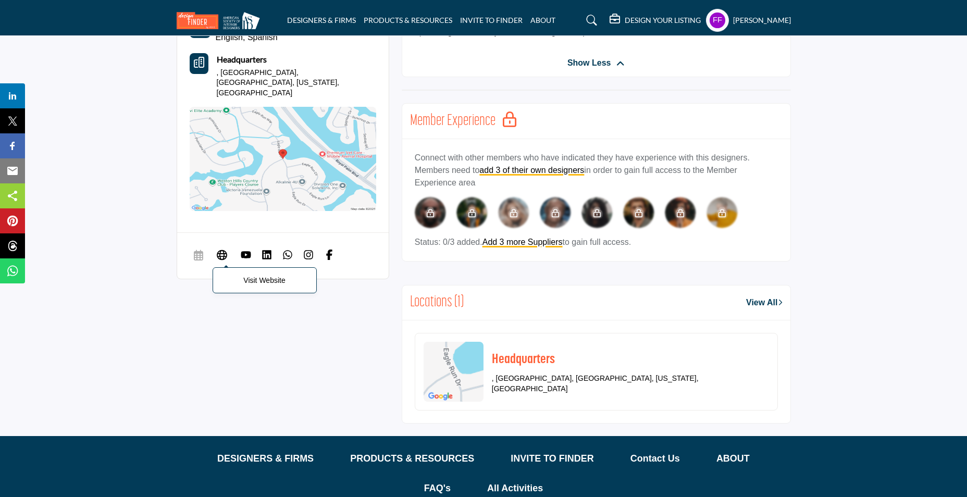
click at [218, 248] on icon at bounding box center [222, 254] width 10 height 13
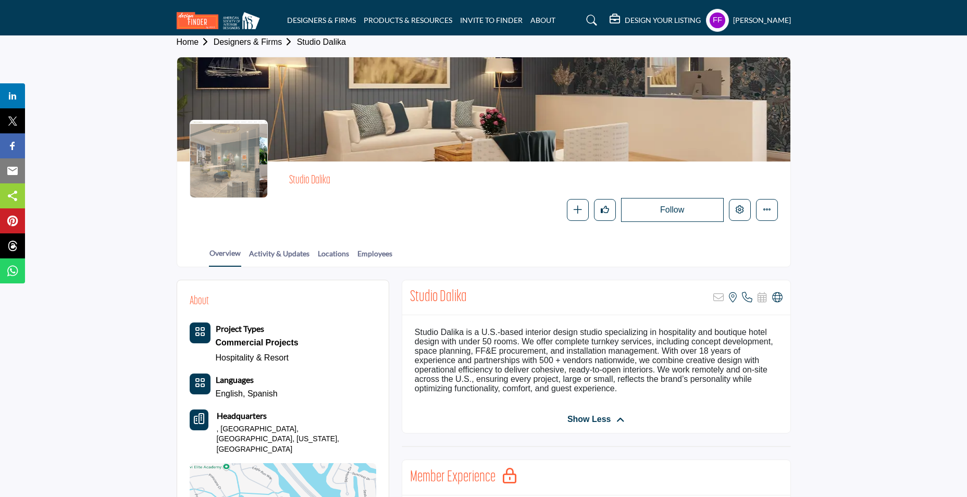
scroll to position [0, 0]
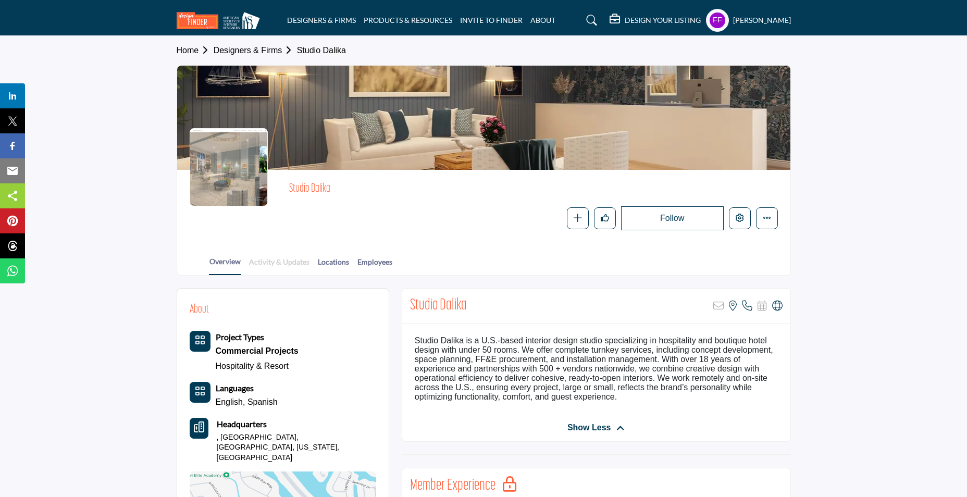
click at [286, 260] on link "Activity & Updates" at bounding box center [279, 265] width 61 height 18
click at [330, 268] on link "Locations" at bounding box center [333, 265] width 32 height 18
click at [384, 261] on link "Employees" at bounding box center [375, 265] width 36 height 18
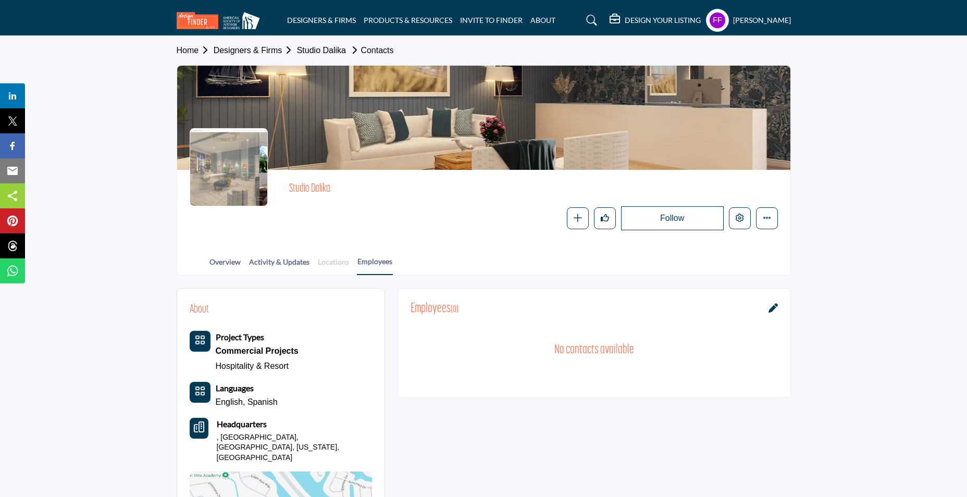
click at [321, 262] on link "Locations" at bounding box center [333, 265] width 32 height 18
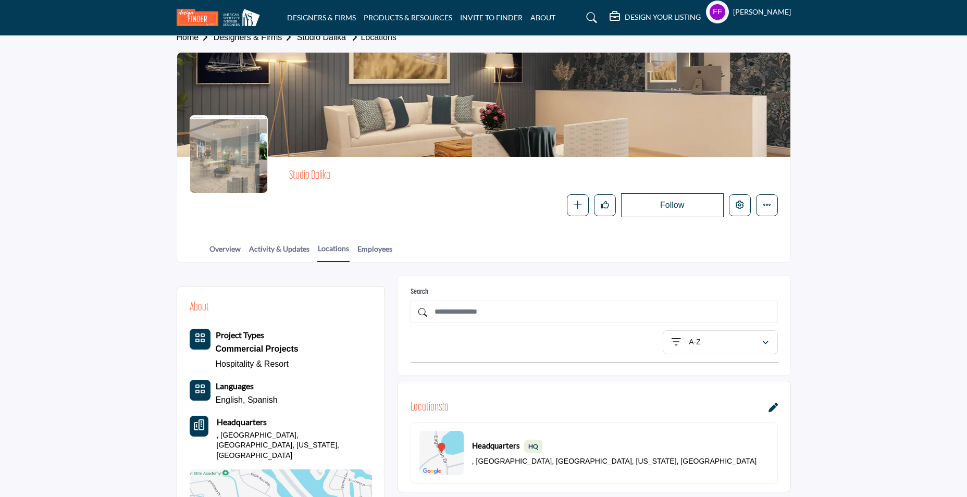
scroll to position [104, 0]
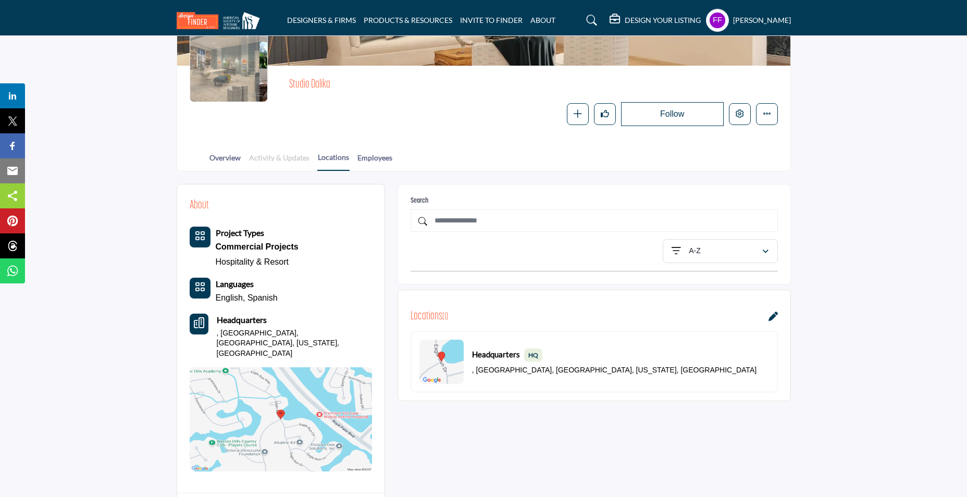
click at [284, 158] on link "Activity & Updates" at bounding box center [279, 161] width 61 height 18
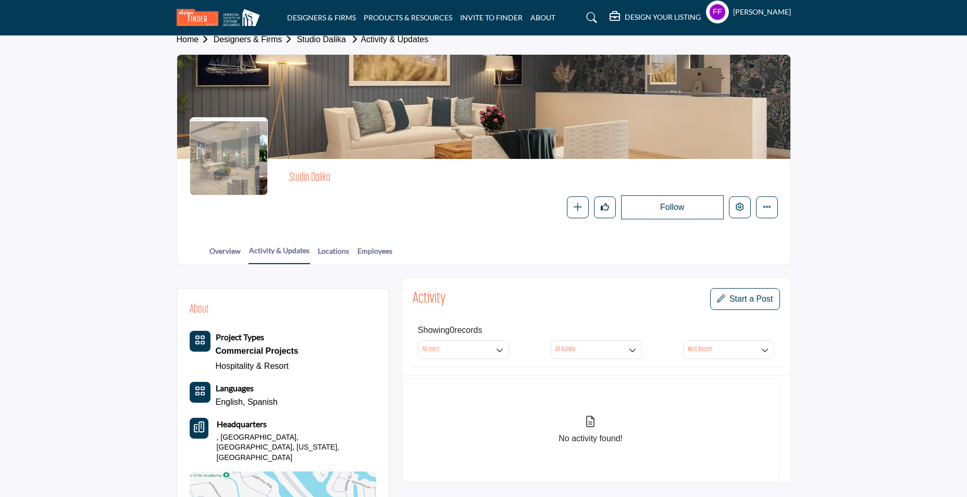
scroll to position [104, 0]
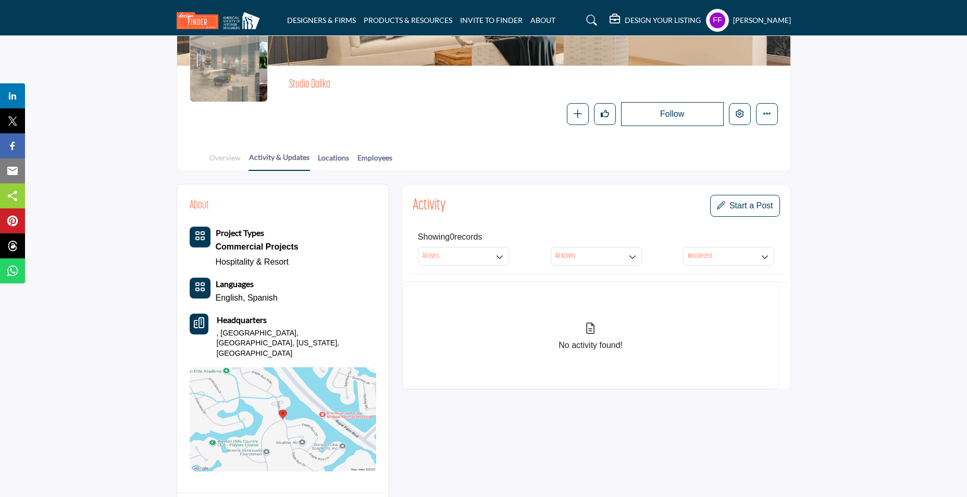
click at [228, 156] on link "Overview" at bounding box center [225, 161] width 32 height 18
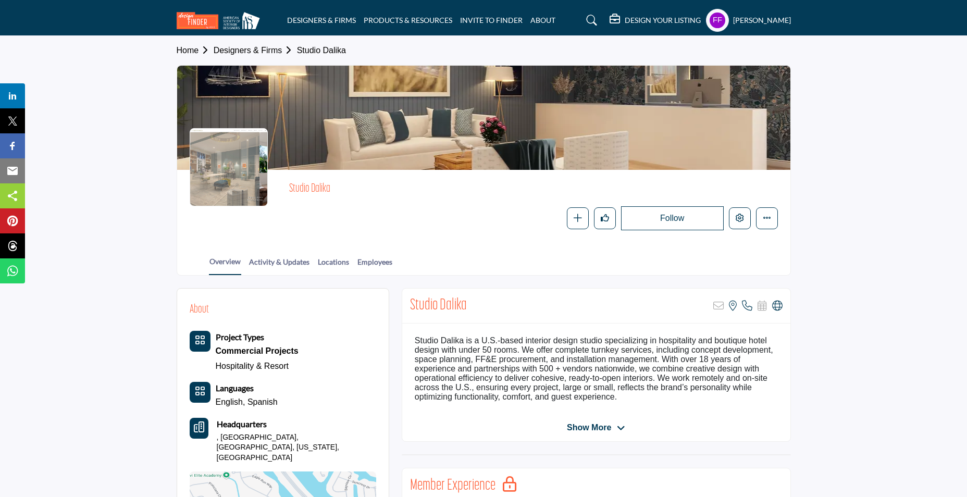
click at [753, 19] on h5 "[PERSON_NAME]" at bounding box center [762, 20] width 58 height 10
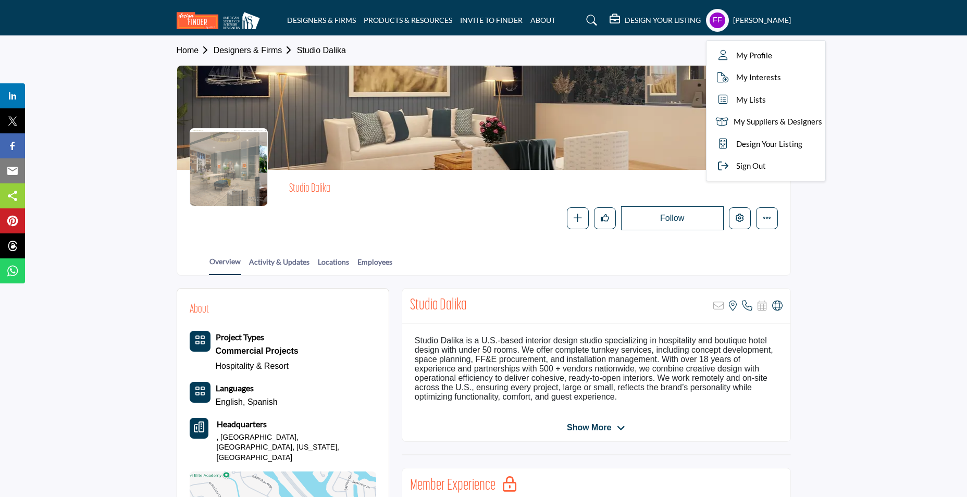
click at [850, 207] on section "Home Designers & Firms Studio Dalika Studio Dalika" at bounding box center [483, 156] width 967 height 240
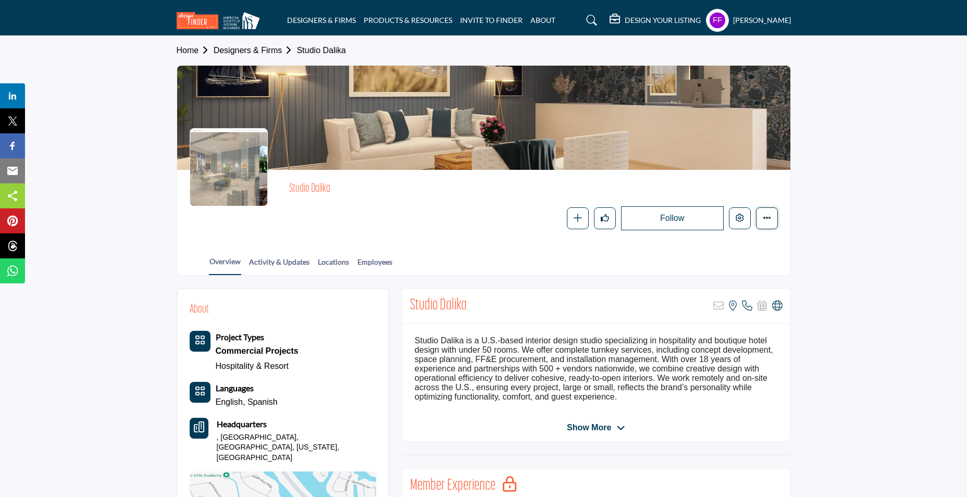
click at [761, 218] on button "Featured" at bounding box center [767, 218] width 22 height 22
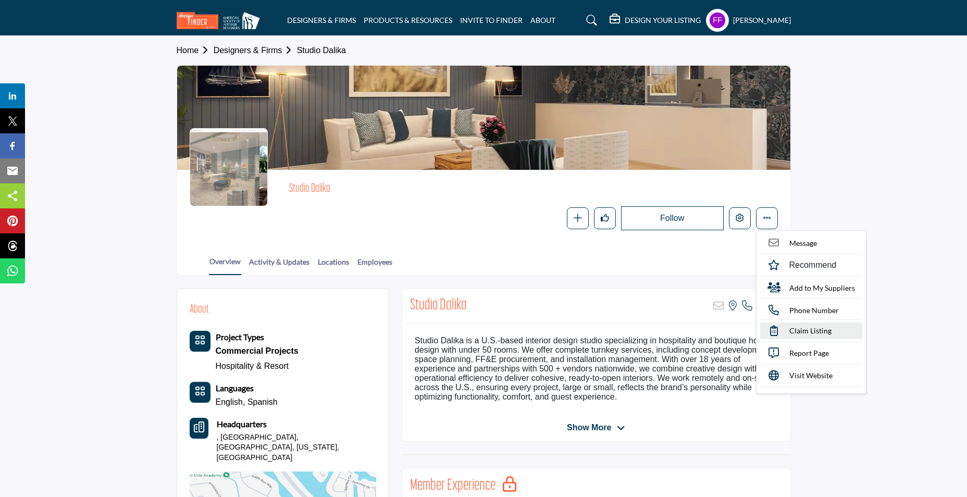
click at [828, 332] on span "Claim Listing" at bounding box center [810, 330] width 42 height 11
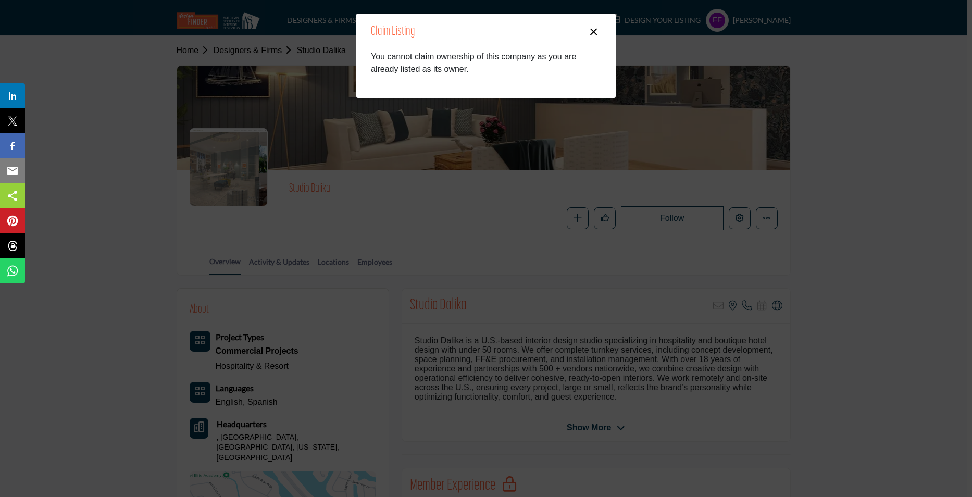
click at [595, 29] on button "×" at bounding box center [593, 31] width 15 height 20
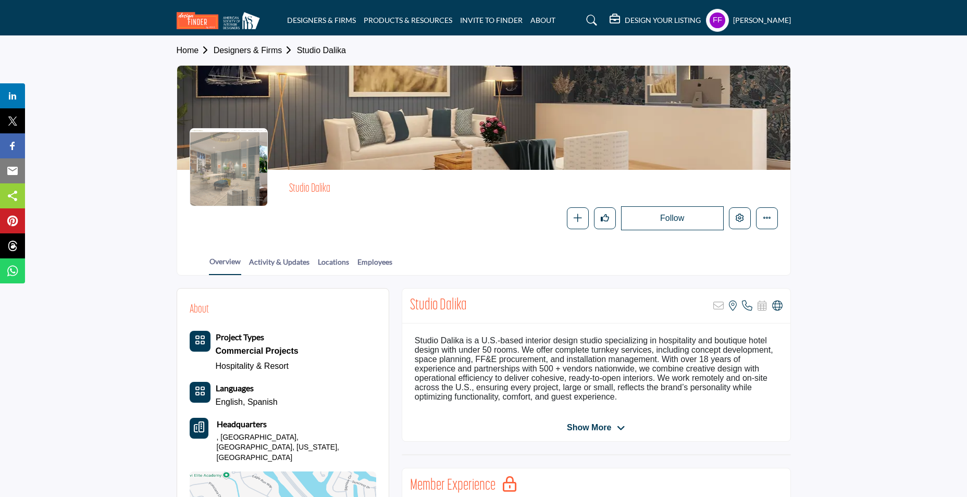
click at [768, 19] on h5 "[PERSON_NAME]" at bounding box center [762, 20] width 58 height 10
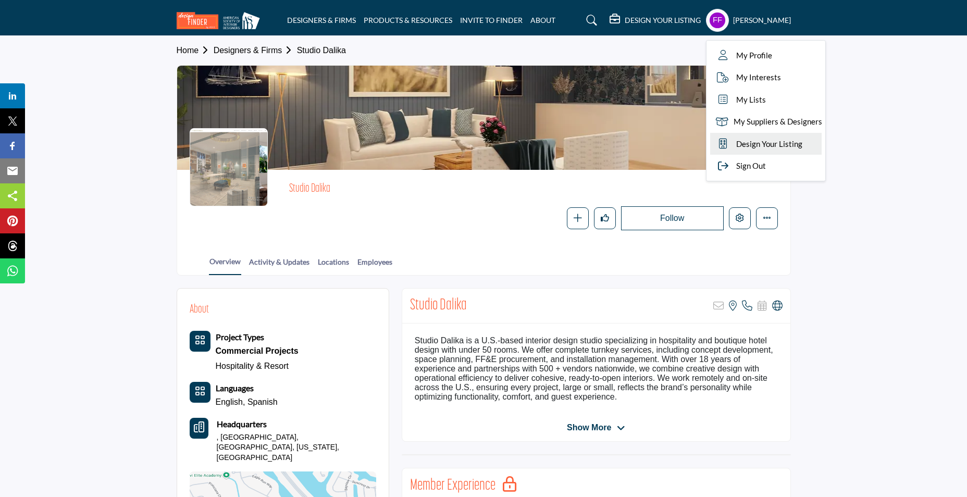
click at [787, 138] on span "Design Your Listing" at bounding box center [769, 144] width 66 height 12
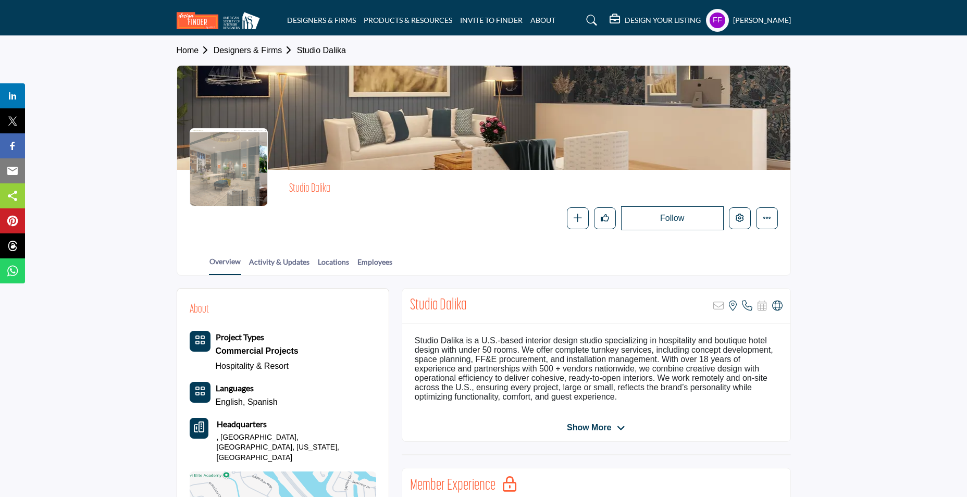
click at [242, 160] on div at bounding box center [229, 167] width 78 height 78
click at [312, 183] on h2 "Studio Dalika" at bounding box center [432, 189] width 287 height 14
click at [310, 47] on link "Studio Dalika" at bounding box center [321, 50] width 49 height 9
click at [634, 21] on h5 "DESIGN YOUR LISTING" at bounding box center [663, 20] width 76 height 9
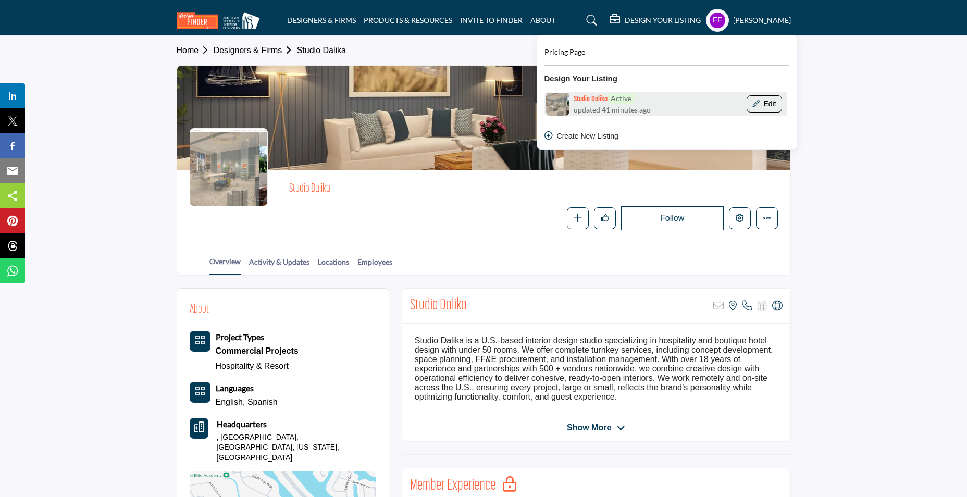
click at [767, 106] on button "Edit" at bounding box center [764, 104] width 35 height 18
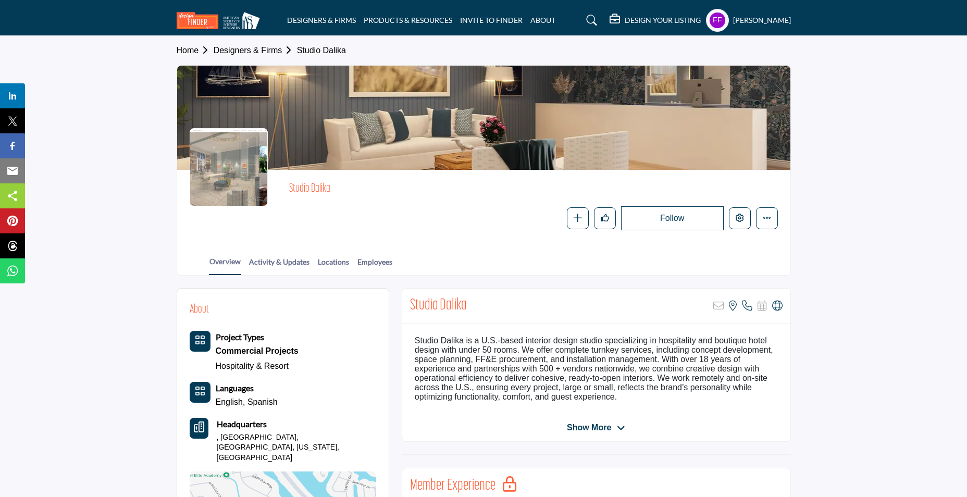
click at [698, 26] on div "DESIGN YOUR LISTING" at bounding box center [655, 20] width 91 height 13
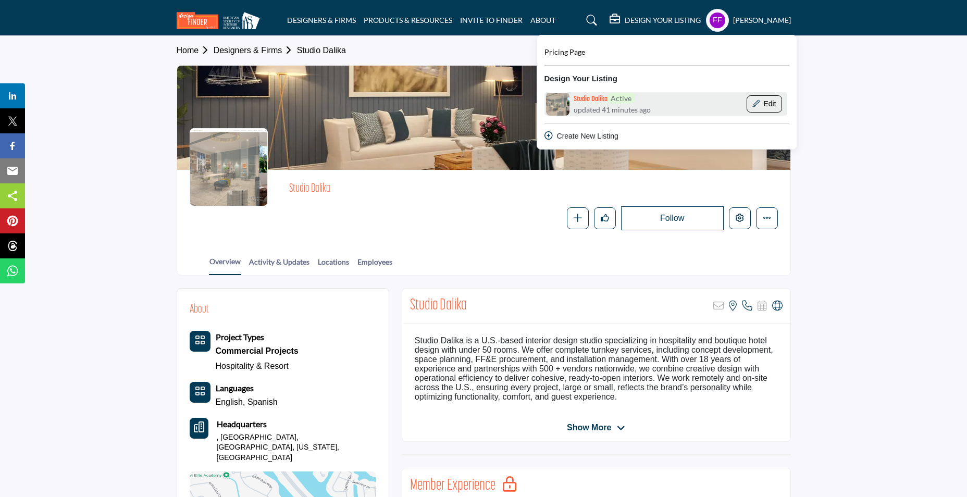
click at [756, 105] on icon "Show Company Details With Edit Page" at bounding box center [755, 103] width 7 height 7
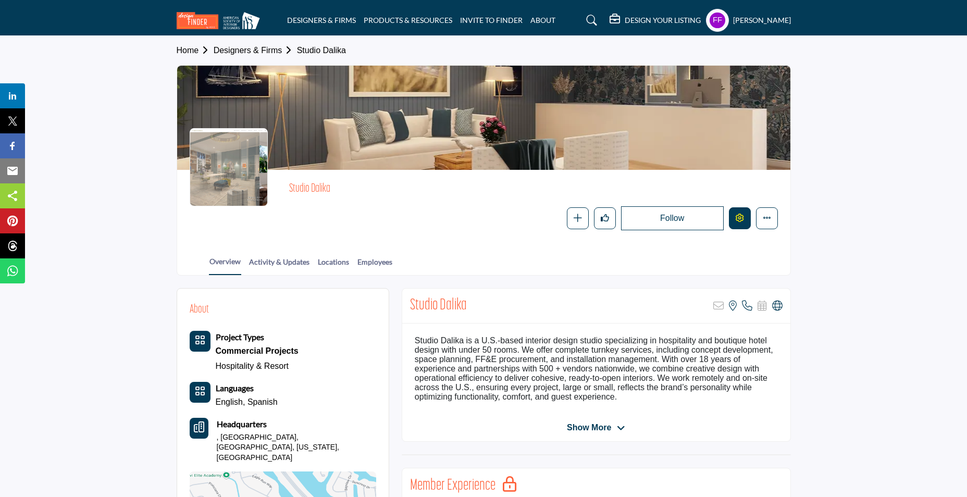
click at [736, 220] on icon "Edit company" at bounding box center [740, 218] width 8 height 8
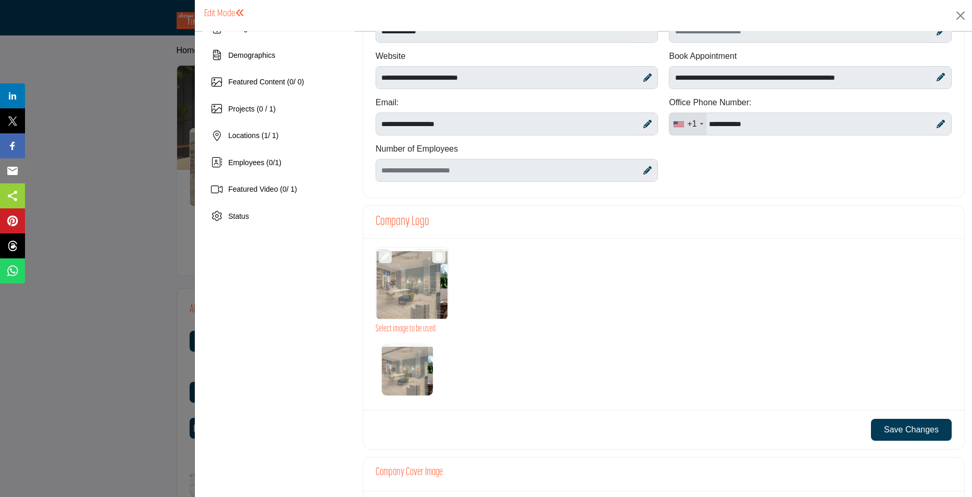
scroll to position [104, 0]
click at [414, 362] on img "Select Options" at bounding box center [407, 369] width 52 height 52
click at [393, 356] on img "Select Options" at bounding box center [407, 369] width 52 height 52
click at [413, 279] on div at bounding box center [412, 282] width 72 height 73
click at [386, 348] on img "Select Options" at bounding box center [407, 369] width 52 height 52
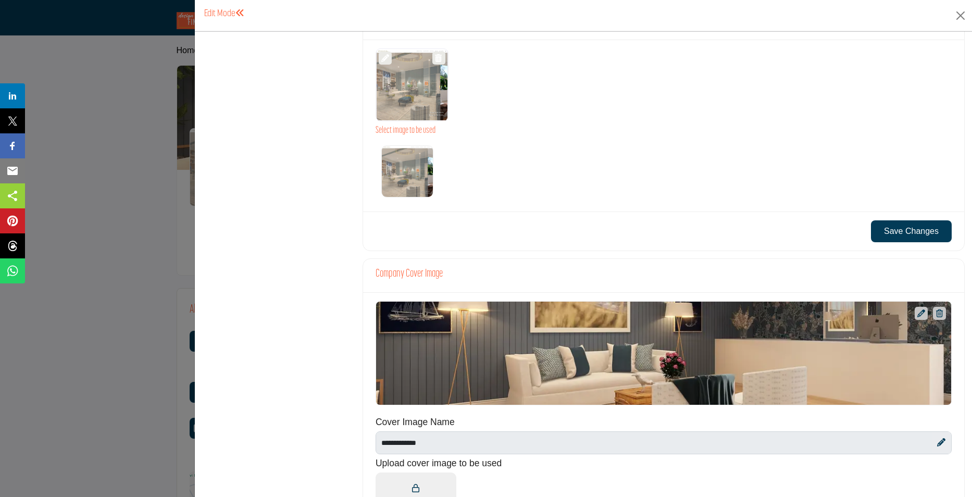
scroll to position [208, 0]
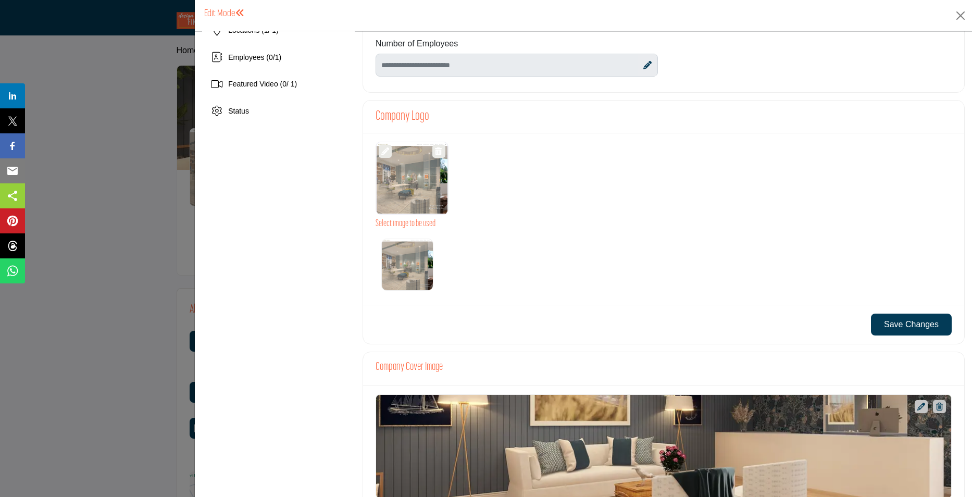
click at [436, 177] on div at bounding box center [412, 178] width 72 height 73
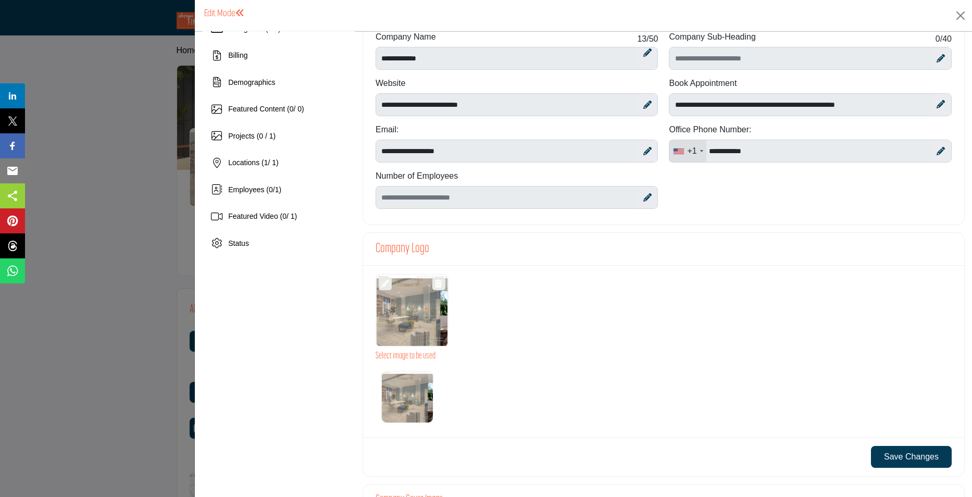
scroll to position [0, 0]
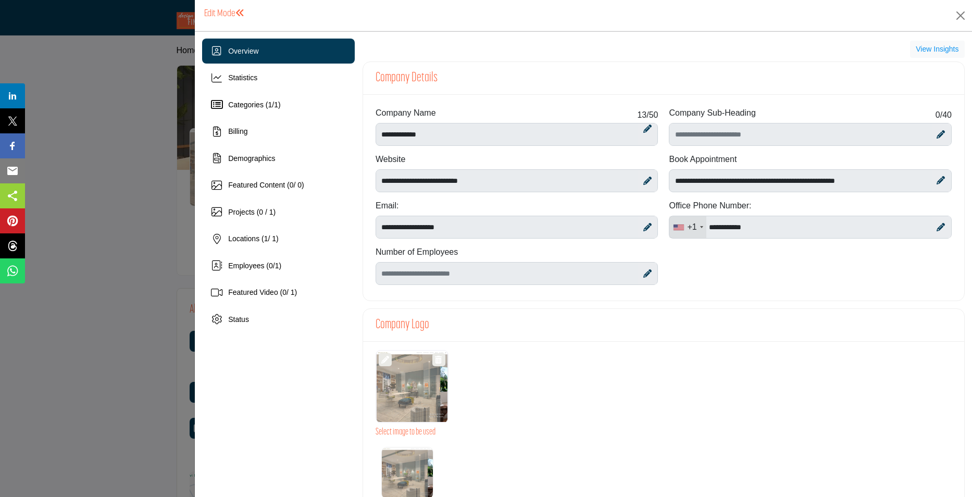
click at [643, 275] on icon at bounding box center [647, 273] width 8 height 8
click at [646, 271] on icon at bounding box center [647, 273] width 8 height 8
click at [938, 132] on icon at bounding box center [941, 134] width 8 height 8
click at [937, 131] on icon at bounding box center [940, 135] width 8 height 10
click at [645, 269] on icon at bounding box center [647, 273] width 8 height 8
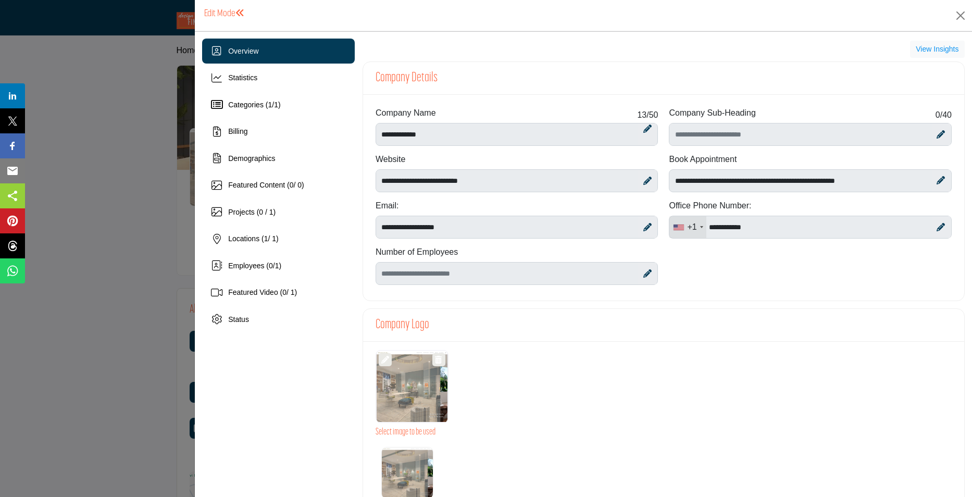
click at [646, 272] on icon at bounding box center [647, 273] width 8 height 8
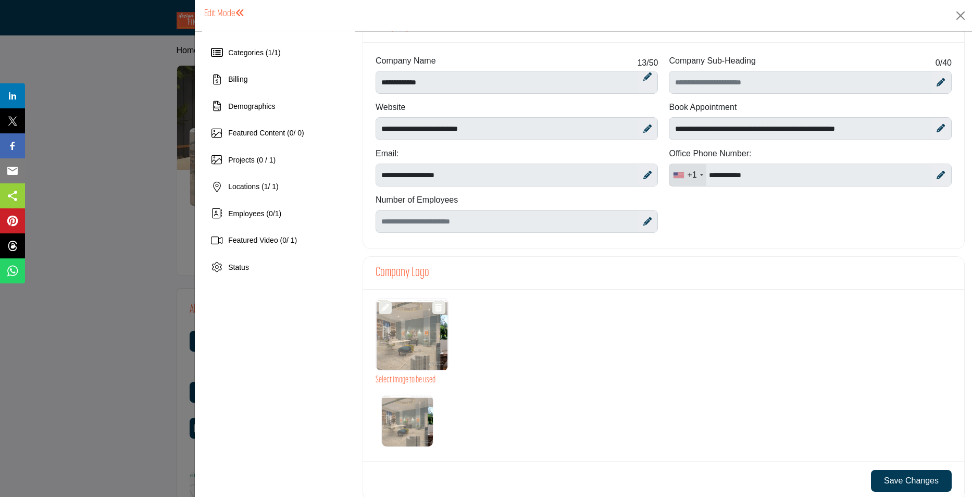
click at [395, 401] on img "Select Options" at bounding box center [407, 421] width 52 height 52
click at [394, 305] on div at bounding box center [412, 334] width 72 height 73
click at [415, 338] on div at bounding box center [412, 334] width 72 height 73
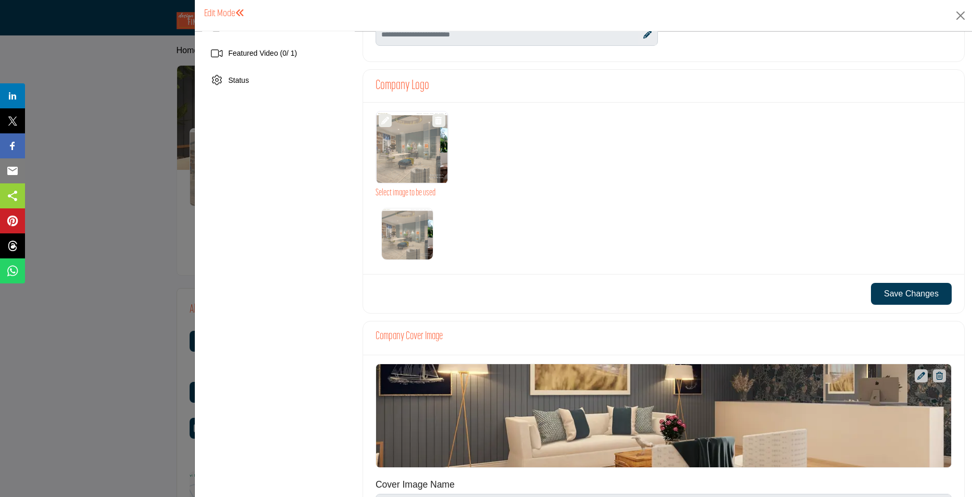
scroll to position [173, 0]
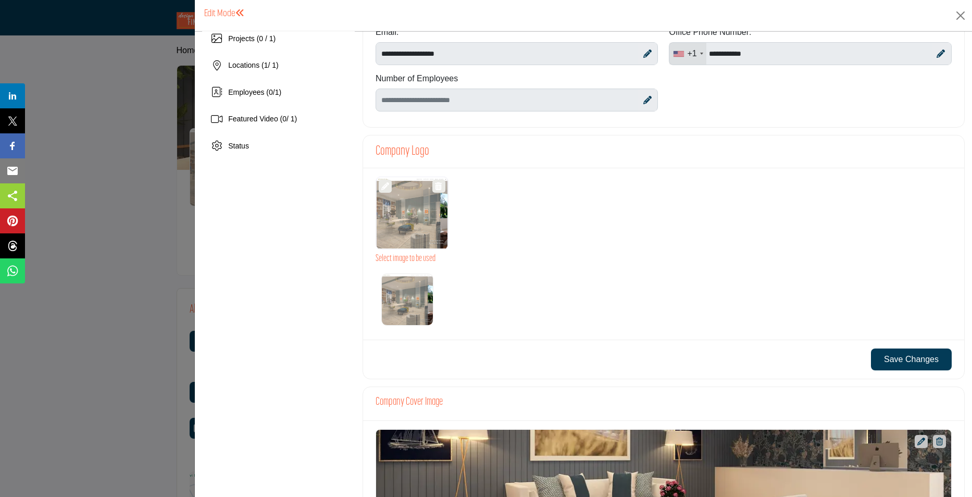
click at [413, 226] on div at bounding box center [412, 213] width 72 height 73
click at [424, 259] on h3 "Select image to be used" at bounding box center [664, 258] width 576 height 11
click at [409, 206] on div at bounding box center [412, 213] width 72 height 73
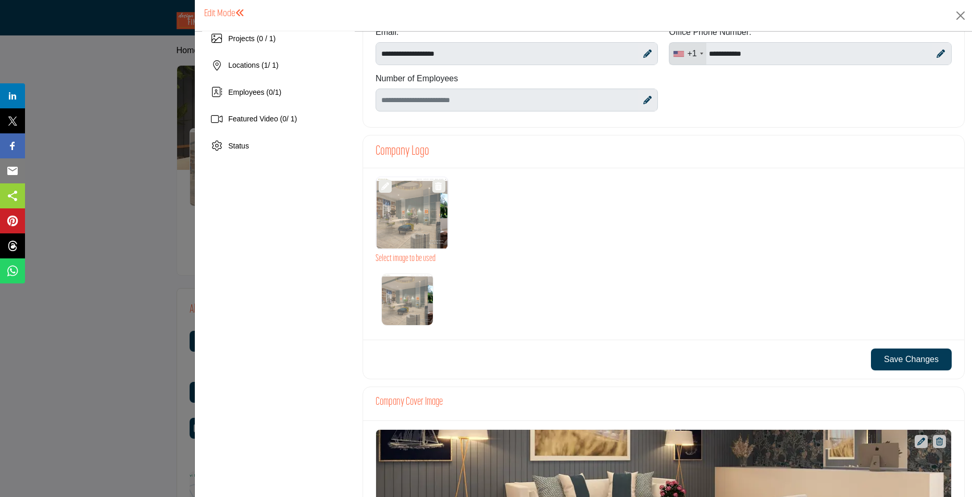
click at [409, 206] on div at bounding box center [412, 213] width 72 height 73
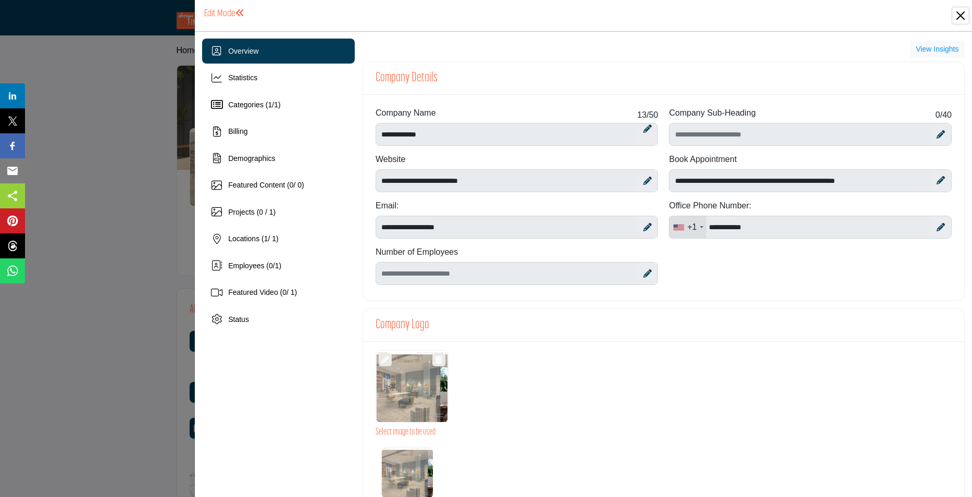
click at [964, 14] on button "Close" at bounding box center [961, 16] width 16 height 16
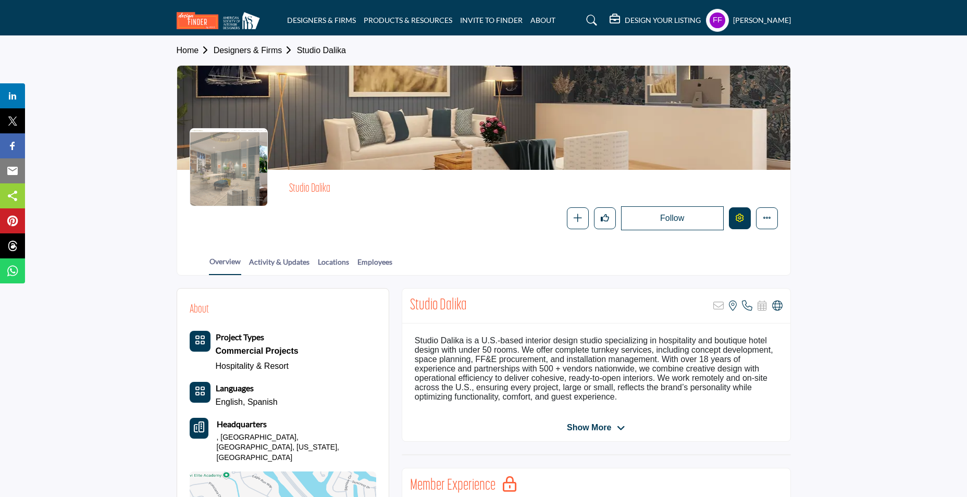
click at [738, 215] on icon "Edit company" at bounding box center [740, 218] width 8 height 8
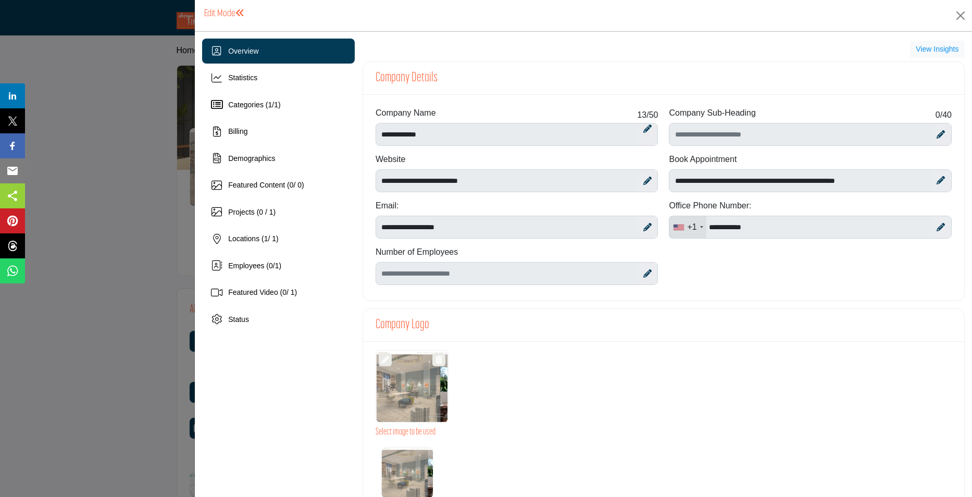
click at [415, 376] on div at bounding box center [412, 386] width 72 height 73
click at [408, 385] on div at bounding box center [412, 386] width 72 height 73
click at [411, 385] on div at bounding box center [412, 386] width 72 height 73
click at [411, 386] on div at bounding box center [412, 386] width 72 height 73
